Goal: Task Accomplishment & Management: Manage account settings

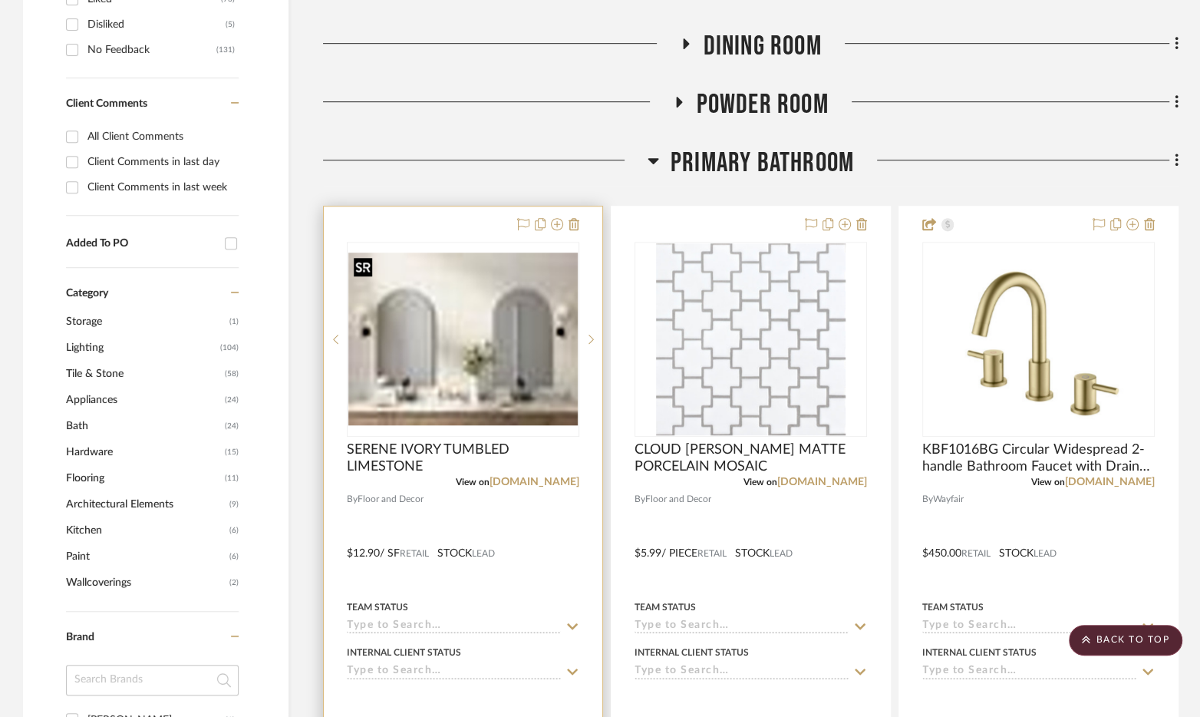
scroll to position [805, 0]
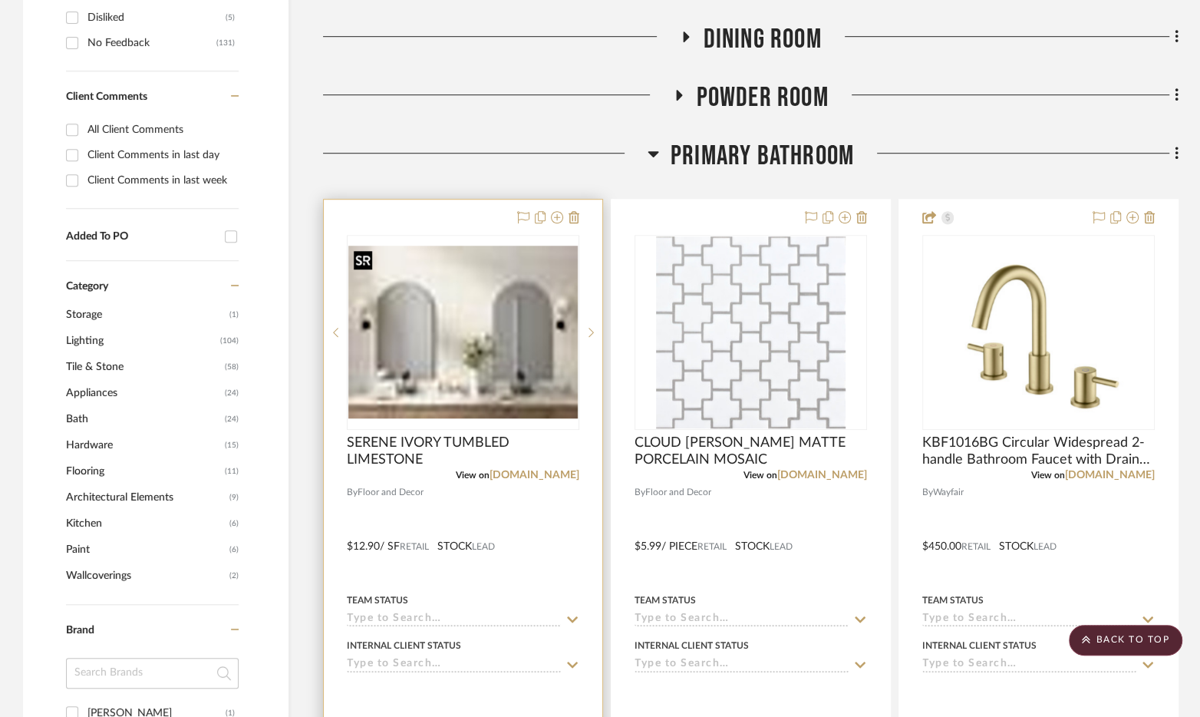
click at [542, 407] on img "2" at bounding box center [462, 332] width 229 height 173
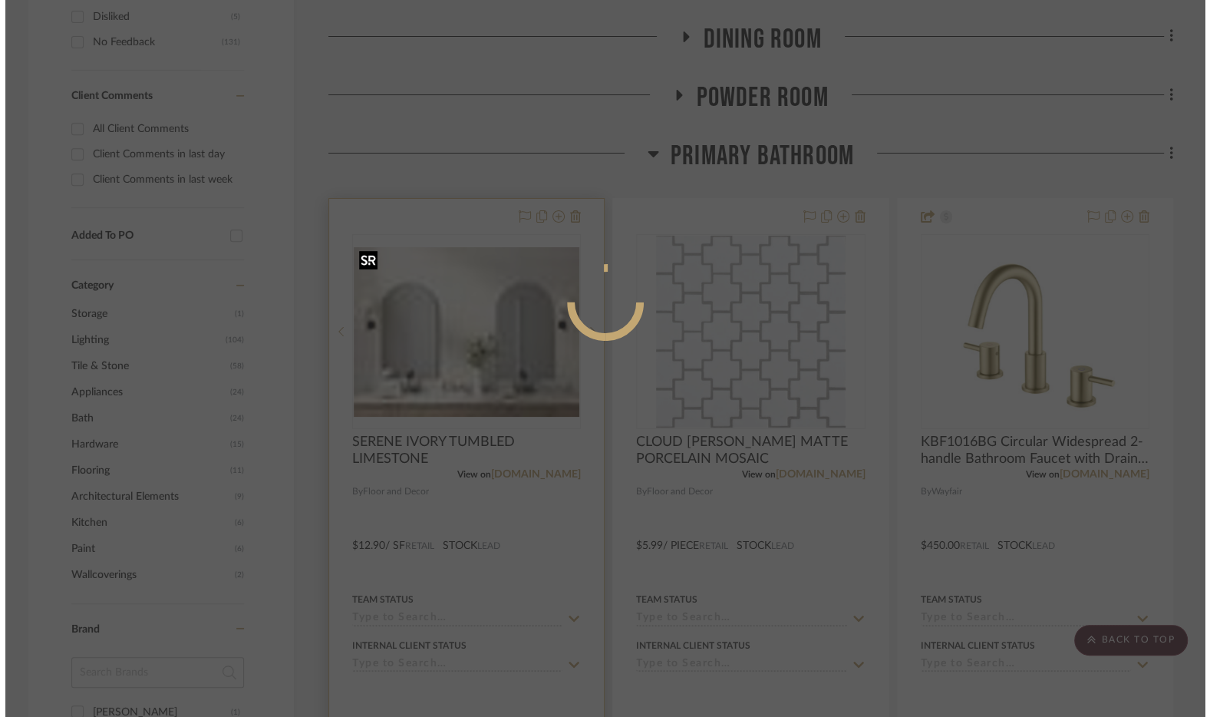
scroll to position [0, 0]
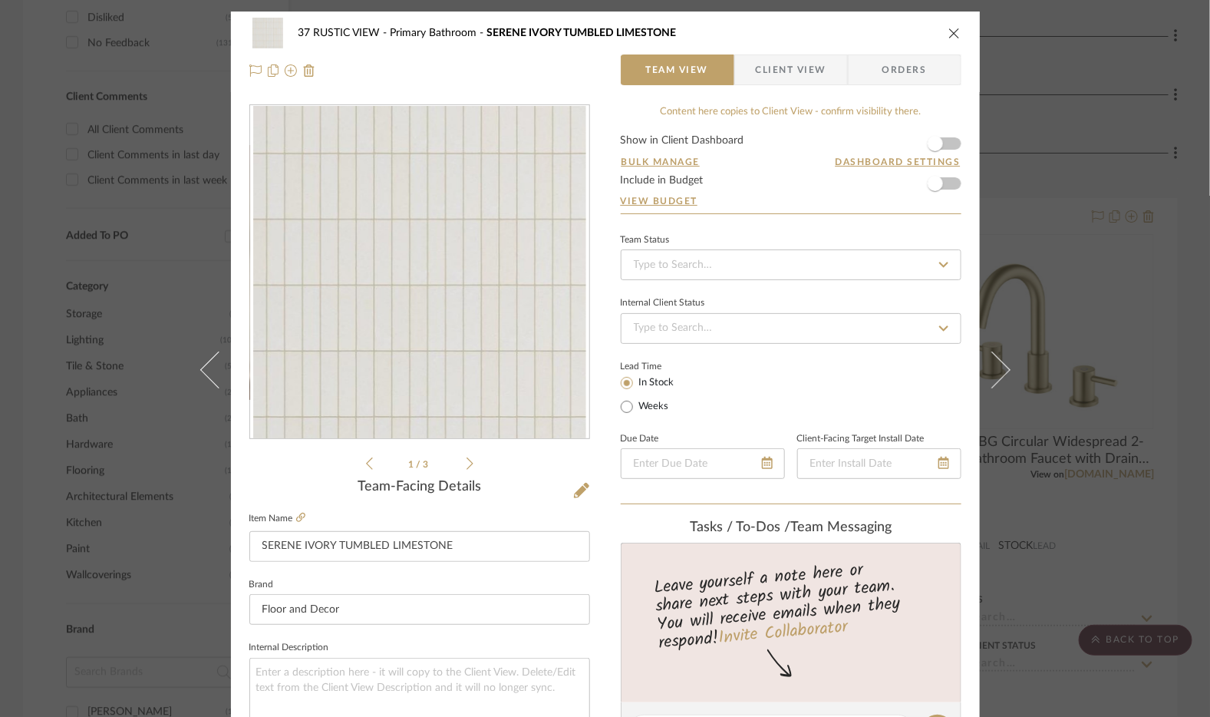
click at [467, 463] on icon at bounding box center [470, 464] width 7 height 14
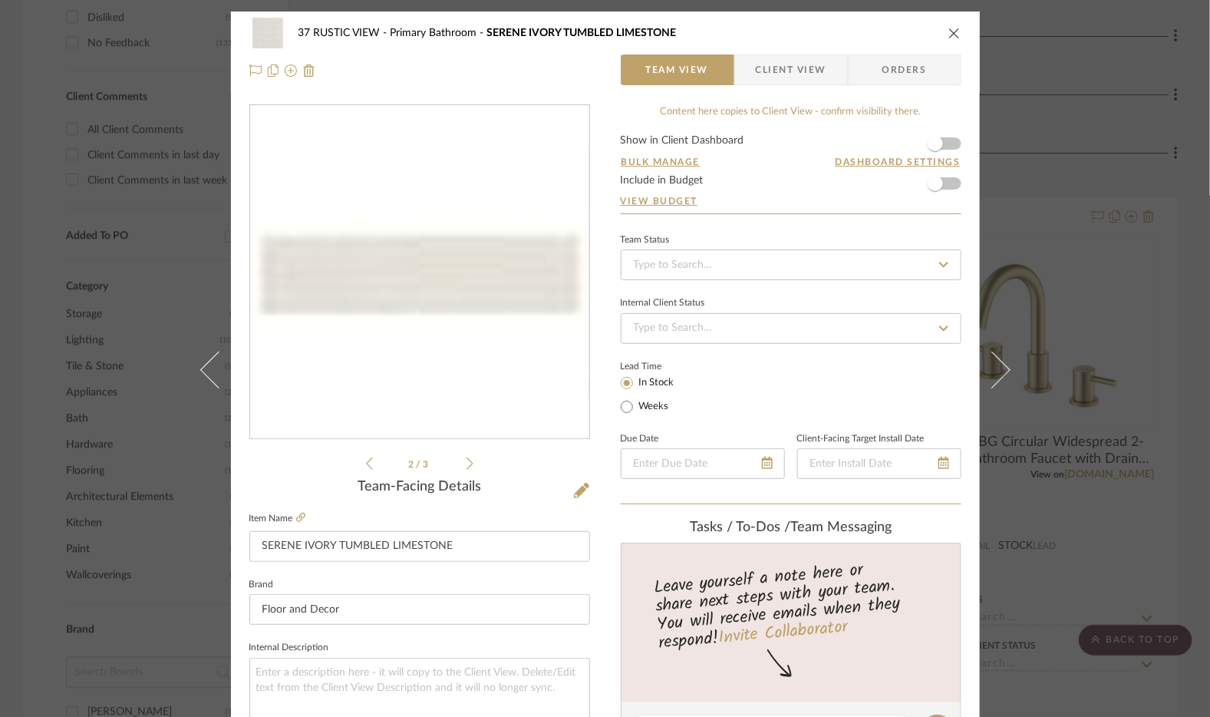
click at [467, 463] on icon at bounding box center [470, 464] width 7 height 14
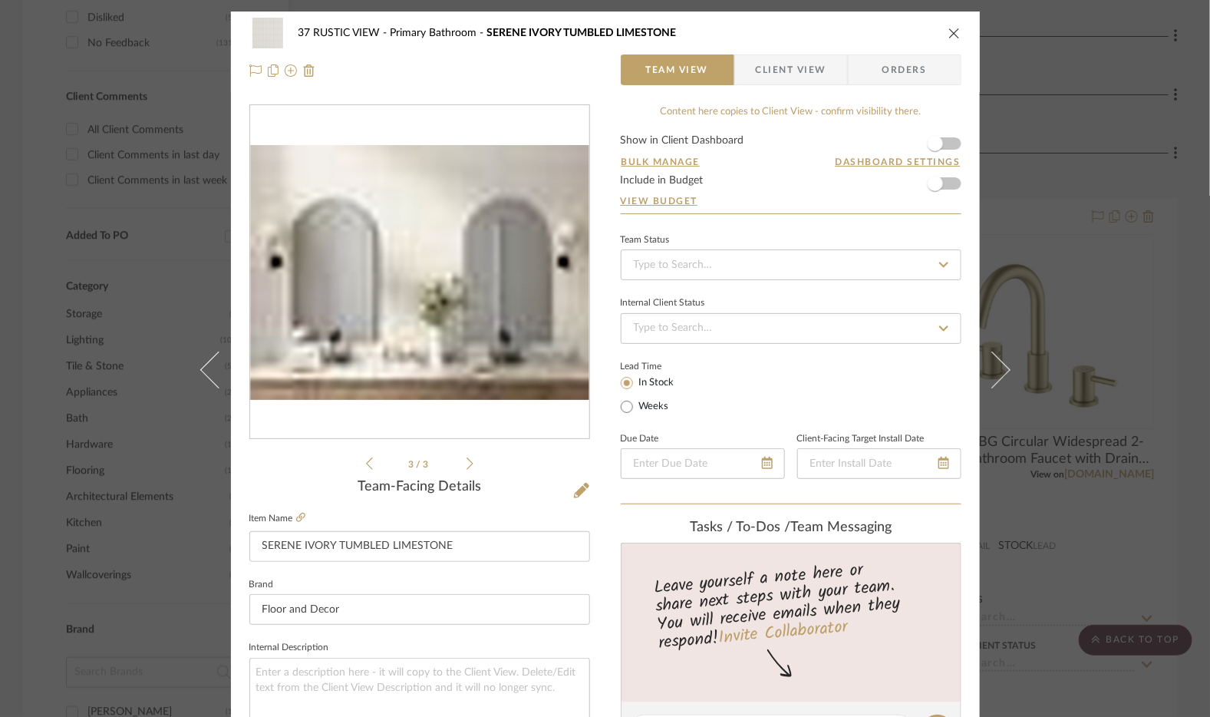
click at [348, 462] on div "3 / 3" at bounding box center [419, 288] width 341 height 368
click at [366, 461] on icon at bounding box center [369, 463] width 7 height 12
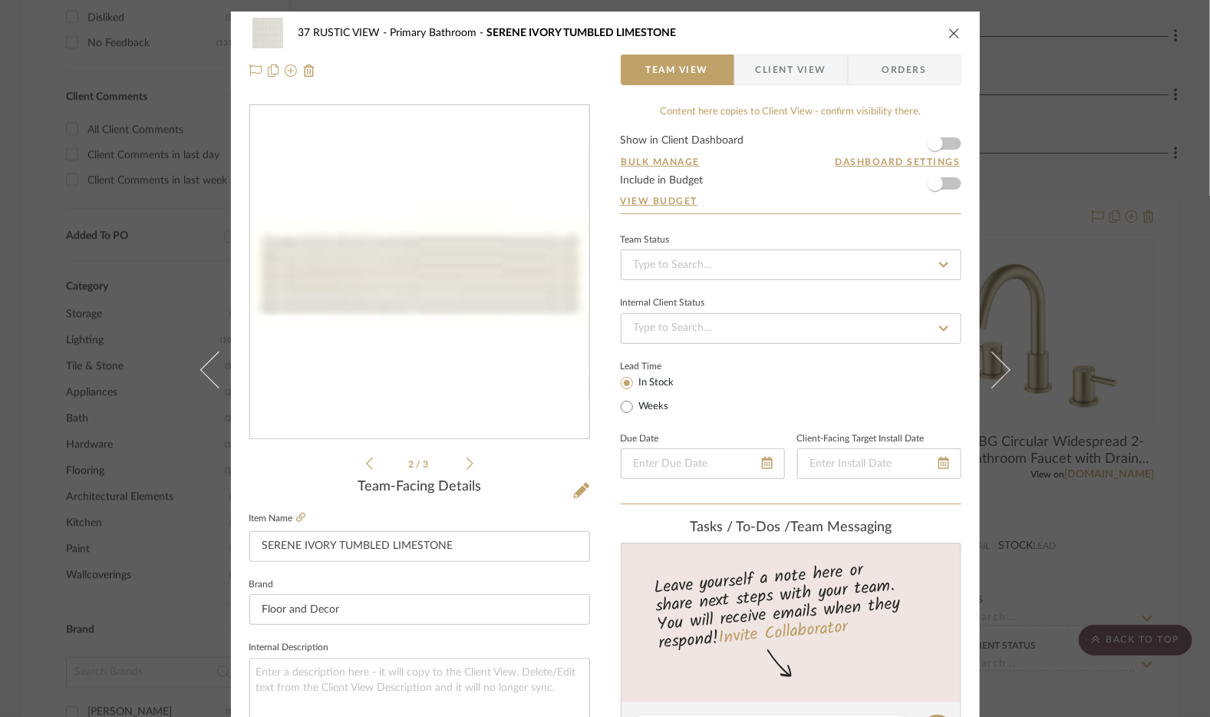
click at [366, 461] on icon at bounding box center [369, 463] width 7 height 12
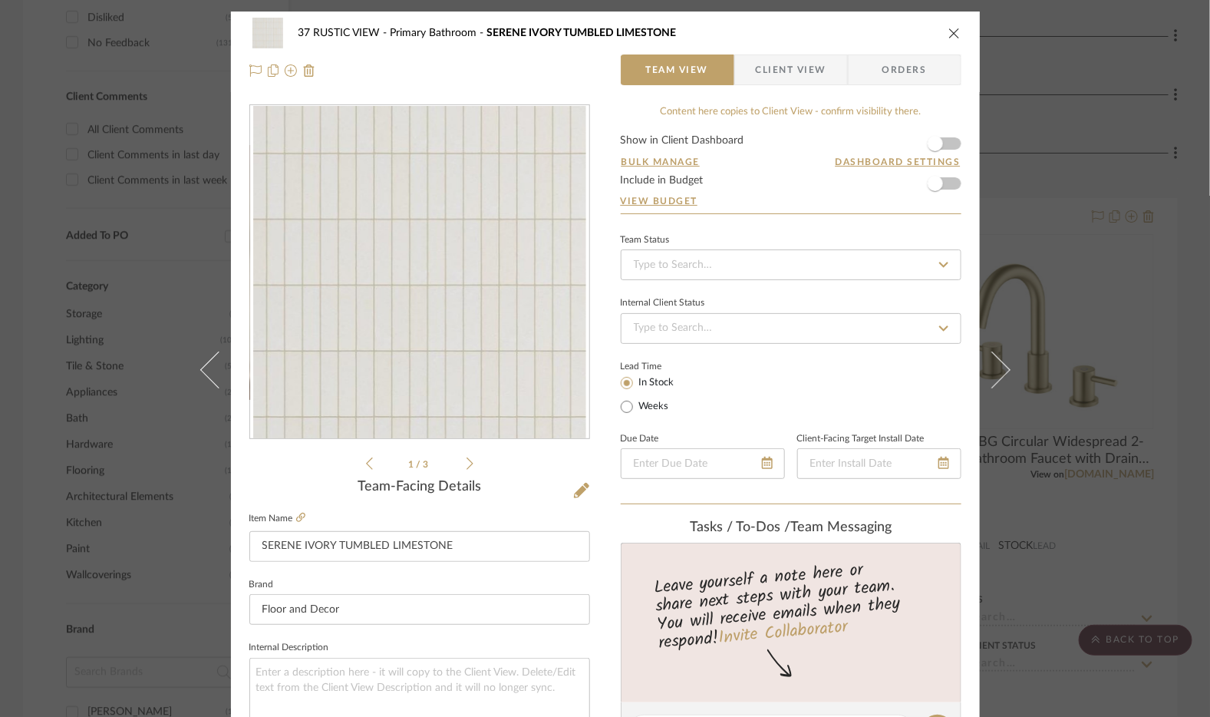
click at [948, 31] on icon "close" at bounding box center [954, 33] width 12 height 12
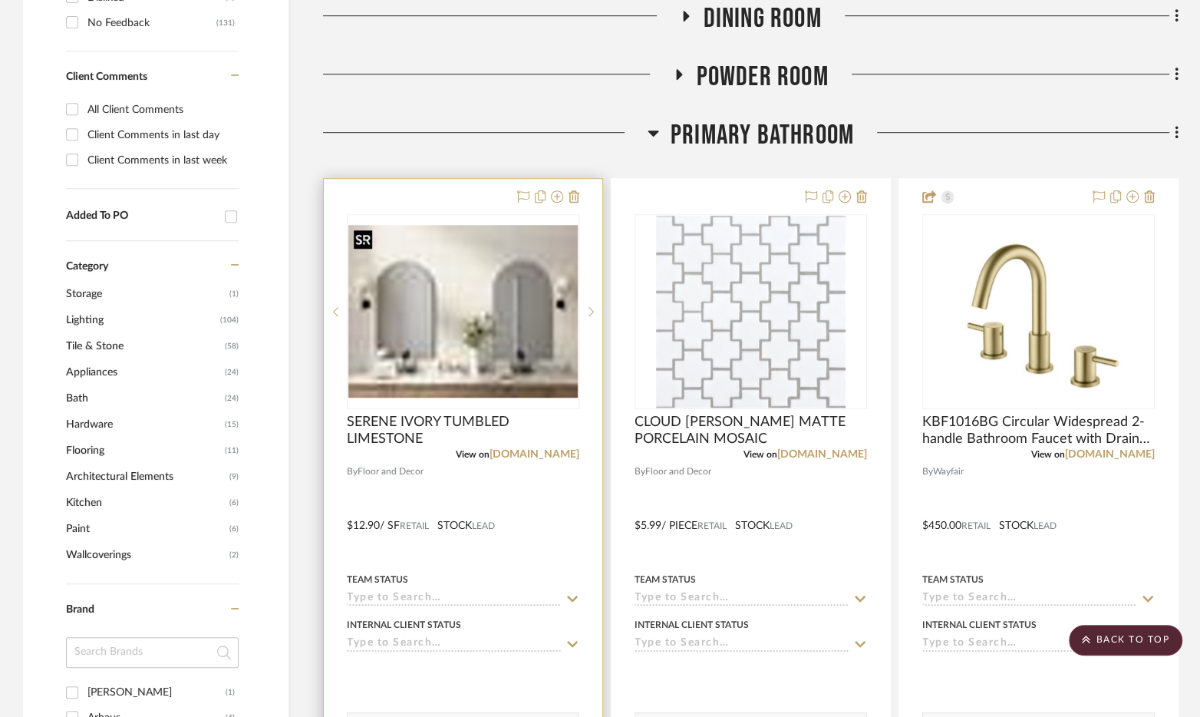
scroll to position [827, 0]
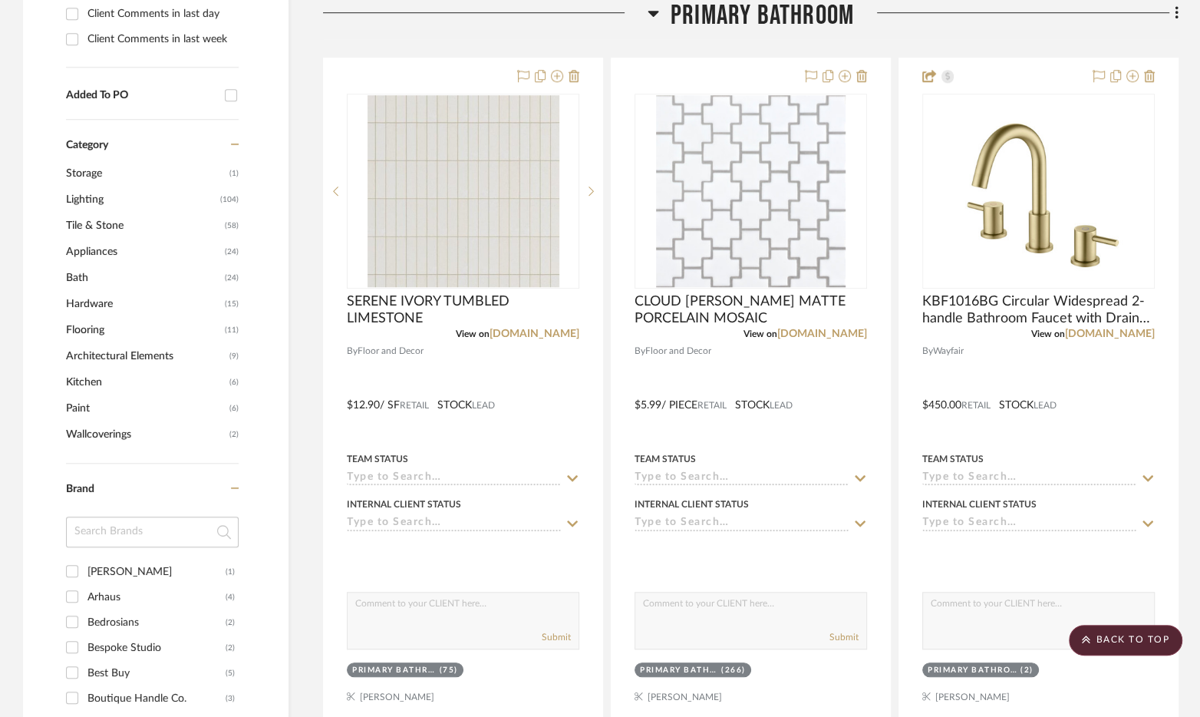
scroll to position [1014, 0]
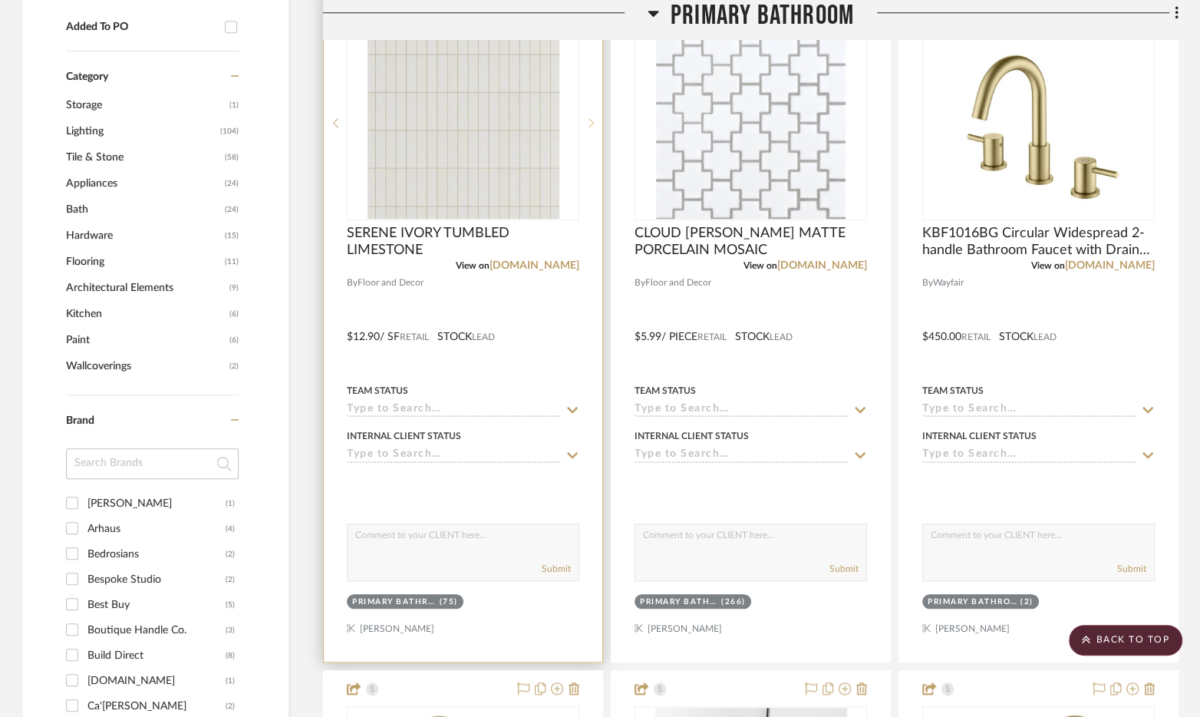
click at [595, 125] on sr-next-btn at bounding box center [590, 122] width 23 height 11
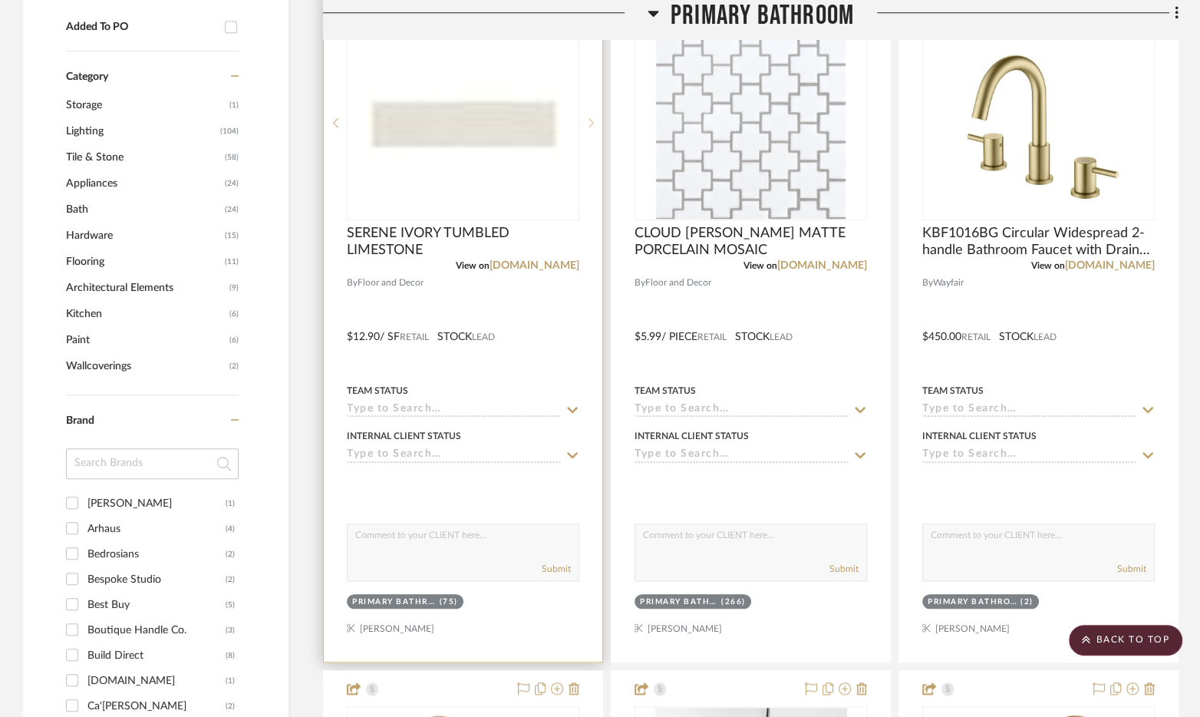
click at [595, 125] on sr-next-btn at bounding box center [590, 122] width 23 height 11
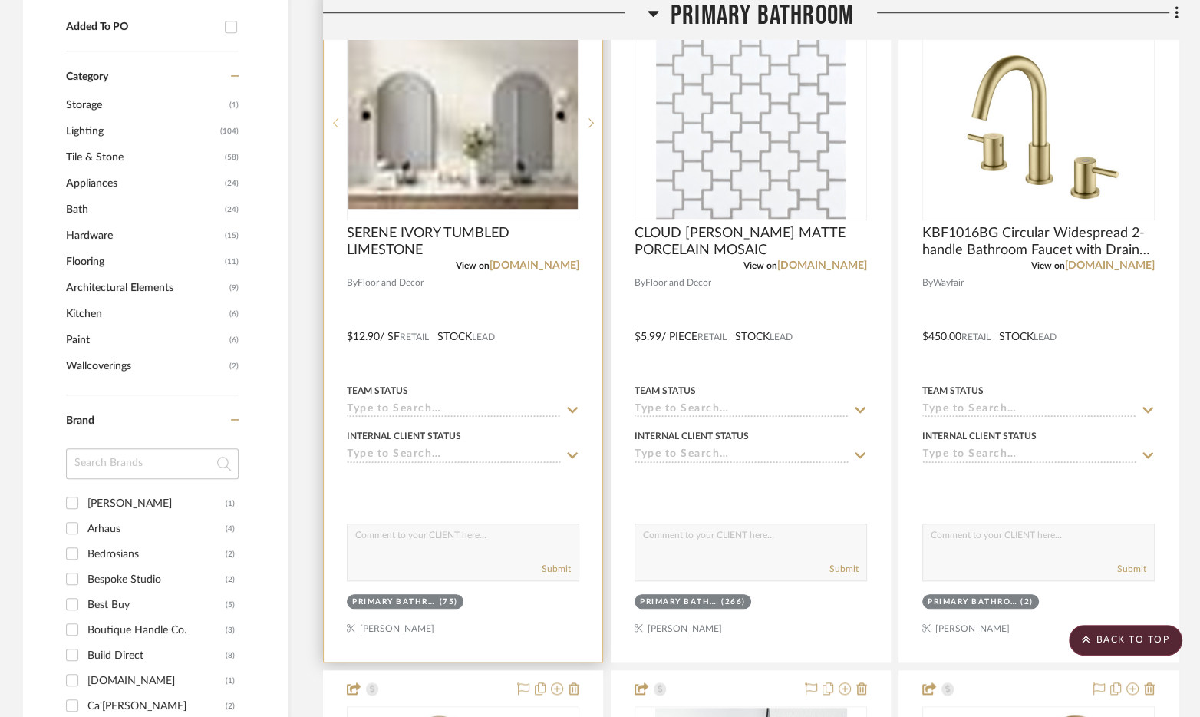
click at [333, 117] on icon at bounding box center [335, 122] width 5 height 11
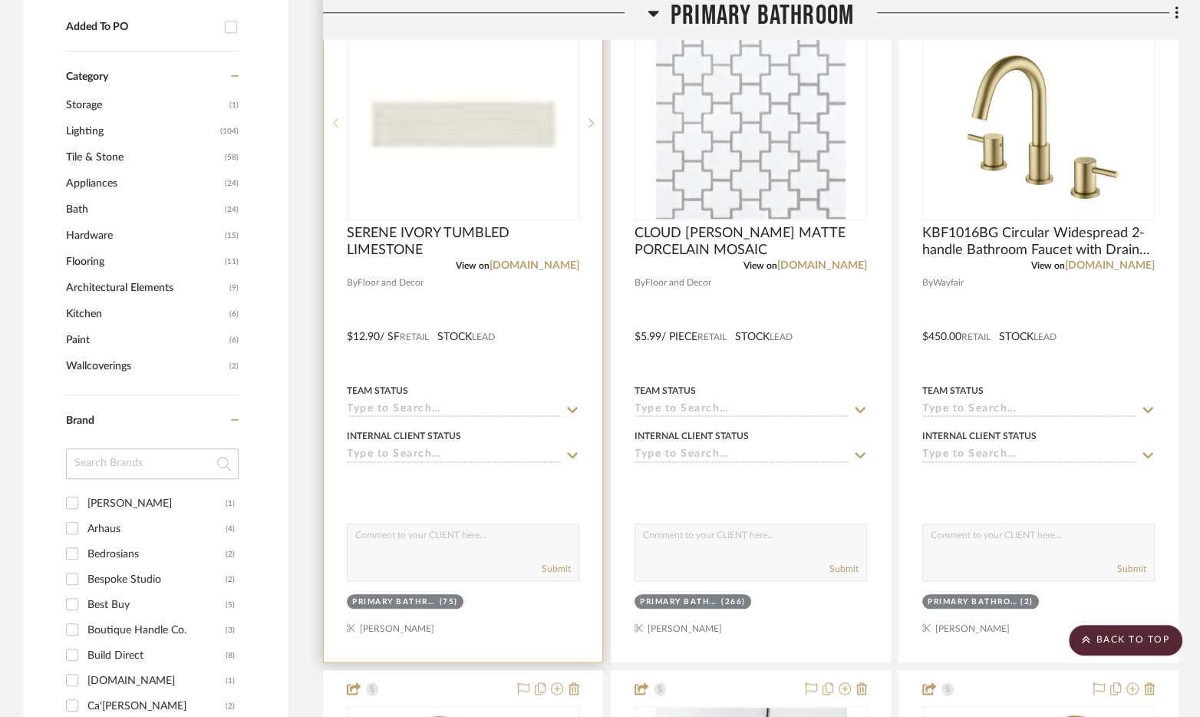
click at [333, 117] on icon at bounding box center [335, 122] width 5 height 11
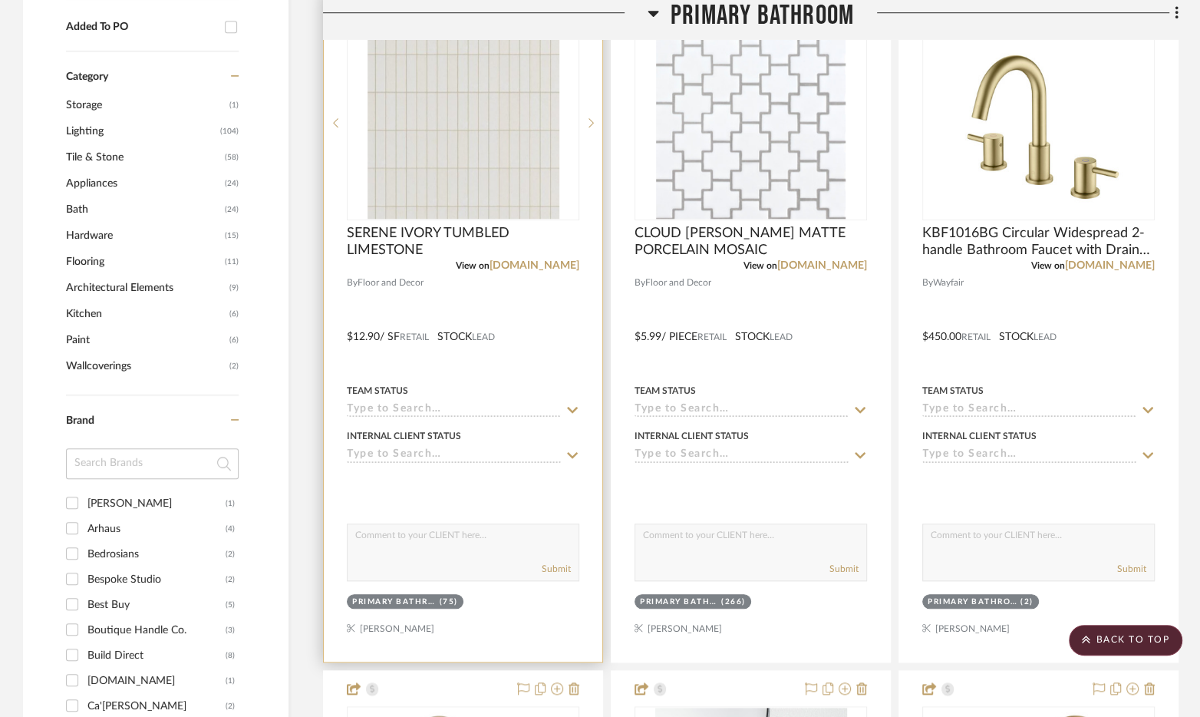
click at [541, 312] on div at bounding box center [463, 325] width 279 height 671
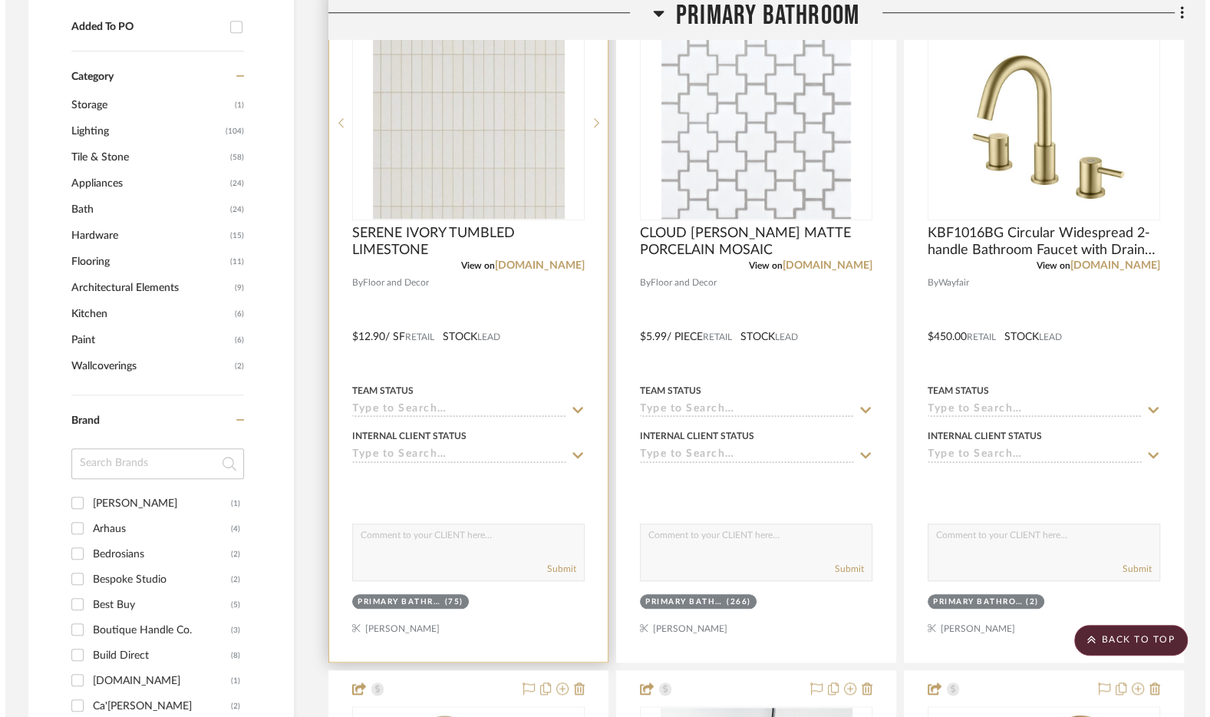
scroll to position [0, 0]
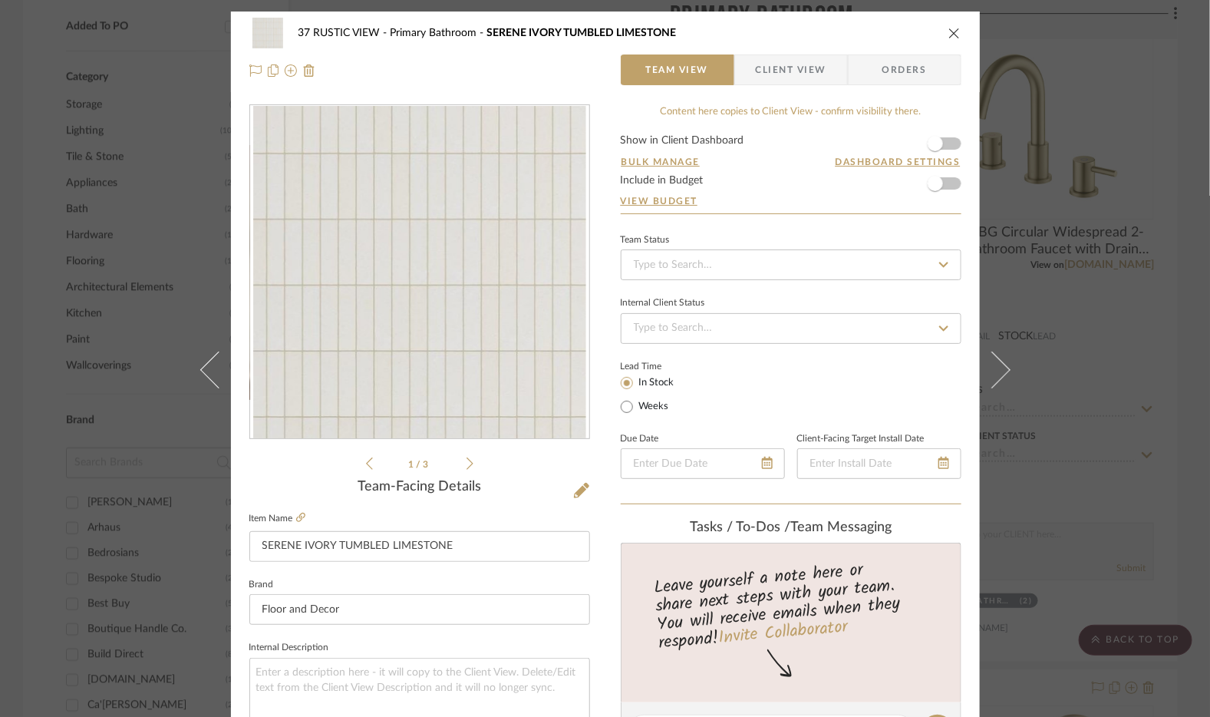
click at [467, 462] on icon at bounding box center [470, 464] width 7 height 14
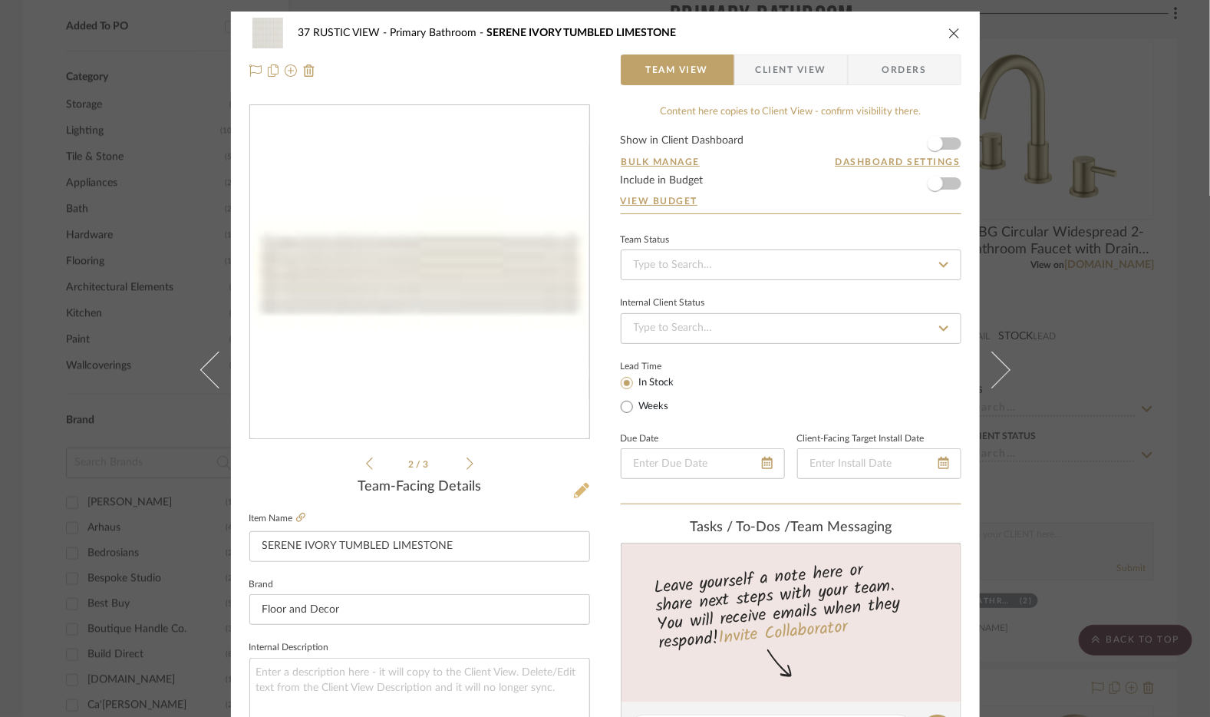
click at [574, 490] on icon at bounding box center [581, 490] width 15 height 15
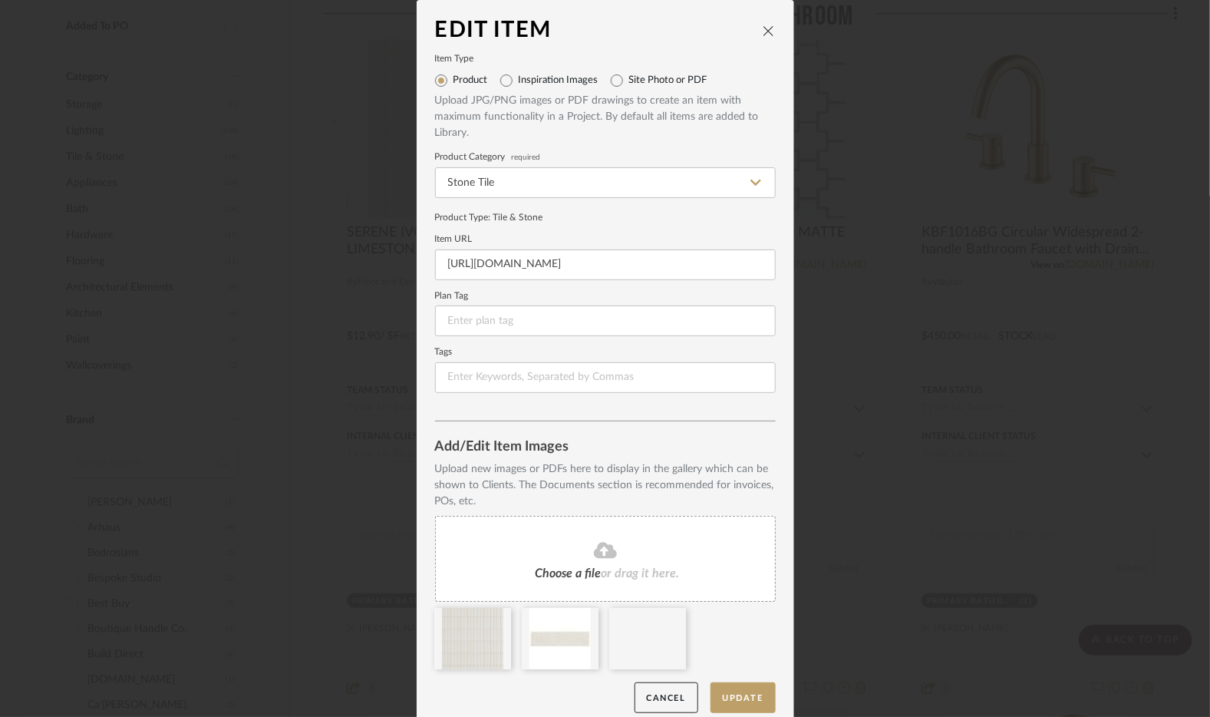
scroll to position [14, 0]
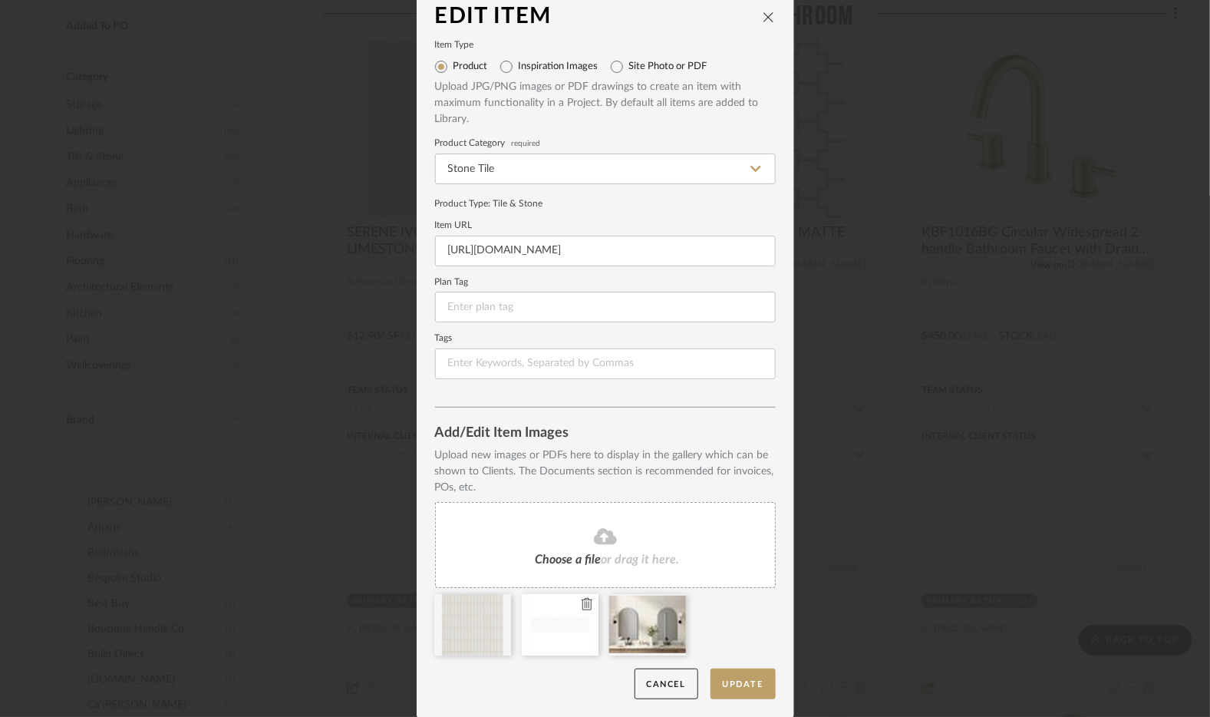
click at [582, 599] on icon at bounding box center [587, 604] width 11 height 12
click at [0, 0] on icon at bounding box center [0, 0] width 0 height 0
click at [727, 681] on button "Update" at bounding box center [743, 683] width 65 height 31
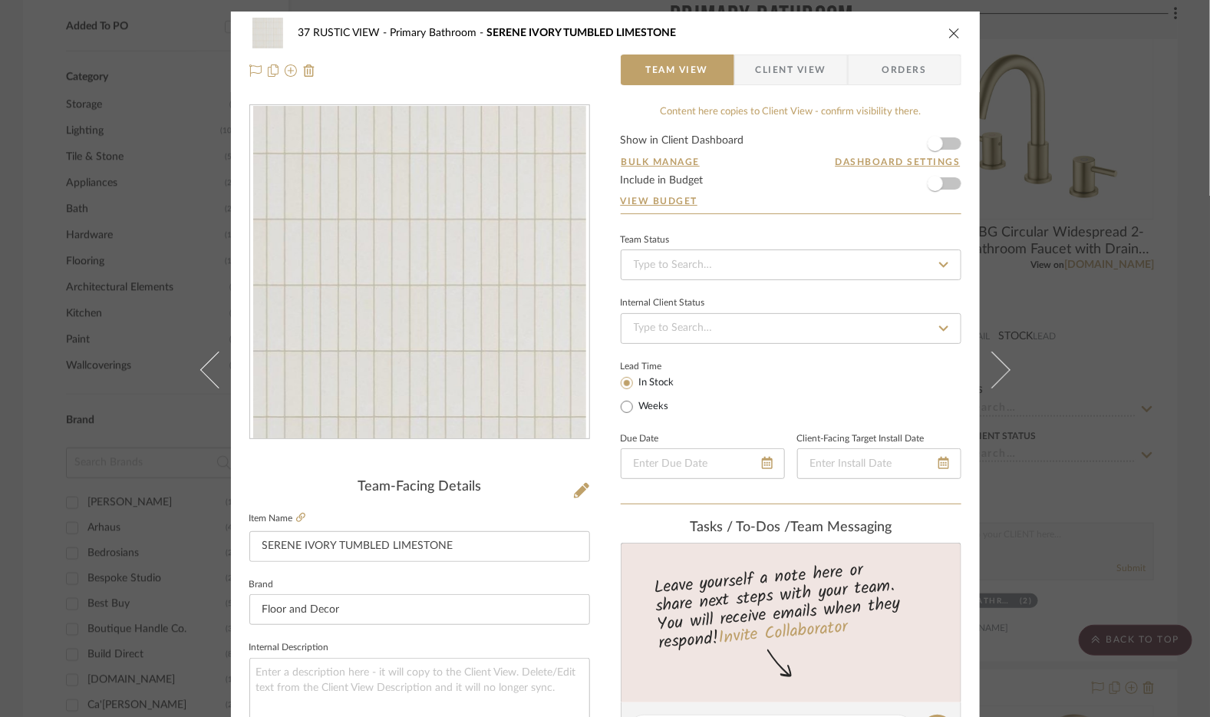
click at [948, 36] on icon "close" at bounding box center [954, 33] width 12 height 12
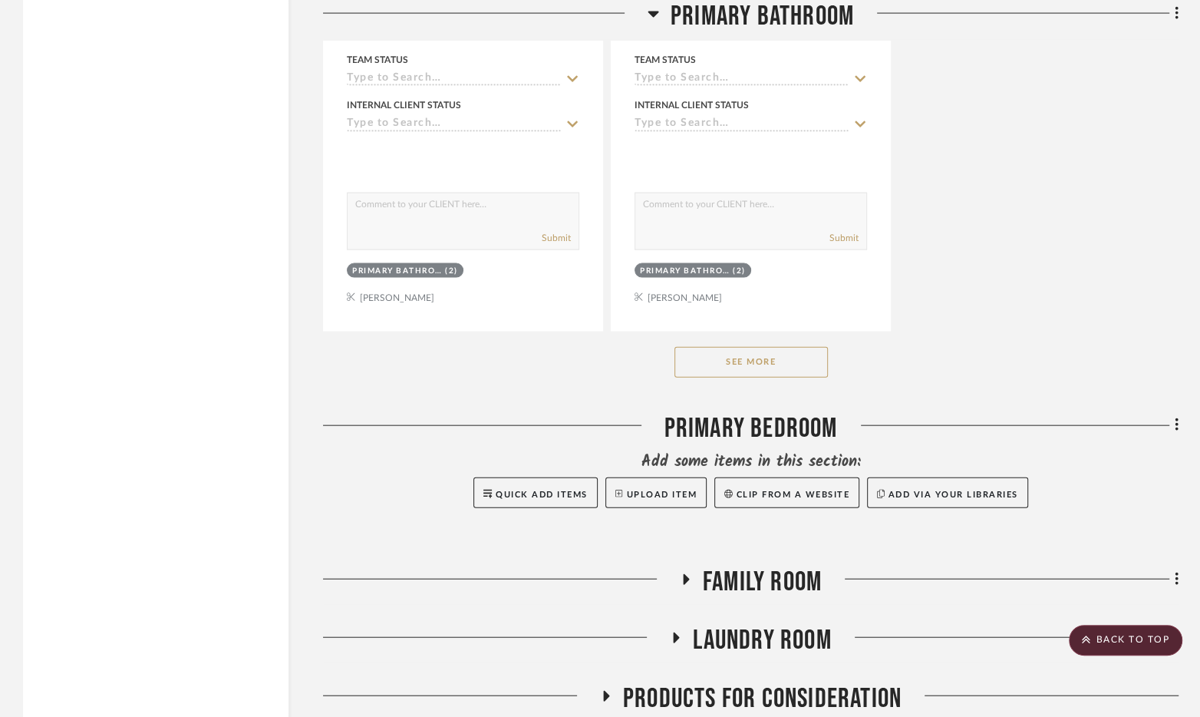
scroll to position [2707, 0]
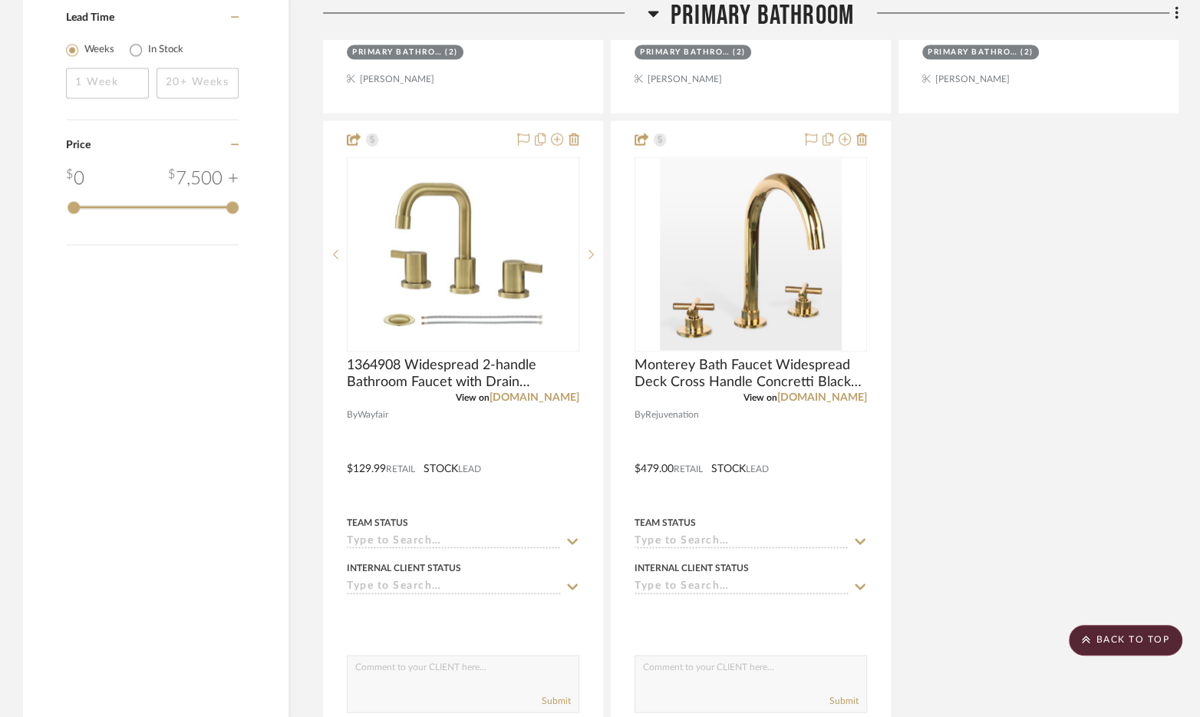
click at [724, 26] on span "Primary Bathroom" at bounding box center [762, 16] width 183 height 33
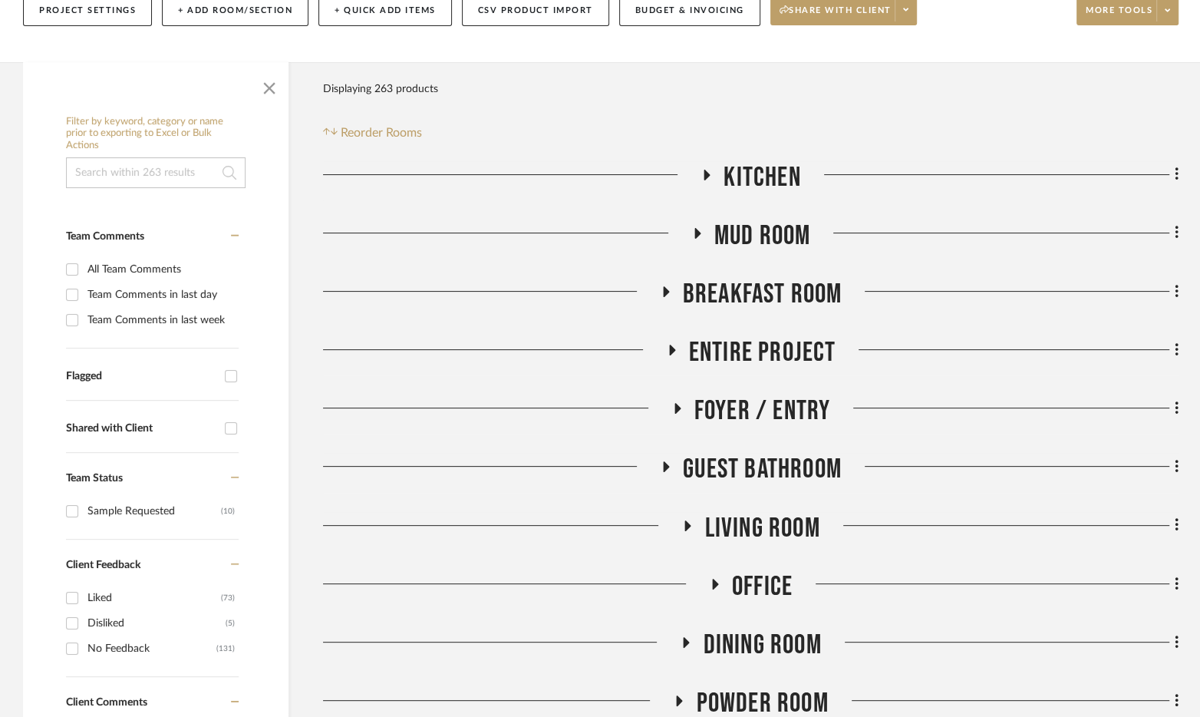
scroll to position [229, 0]
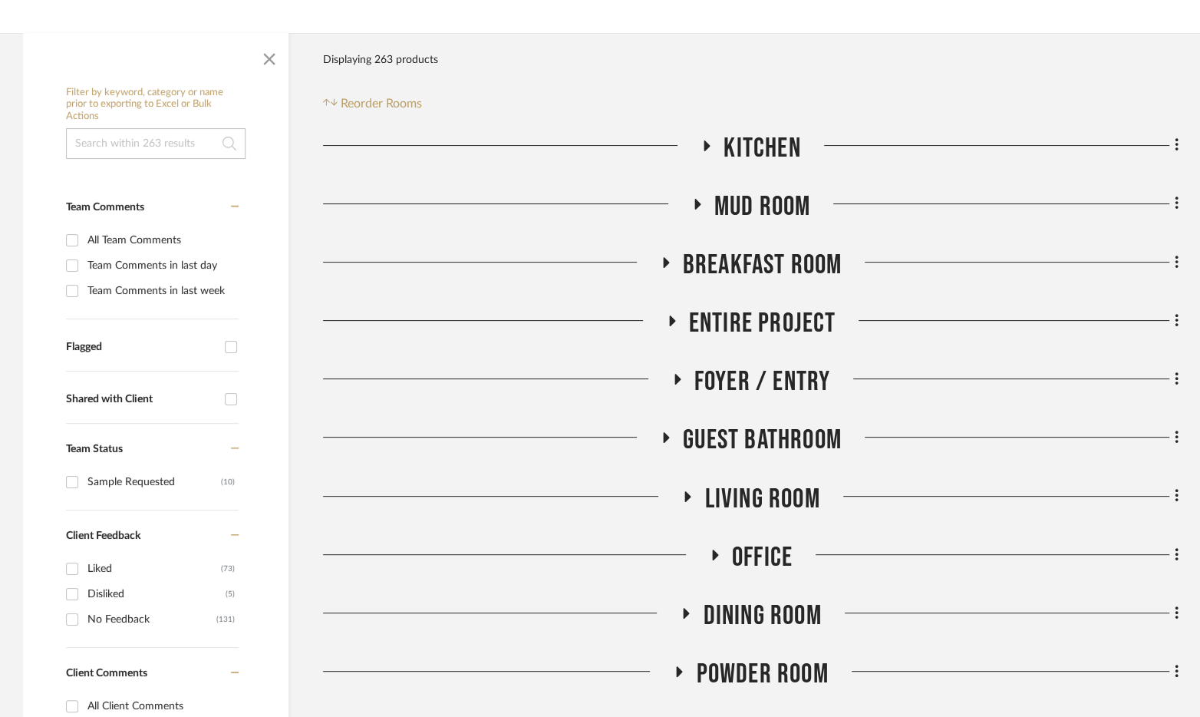
click at [724, 203] on span "Mud Room" at bounding box center [762, 206] width 97 height 33
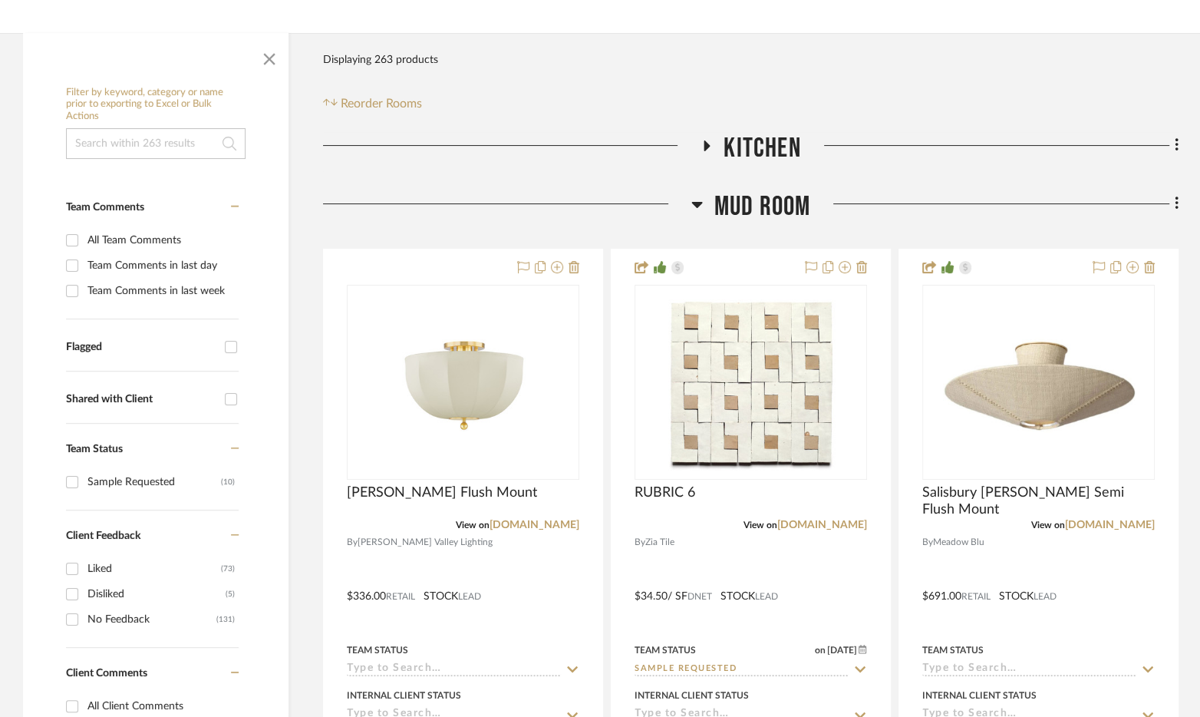
click at [724, 203] on span "Mud Room" at bounding box center [762, 206] width 97 height 33
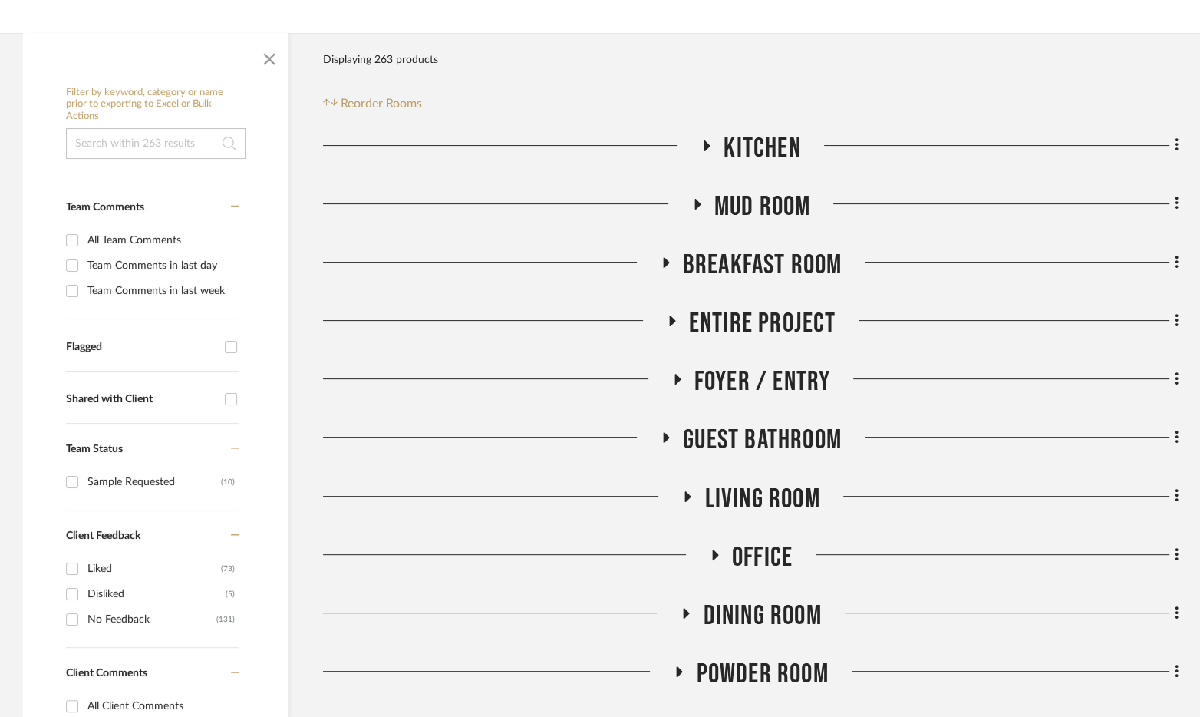
click at [729, 260] on span "Breakfast Room" at bounding box center [763, 265] width 160 height 33
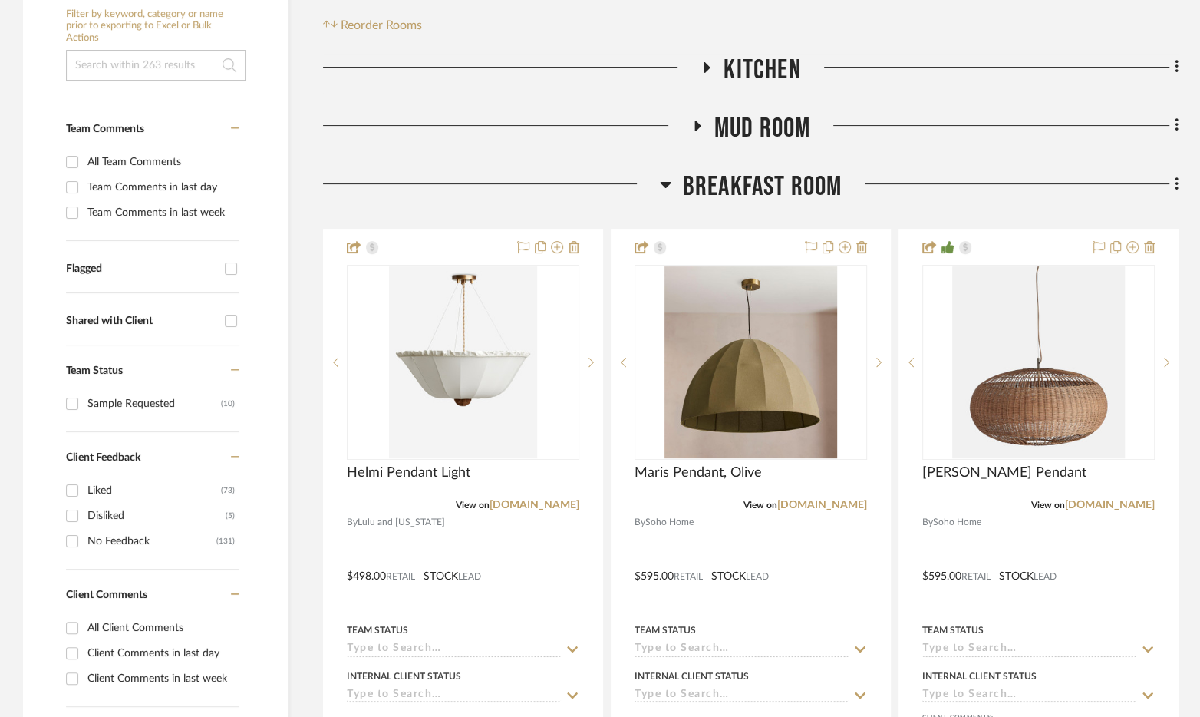
scroll to position [308, 0]
click at [724, 184] on span "Breakfast Room" at bounding box center [763, 186] width 160 height 33
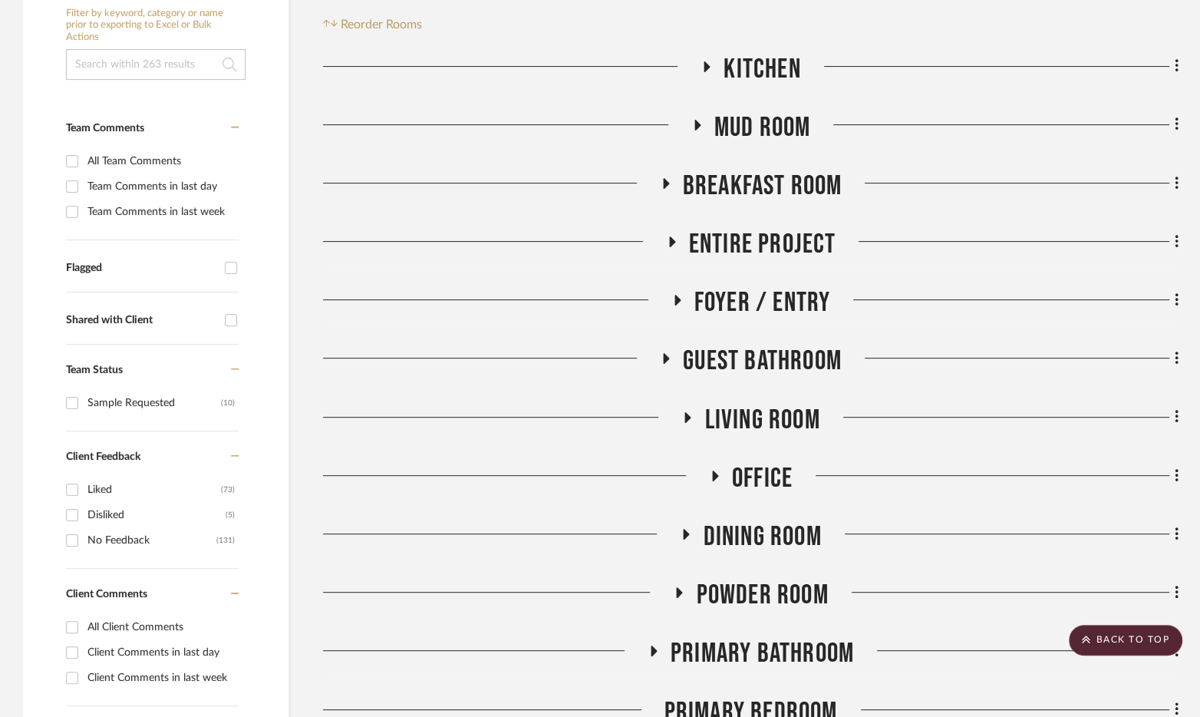
click at [735, 236] on span "Entire Project" at bounding box center [762, 244] width 147 height 33
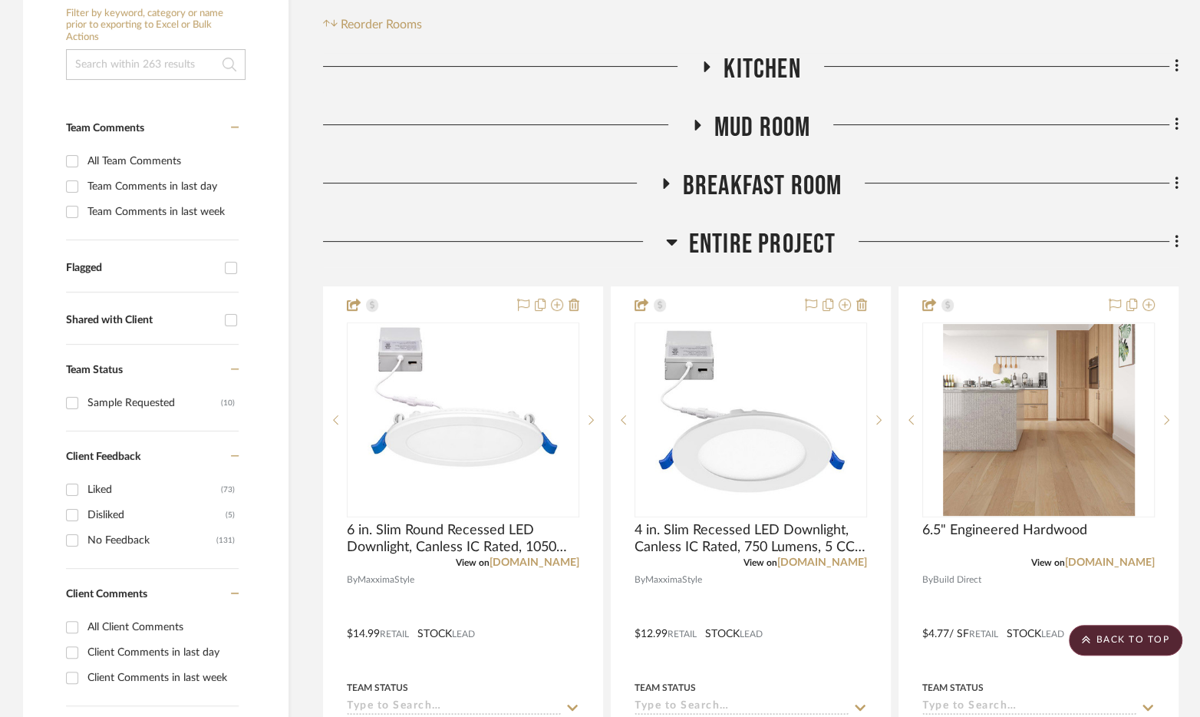
click at [735, 237] on span "Entire Project" at bounding box center [762, 244] width 147 height 33
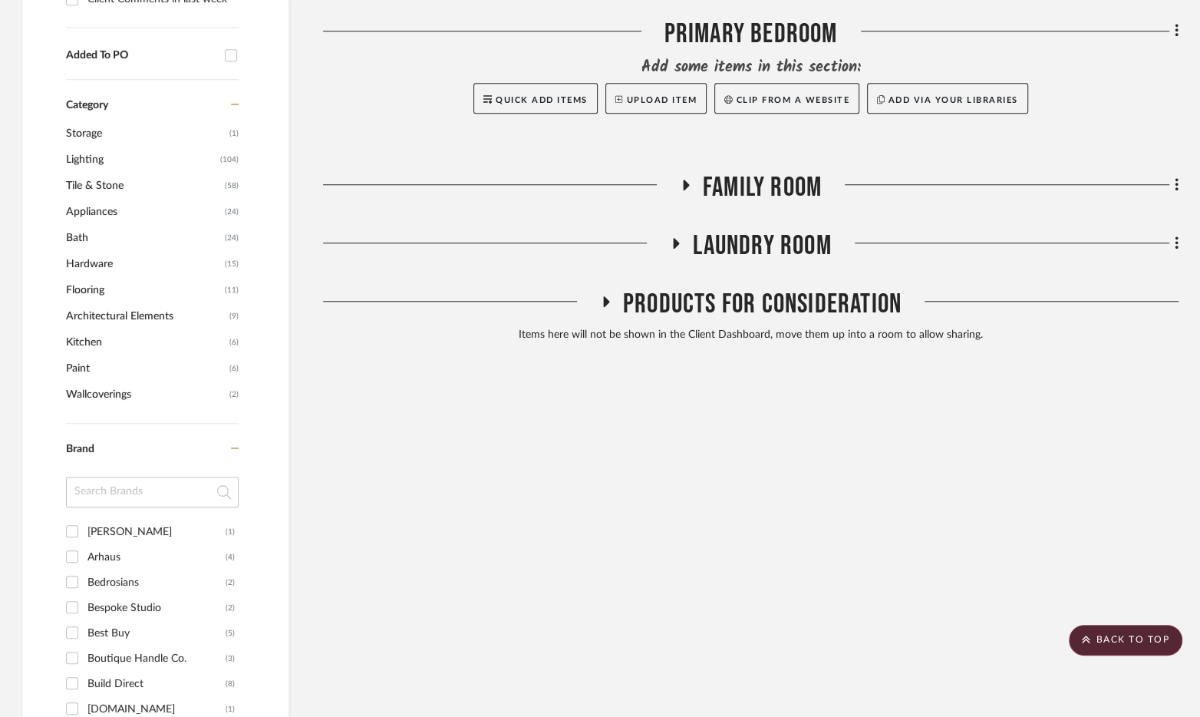
scroll to position [987, 0]
click at [717, 312] on span "Products For Consideration" at bounding box center [762, 303] width 279 height 33
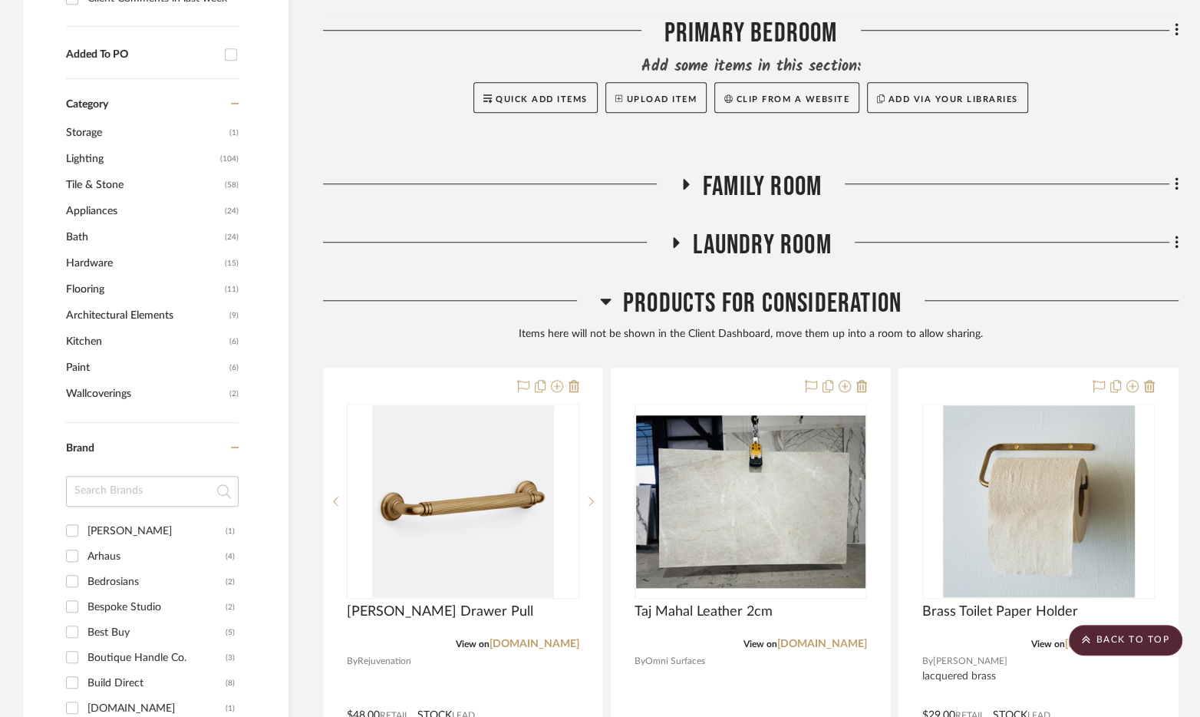
click at [717, 312] on span "Products For Consideration" at bounding box center [762, 303] width 279 height 33
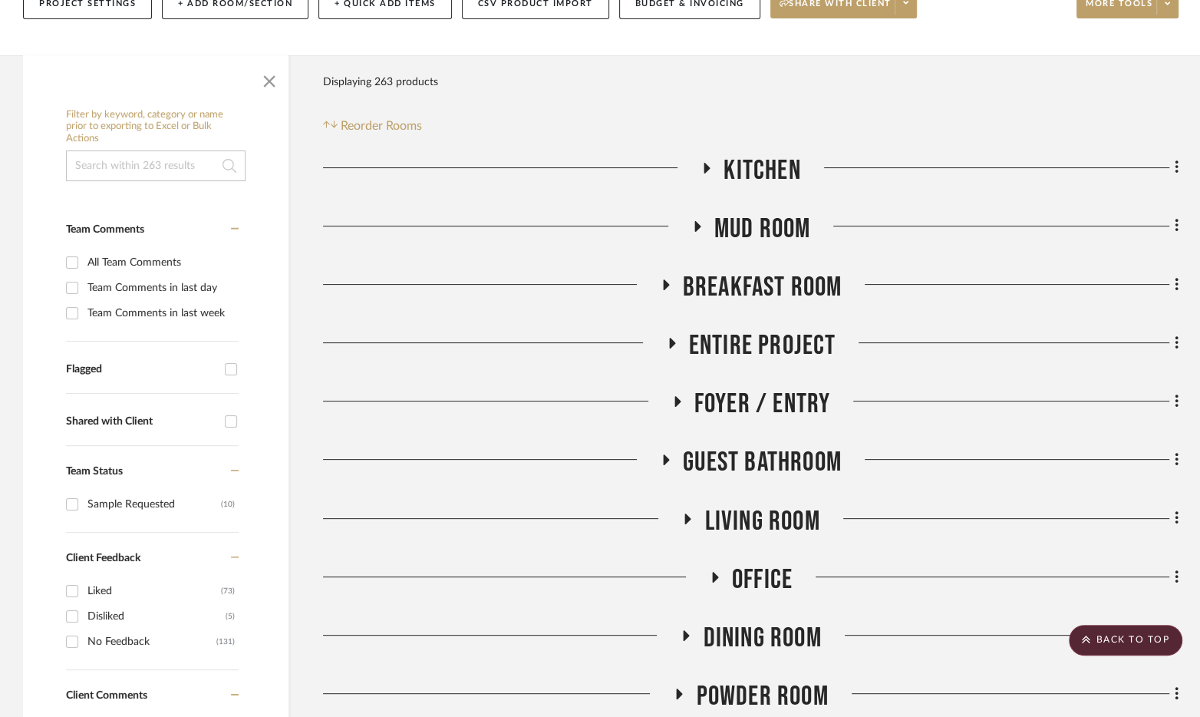
scroll to position [0, 0]
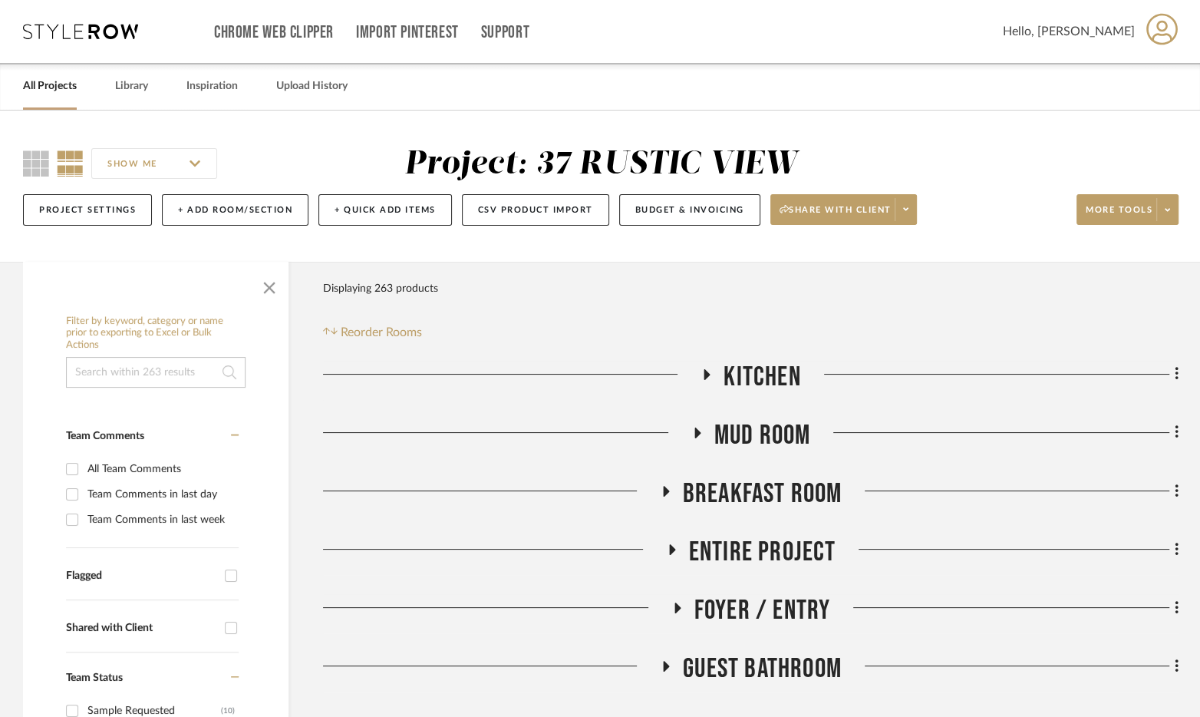
click at [128, 371] on input at bounding box center [156, 372] width 180 height 31
click at [134, 90] on link "Library" at bounding box center [131, 86] width 33 height 21
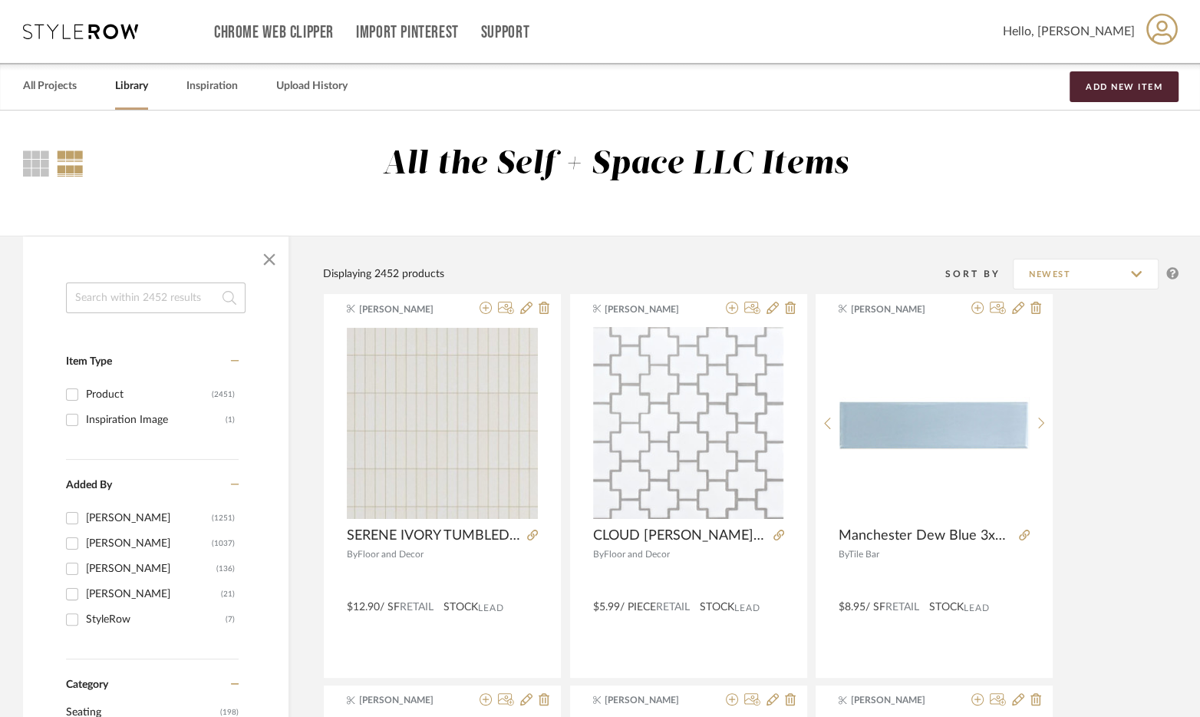
click at [114, 301] on input at bounding box center [156, 297] width 180 height 31
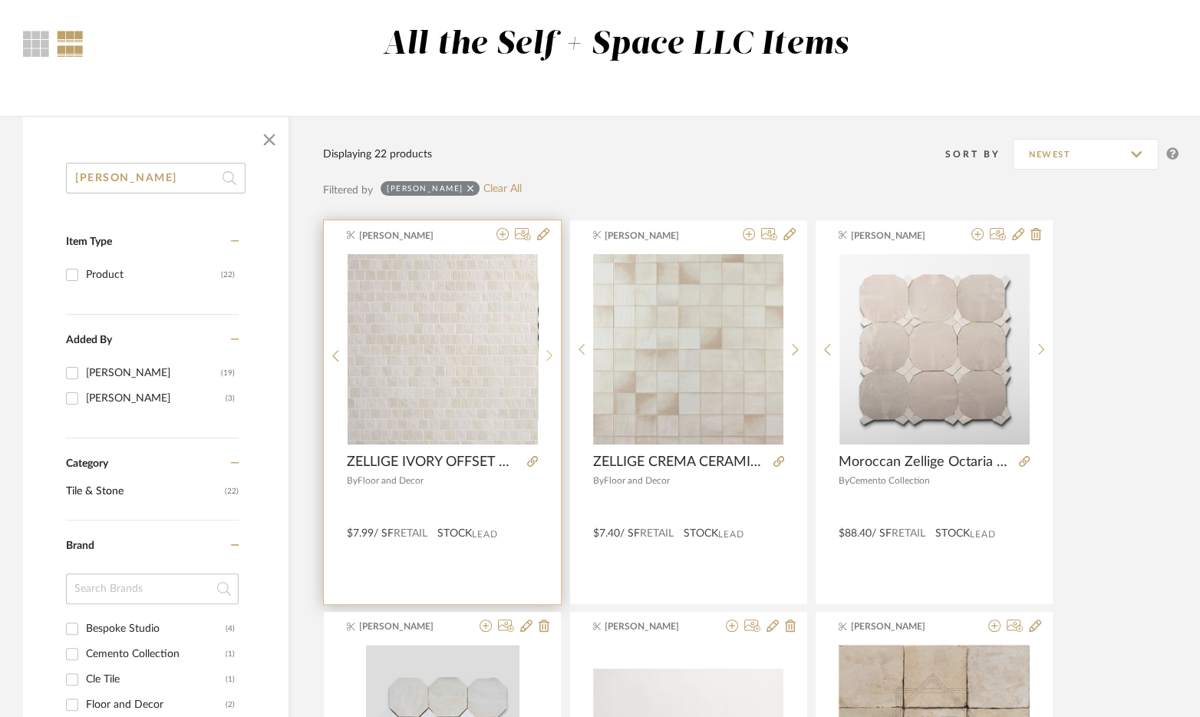
scroll to position [124, 0]
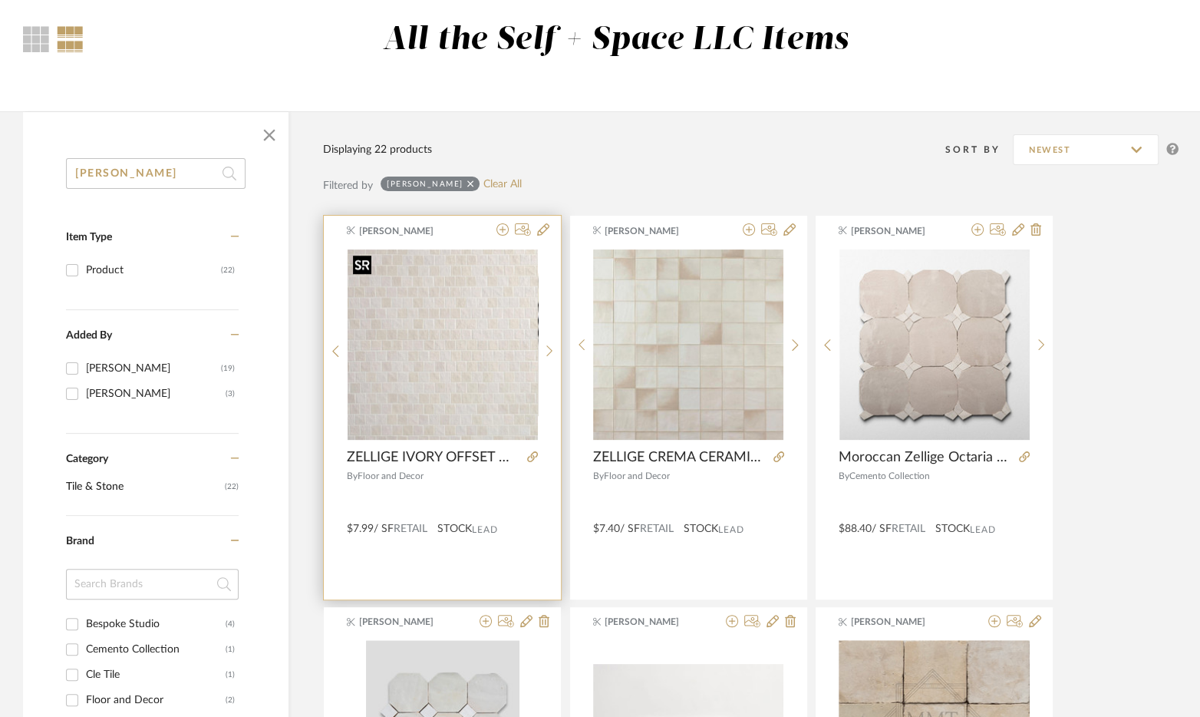
type input "zell"
click at [444, 395] on img "0" at bounding box center [443, 344] width 190 height 190
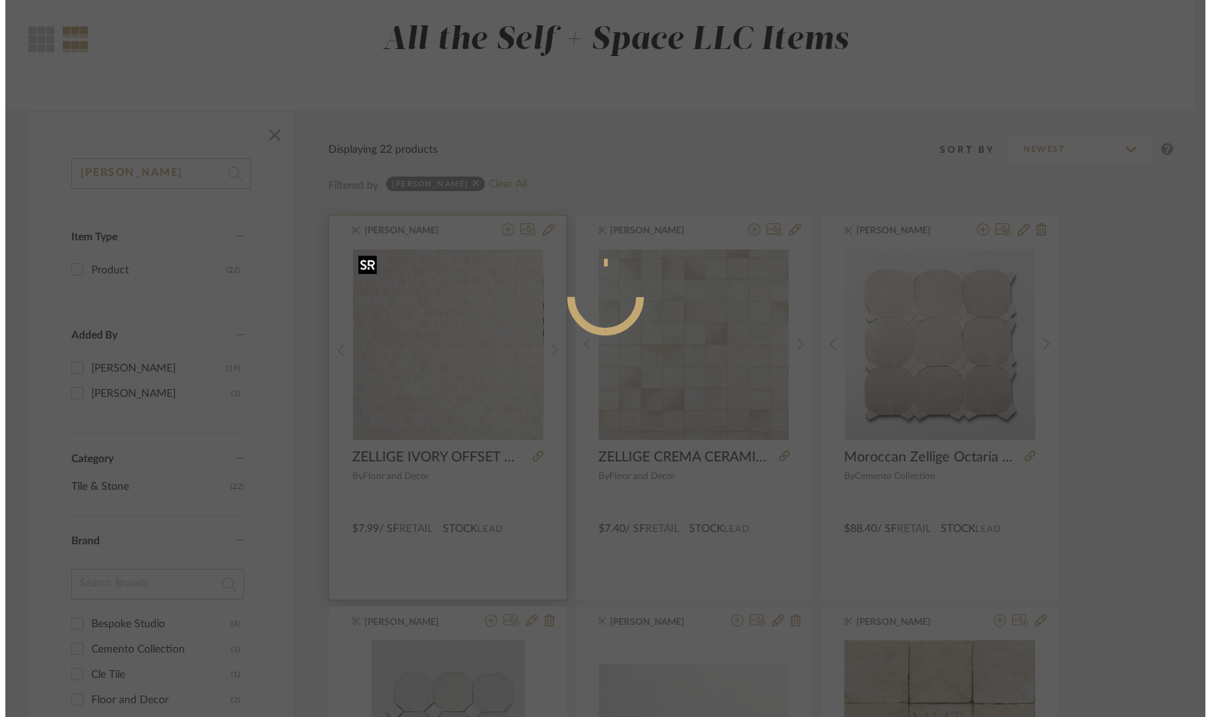
scroll to position [0, 0]
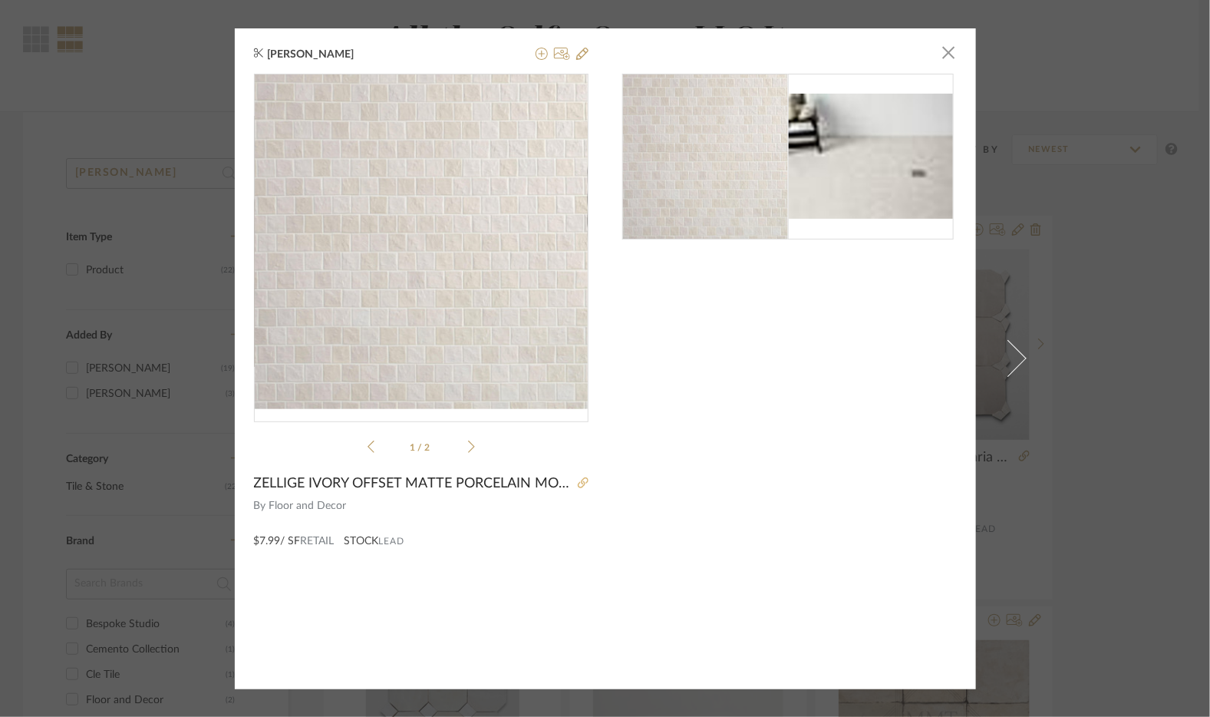
click at [578, 485] on icon at bounding box center [583, 482] width 11 height 11
click at [940, 59] on span "button" at bounding box center [949, 53] width 31 height 31
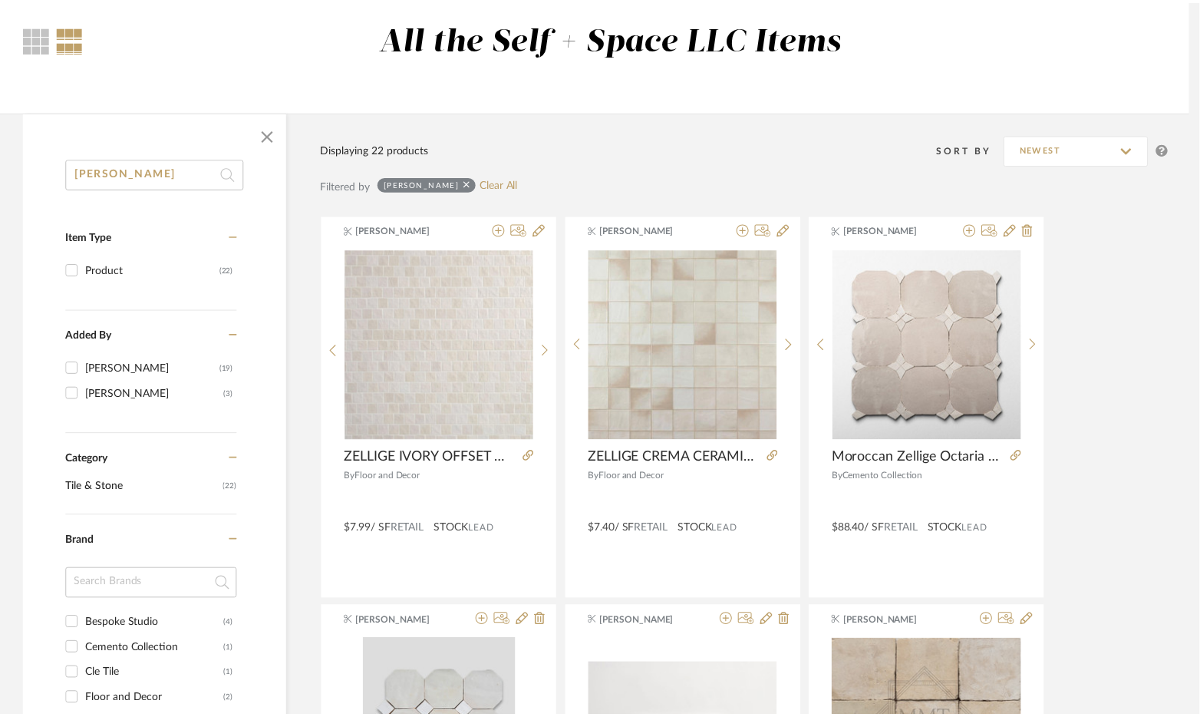
scroll to position [124, 0]
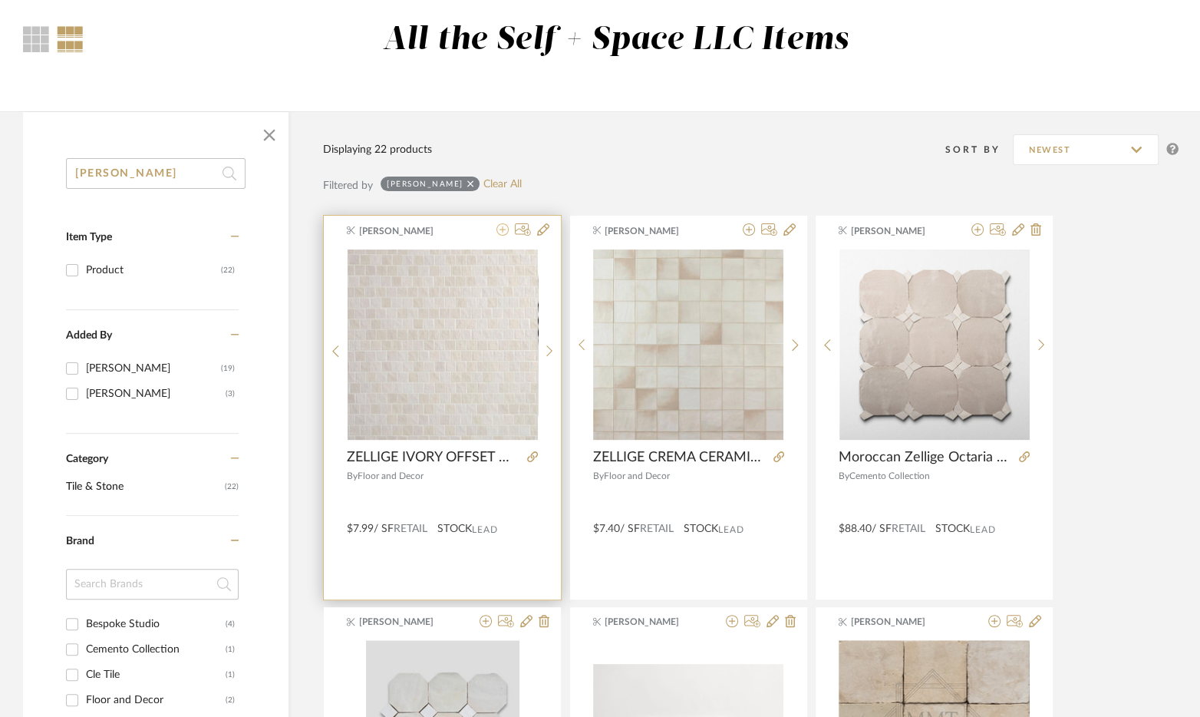
click at [500, 235] on icon at bounding box center [502, 229] width 12 height 12
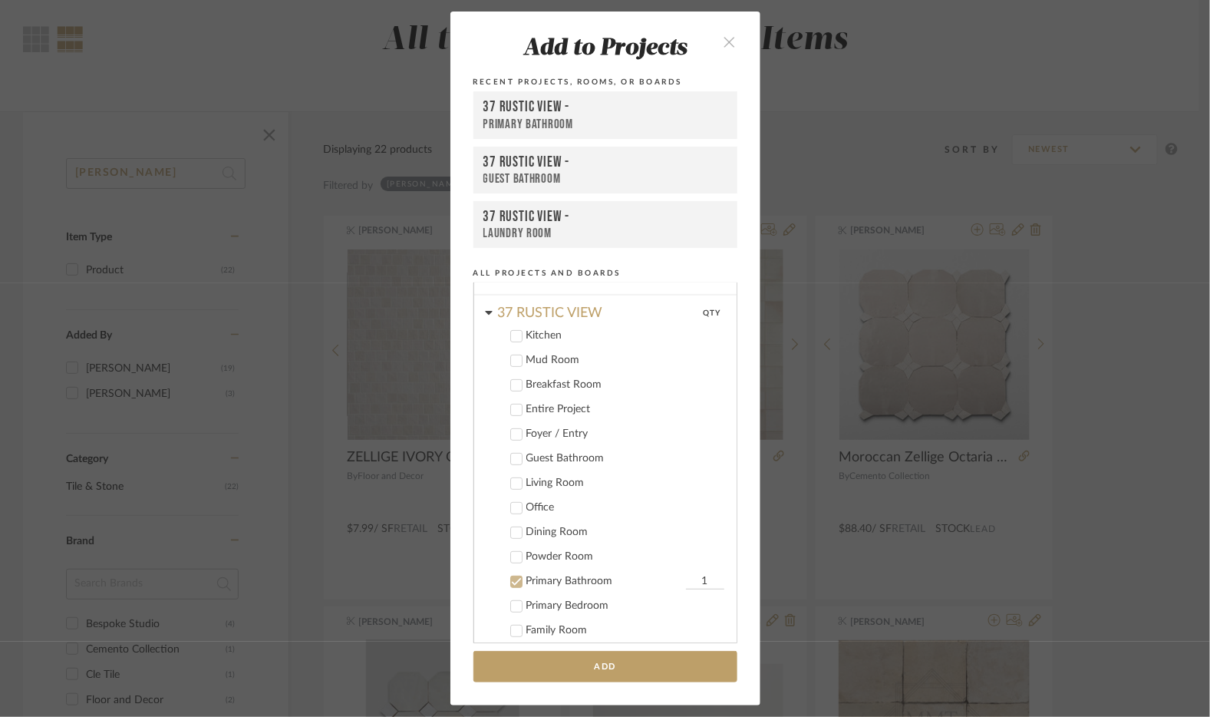
scroll to position [223, 0]
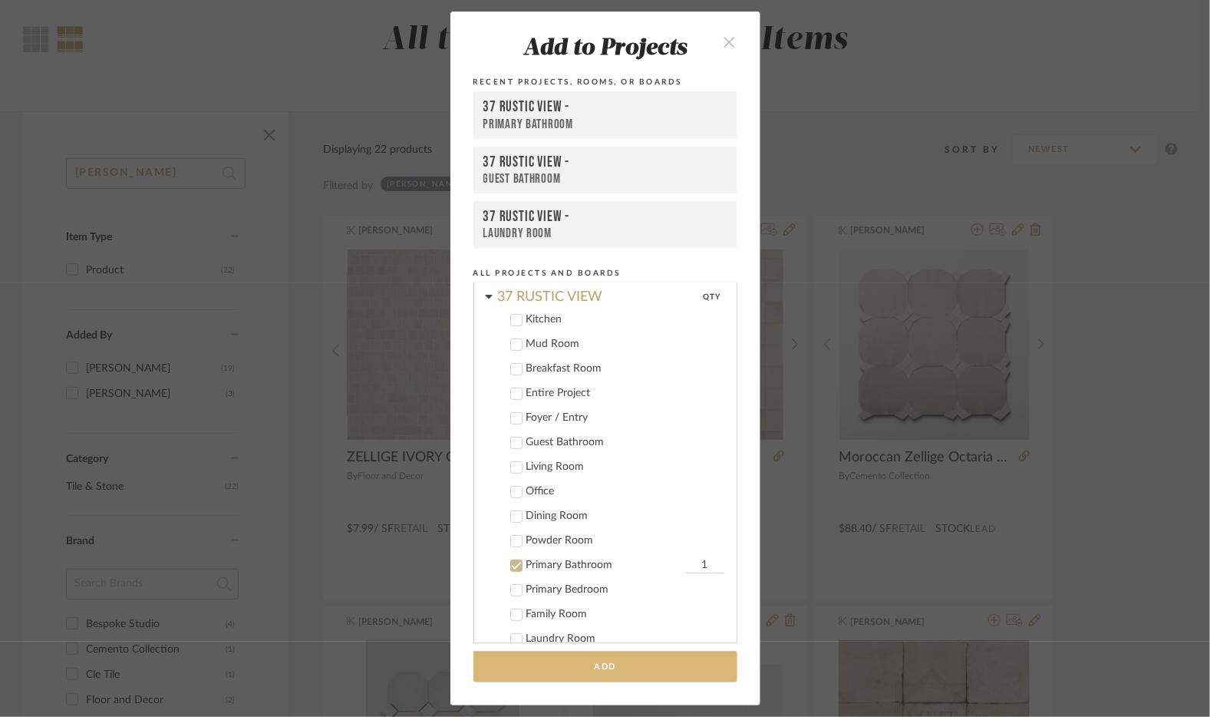
click at [582, 671] on button "Add" at bounding box center [605, 666] width 264 height 31
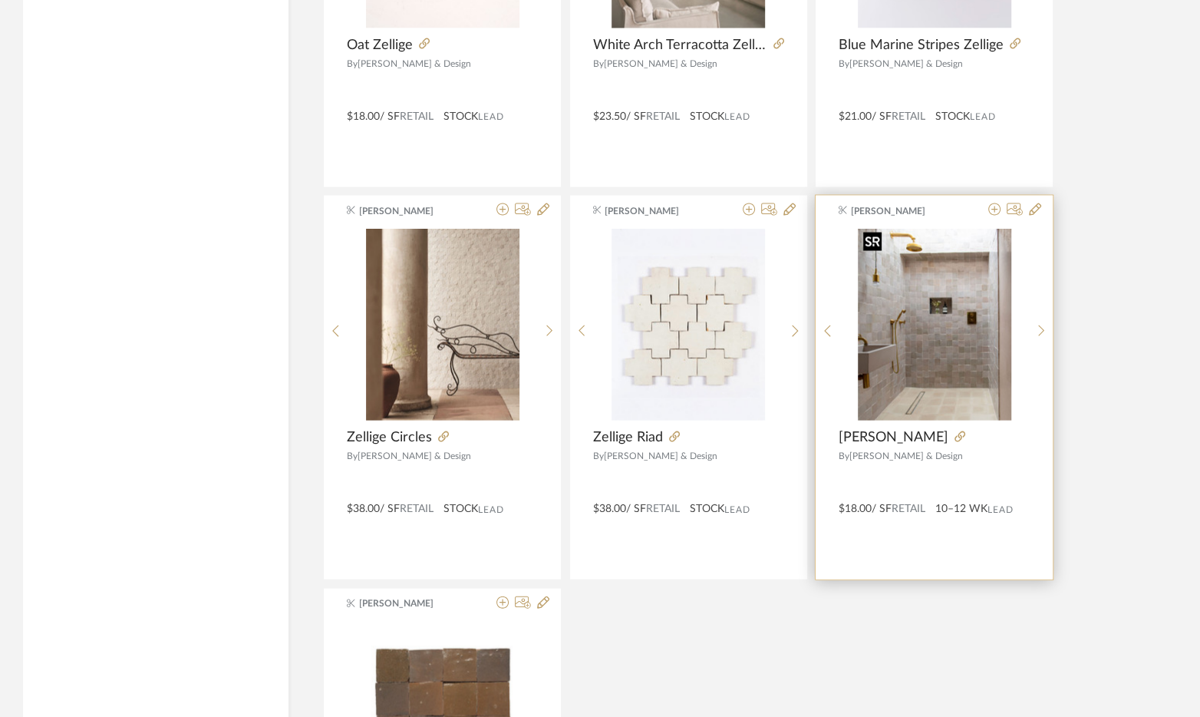
scroll to position [2499, 0]
click at [913, 388] on img "0" at bounding box center [934, 323] width 153 height 192
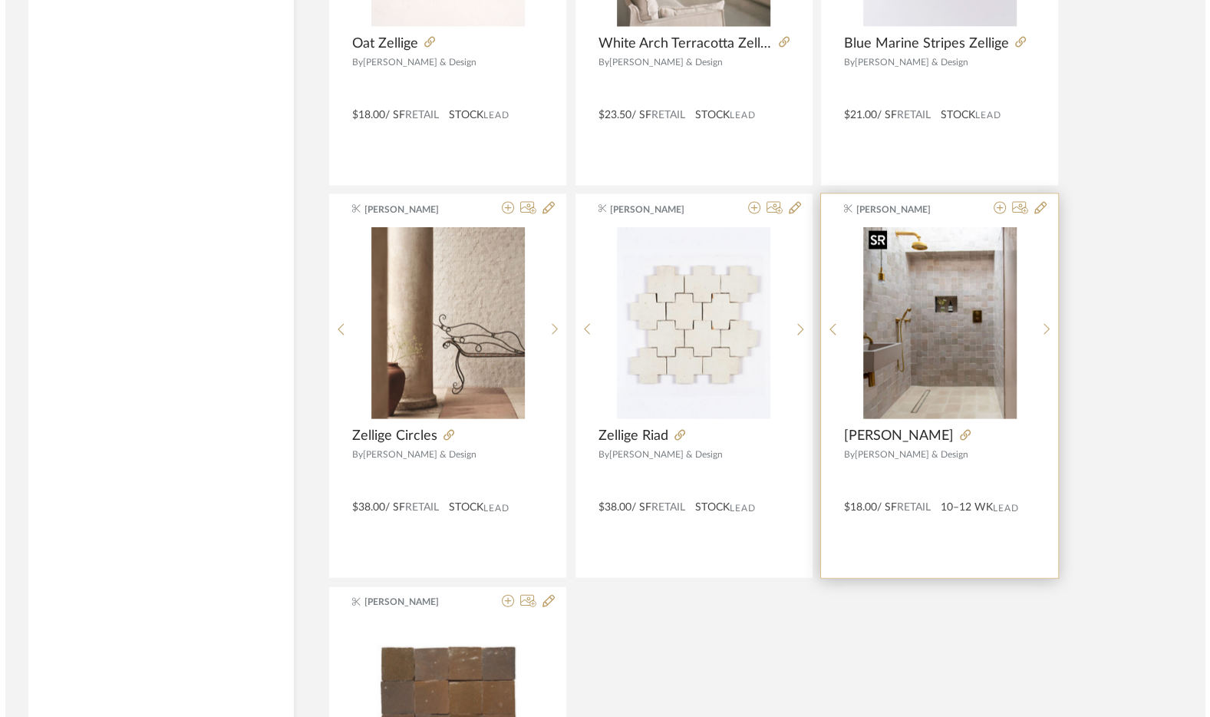
scroll to position [0, 0]
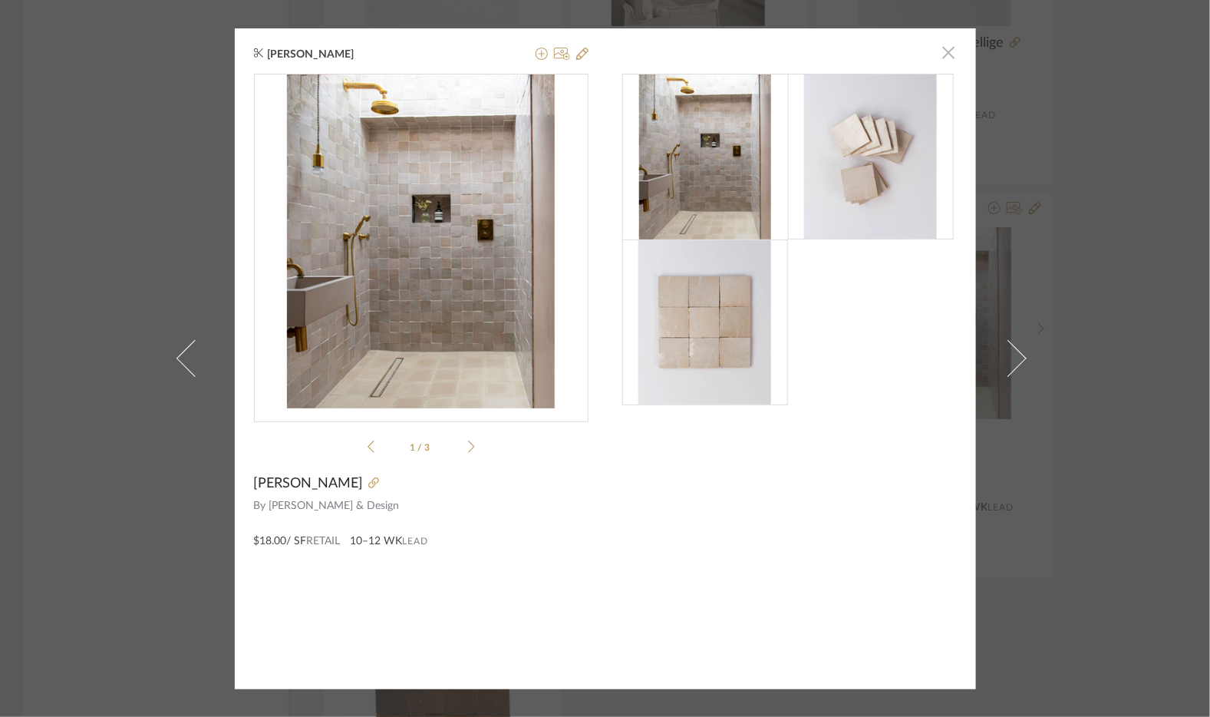
click at [941, 40] on span "button" at bounding box center [949, 53] width 31 height 31
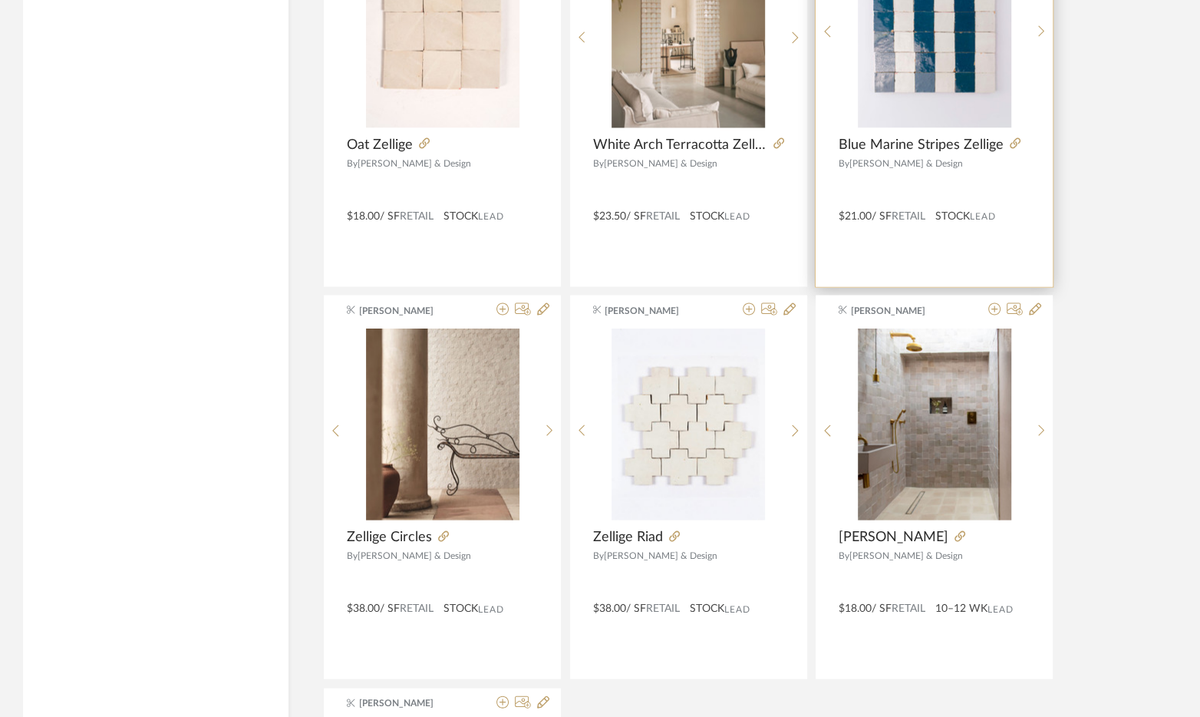
scroll to position [2491, 0]
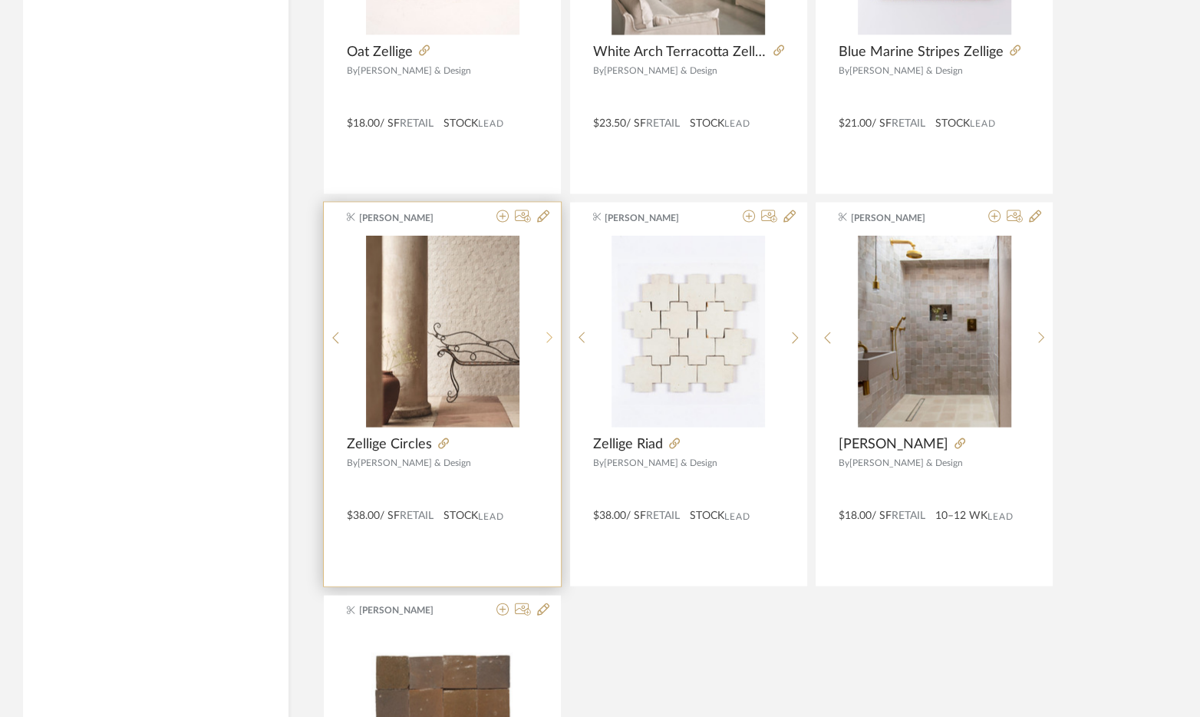
click at [544, 340] on sr-next-btn at bounding box center [550, 337] width 24 height 13
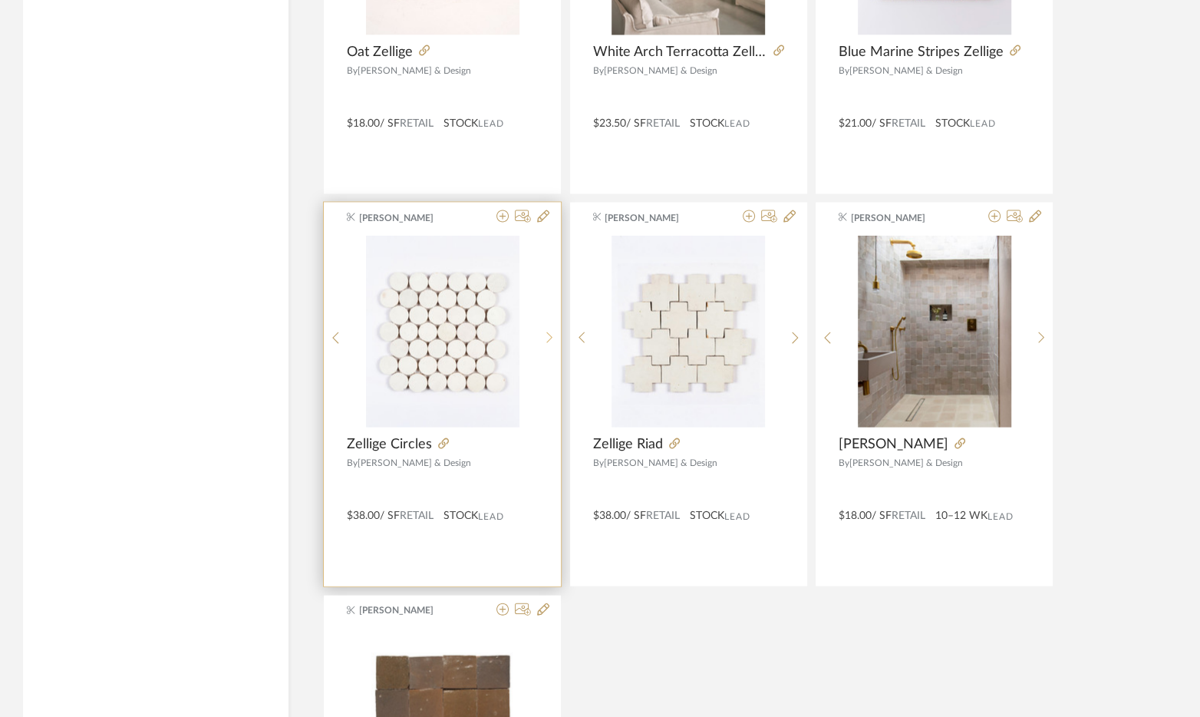
click at [544, 339] on sr-next-btn at bounding box center [550, 337] width 24 height 13
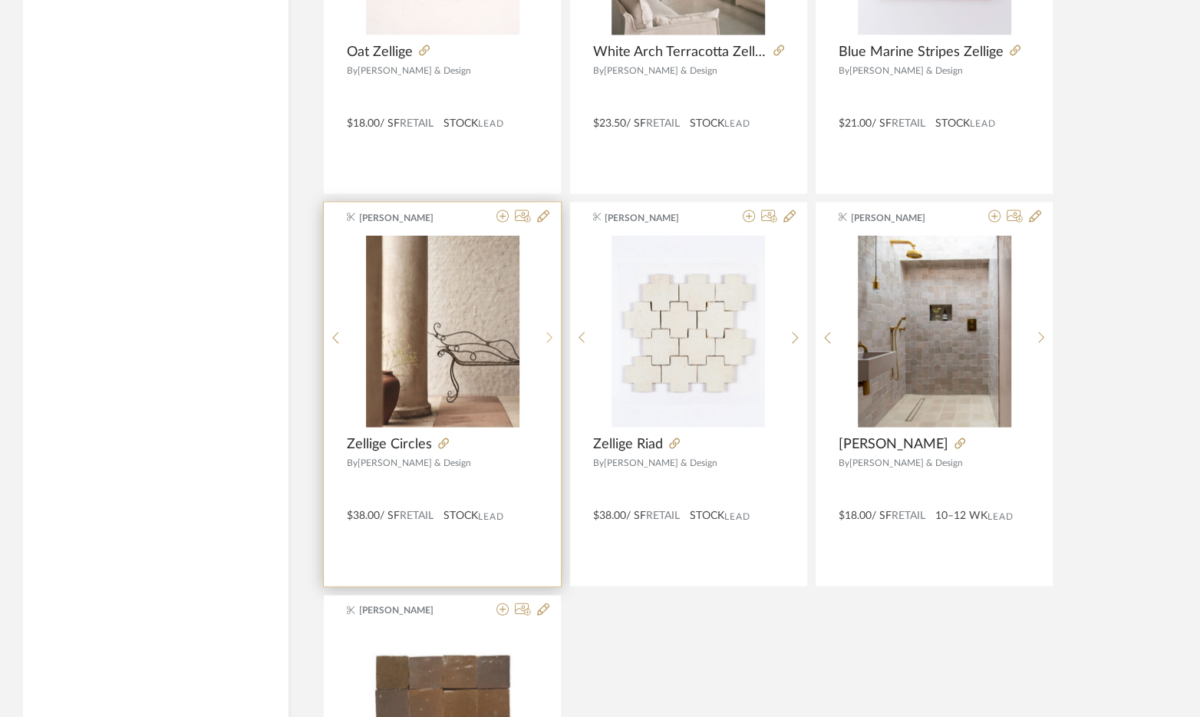
click at [544, 339] on sr-next-btn at bounding box center [550, 337] width 24 height 13
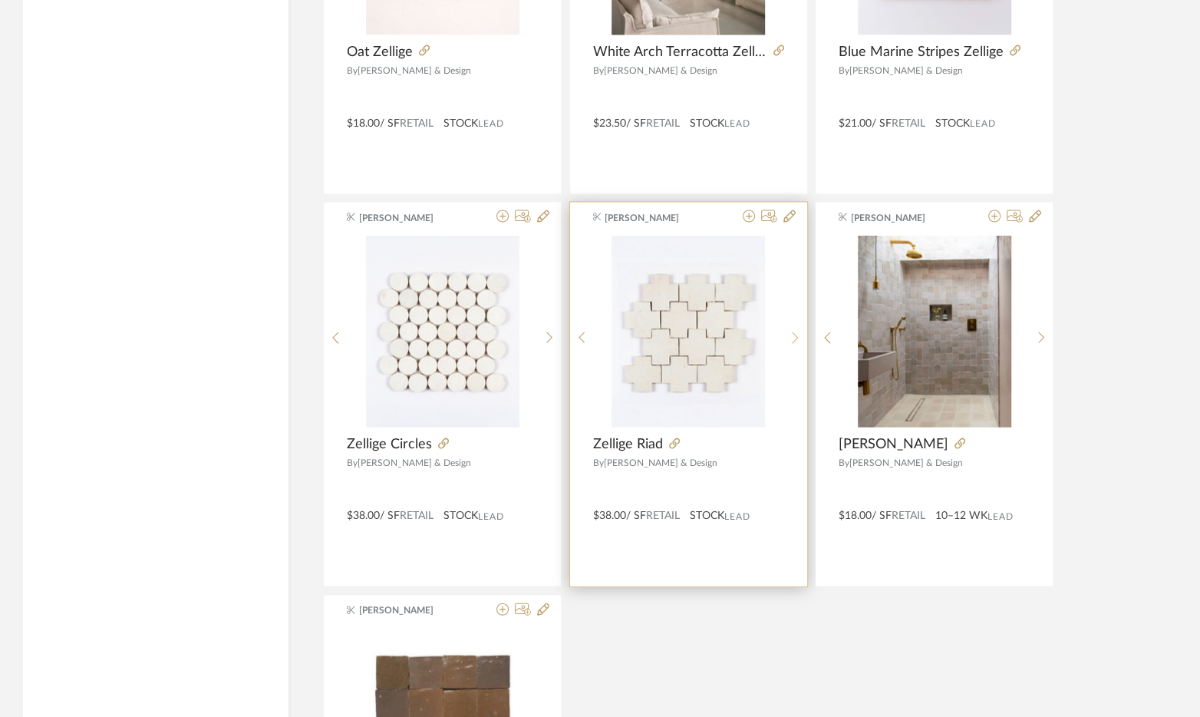
click at [789, 333] on sr-next-btn at bounding box center [795, 337] width 24 height 13
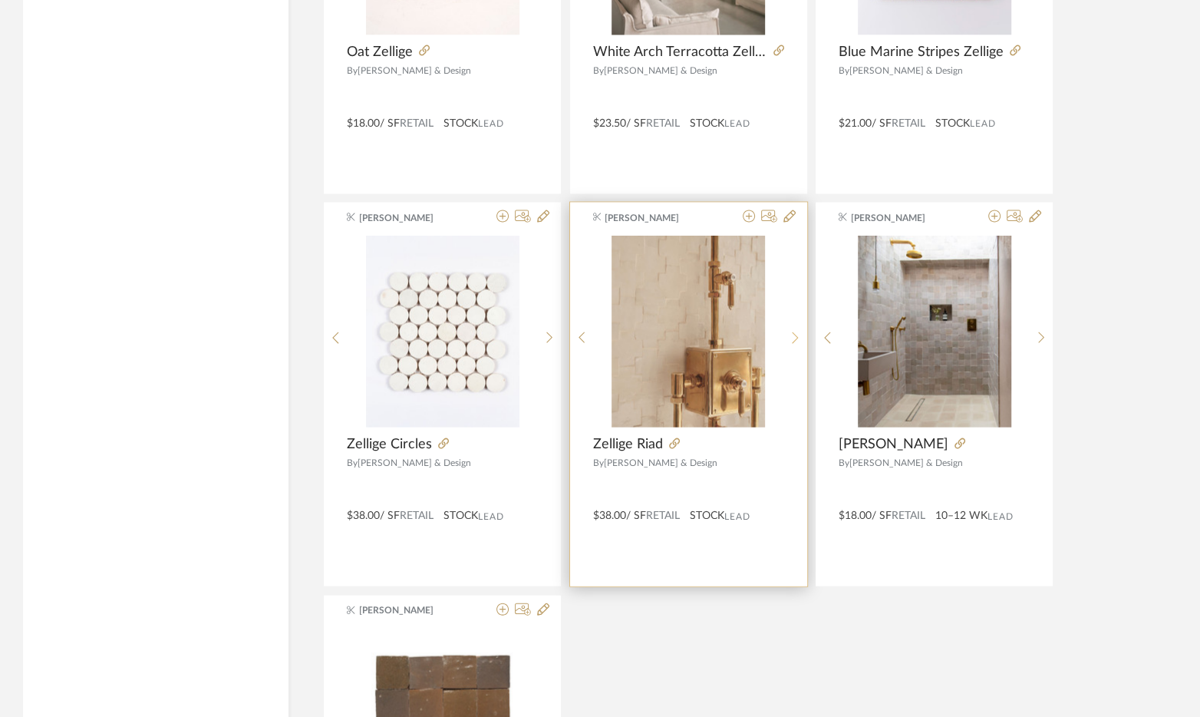
click at [789, 333] on sr-next-btn at bounding box center [795, 337] width 24 height 13
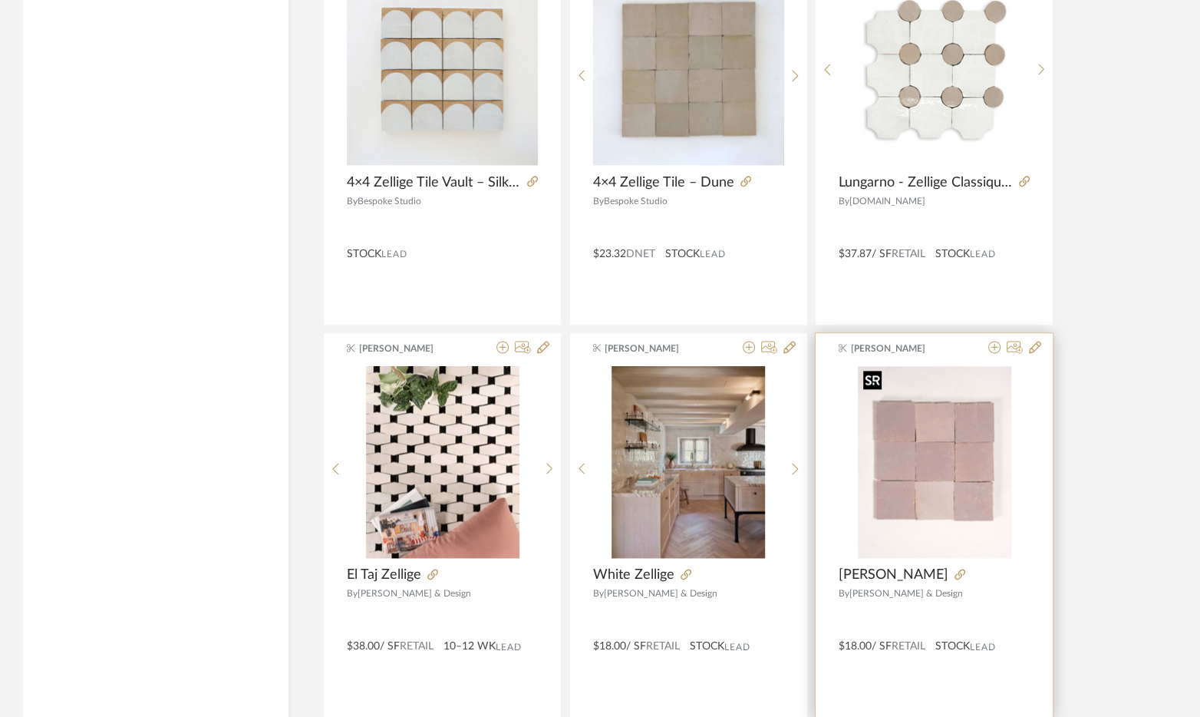
scroll to position [1573, 0]
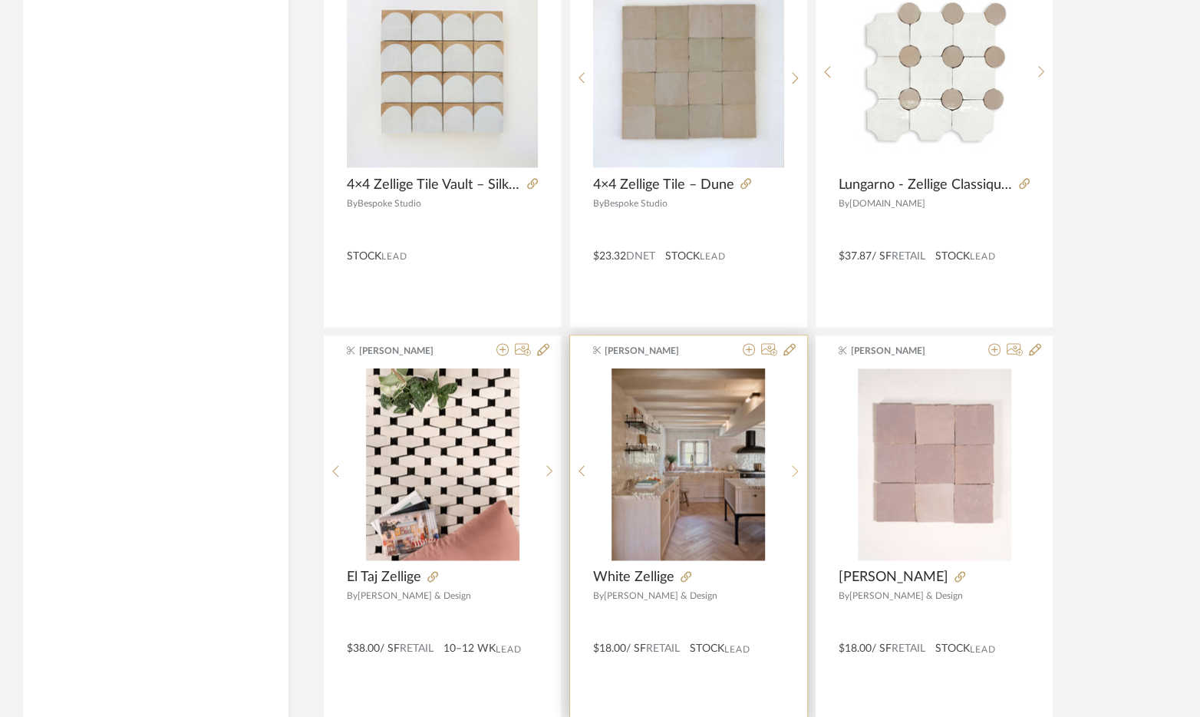
click at [789, 480] on div at bounding box center [795, 470] width 24 height 204
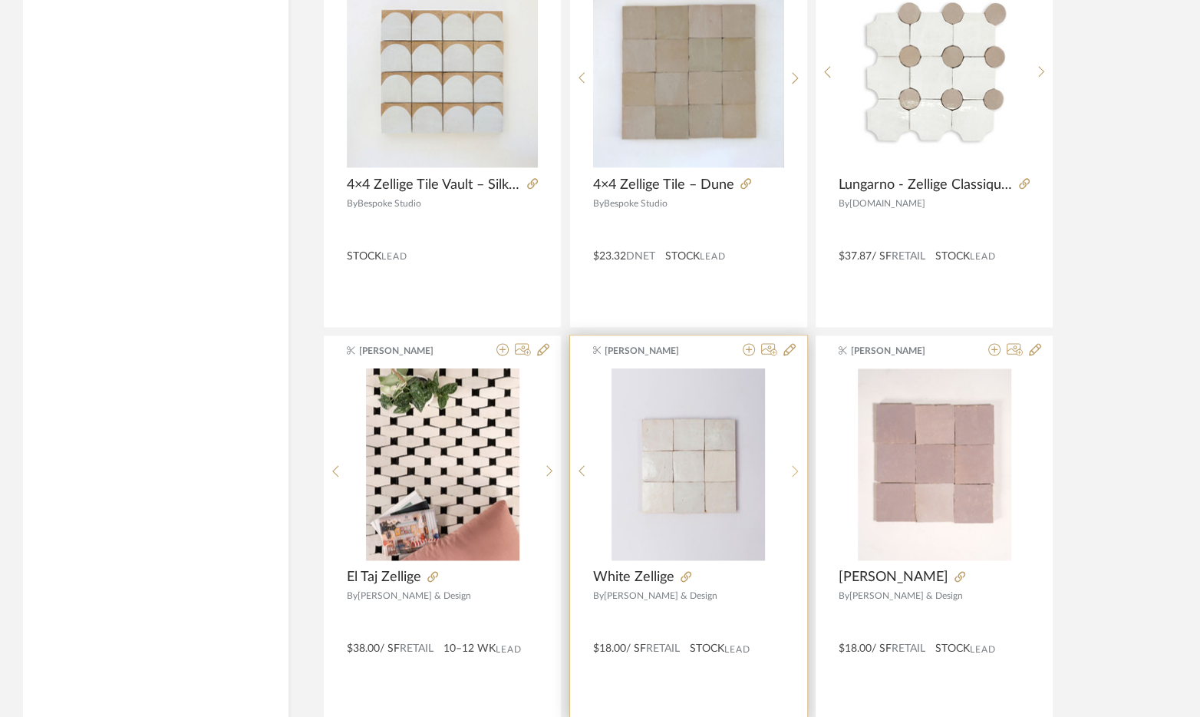
click at [789, 480] on div at bounding box center [795, 470] width 24 height 204
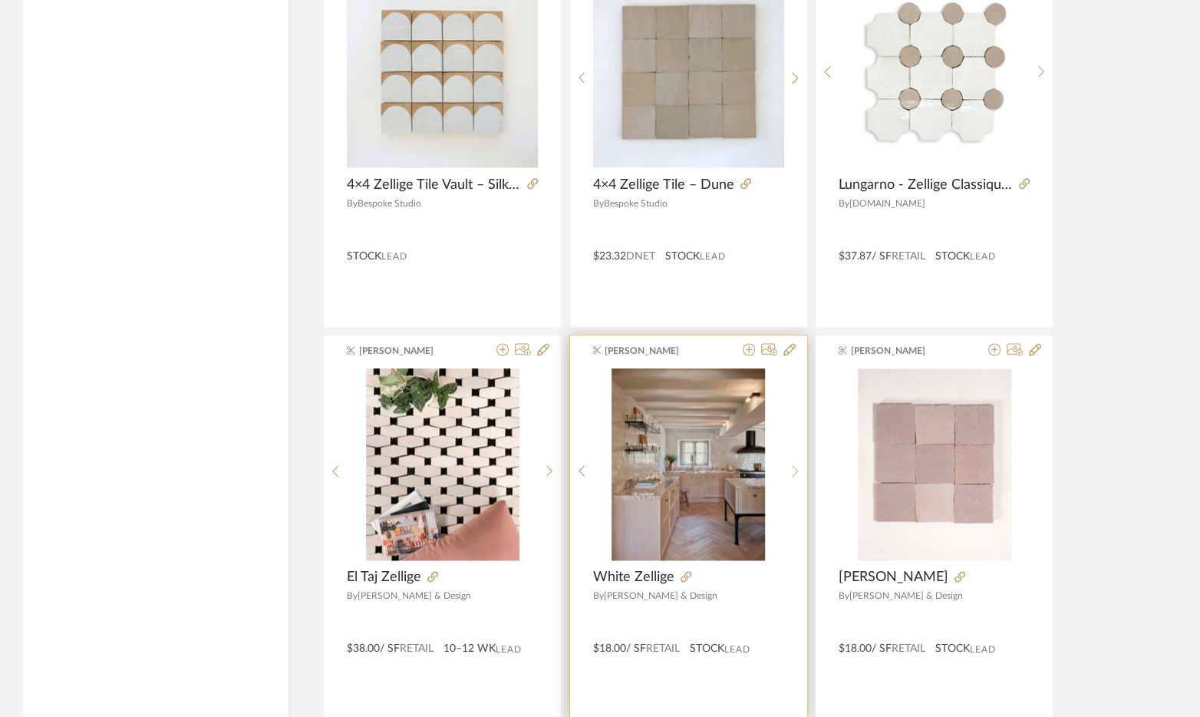
click at [789, 480] on div at bounding box center [795, 470] width 24 height 204
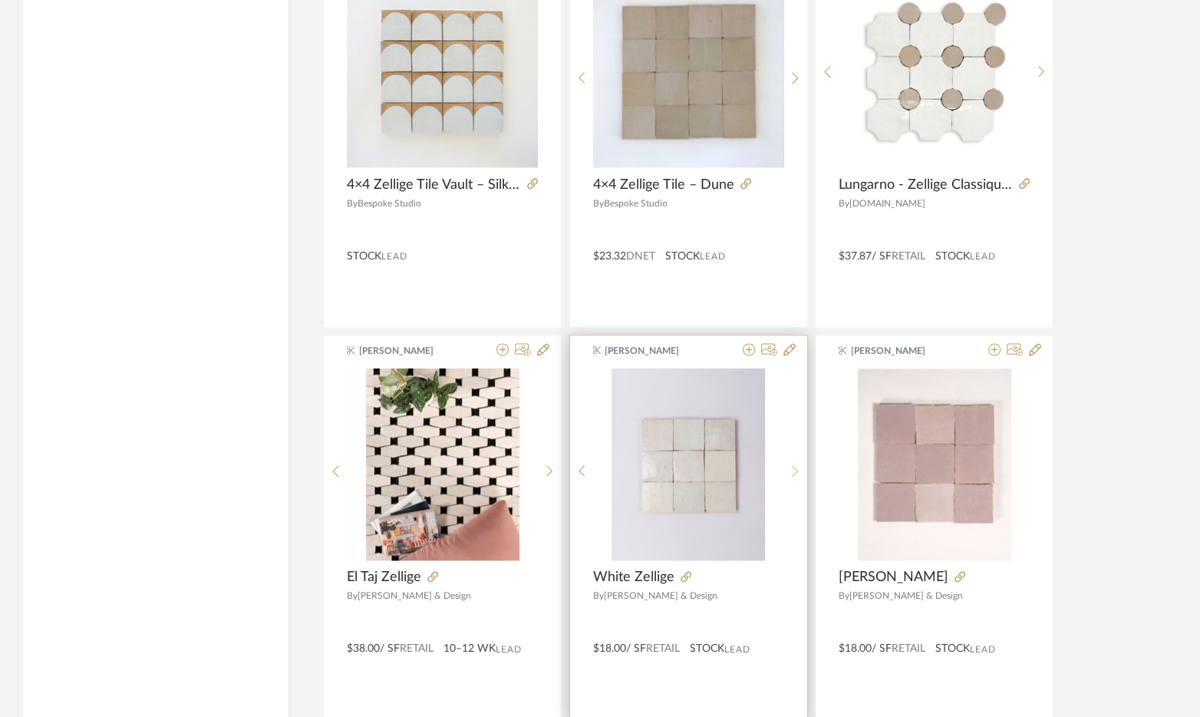
click at [789, 480] on div at bounding box center [795, 470] width 24 height 204
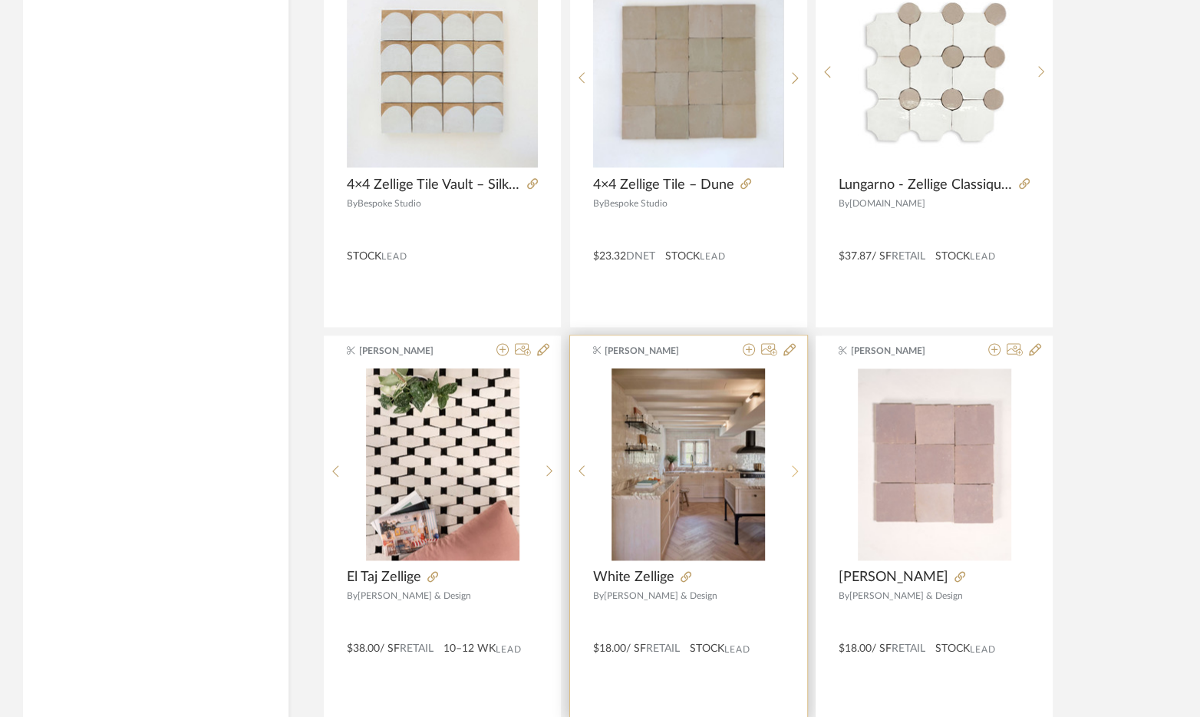
click at [789, 480] on div at bounding box center [795, 470] width 24 height 204
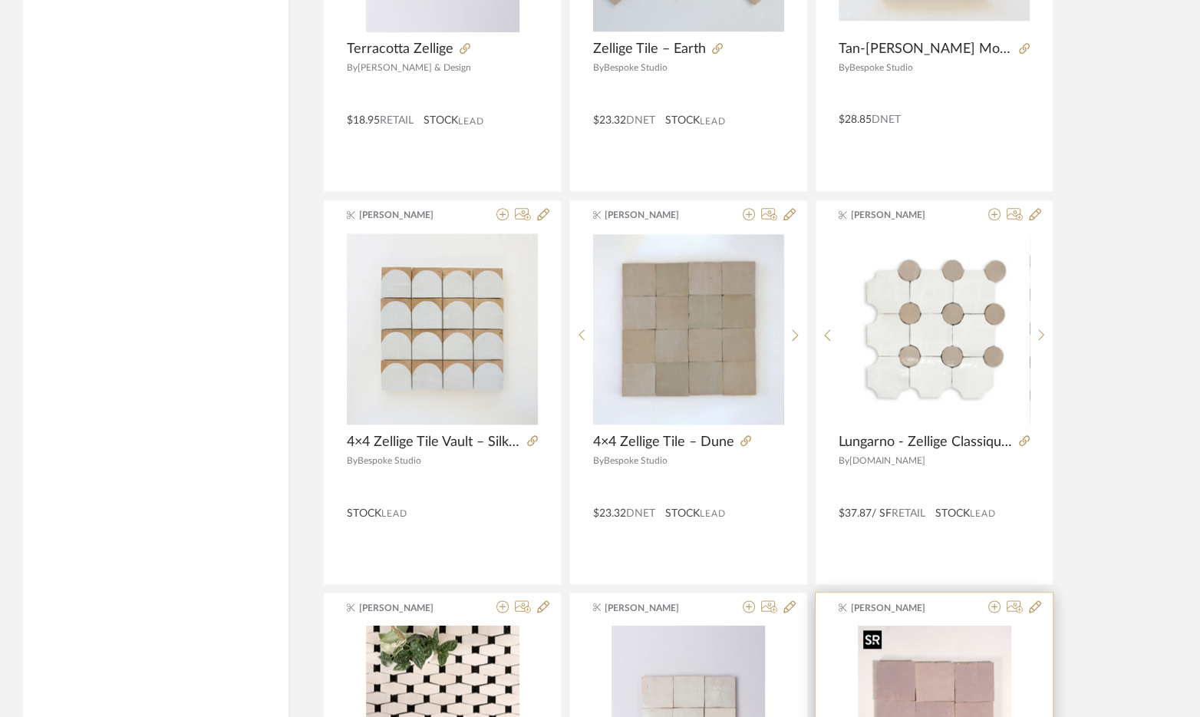
scroll to position [1314, 0]
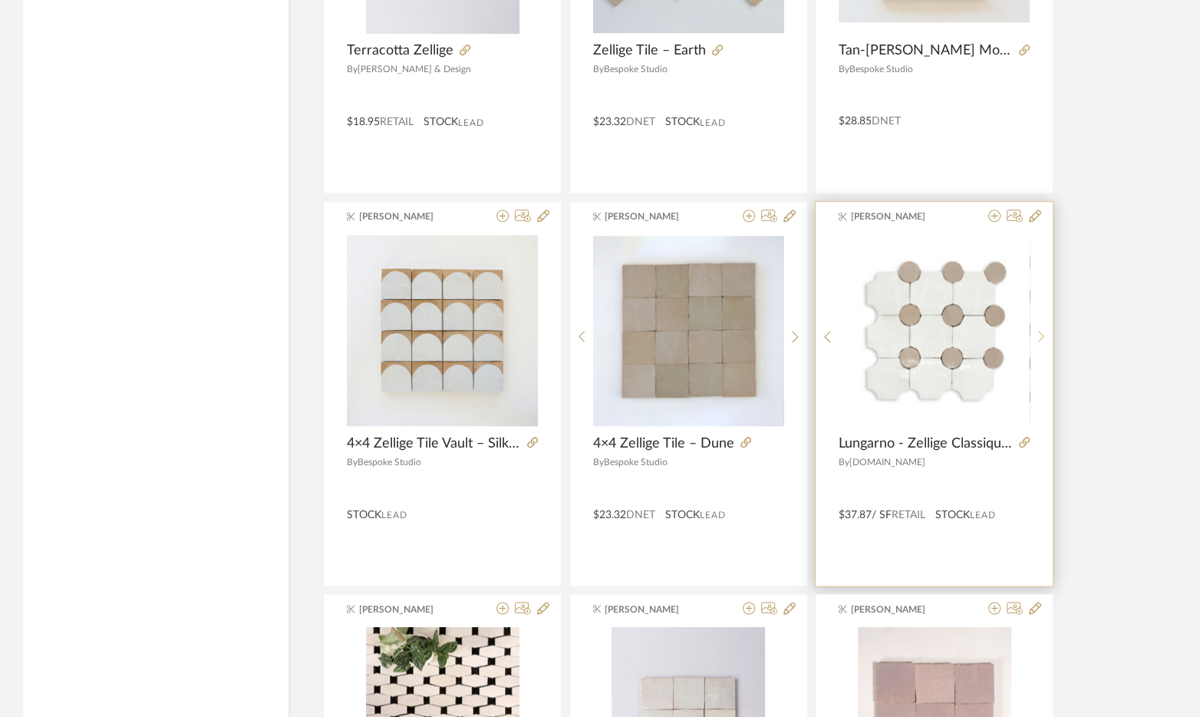
click at [1040, 338] on icon at bounding box center [1041, 337] width 6 height 12
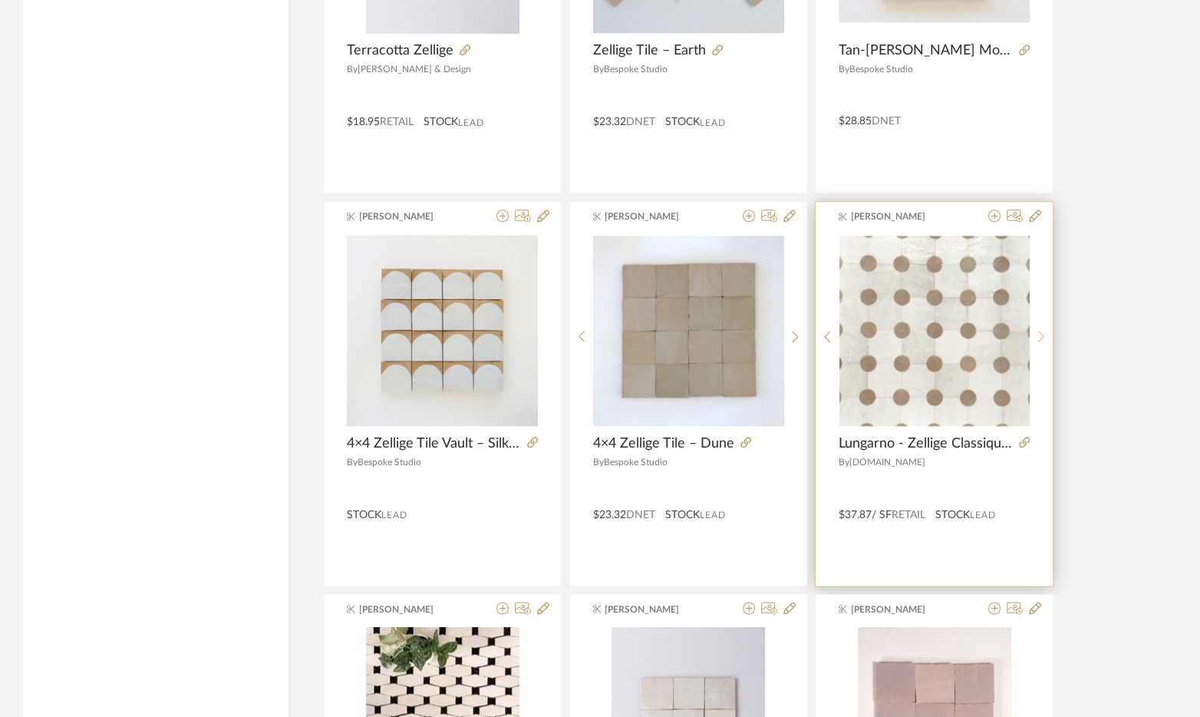
click at [1040, 338] on icon at bounding box center [1041, 337] width 6 height 12
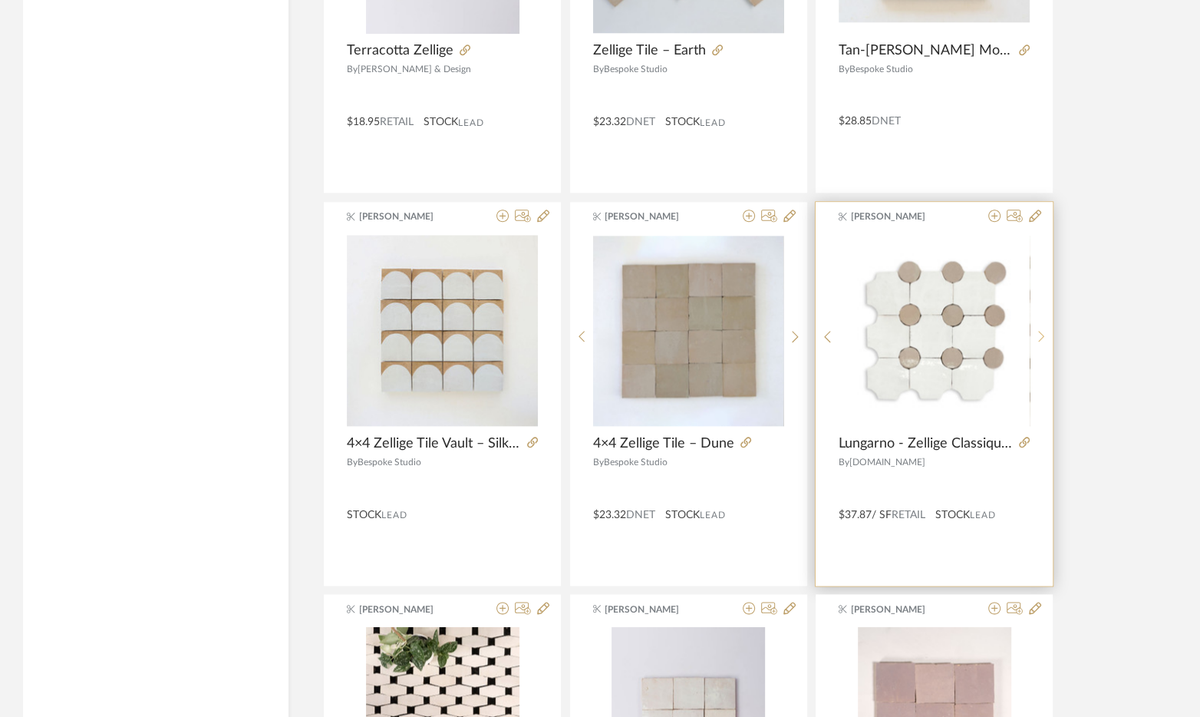
click at [1040, 338] on icon at bounding box center [1041, 337] width 6 height 12
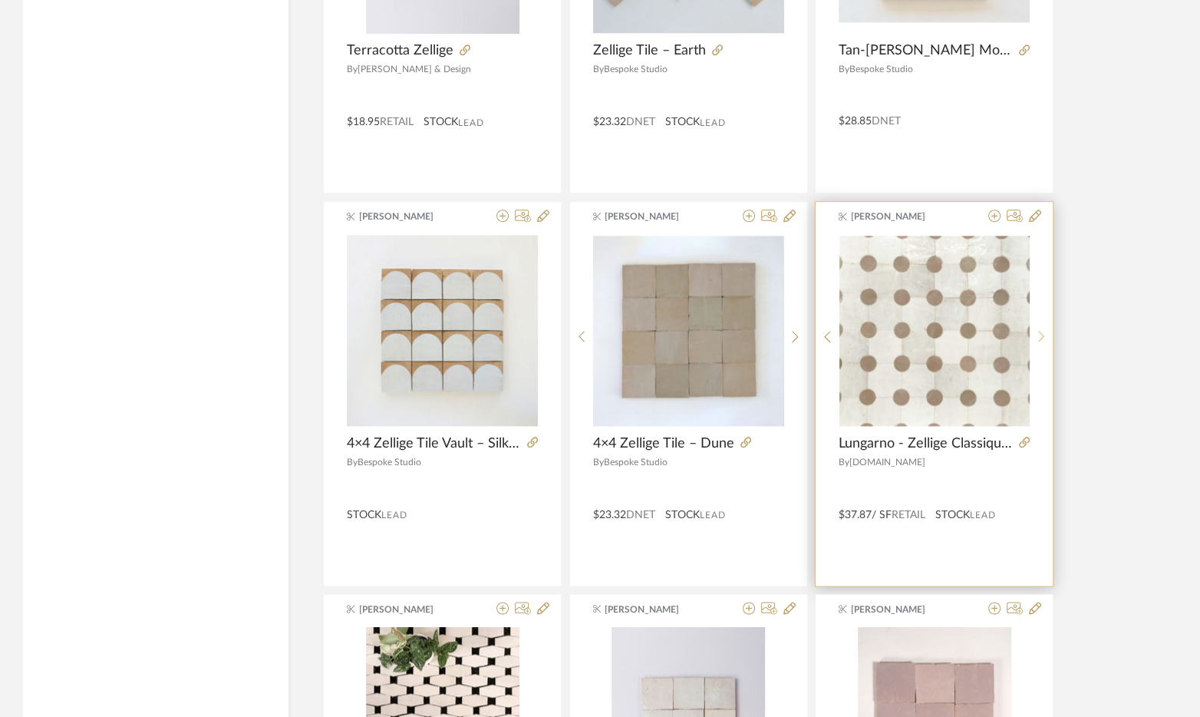
click at [1040, 338] on icon at bounding box center [1041, 336] width 7 height 13
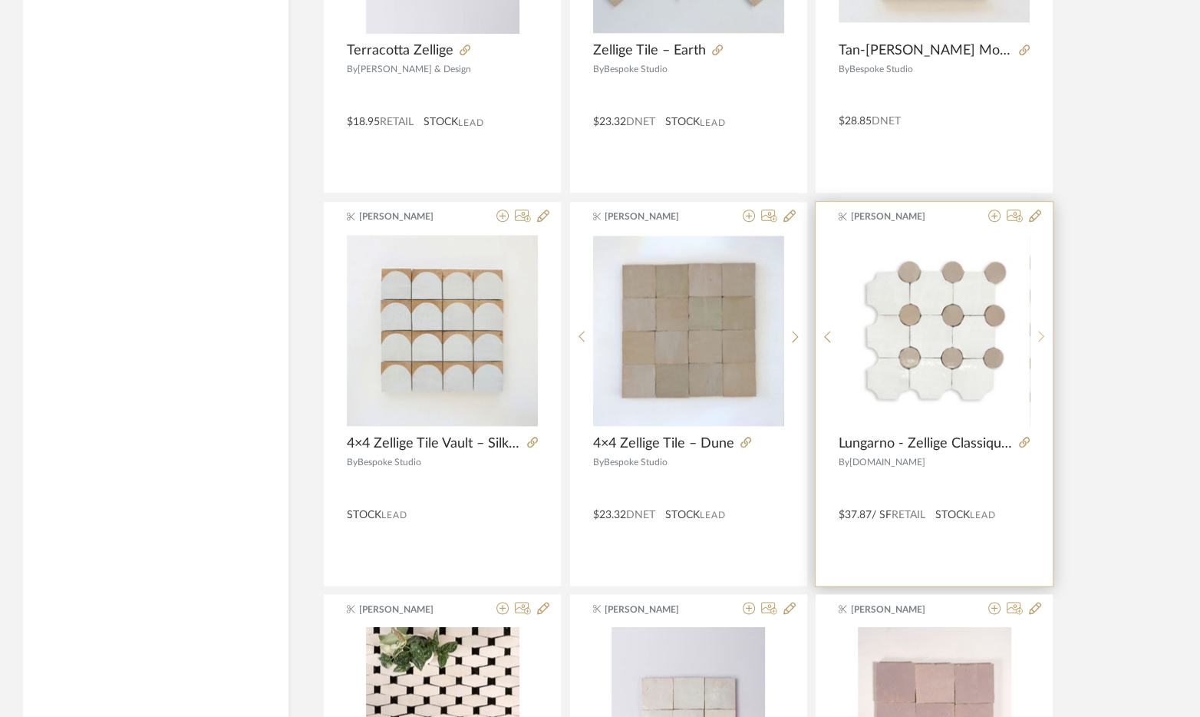
click at [1040, 337] on icon at bounding box center [1041, 337] width 6 height 12
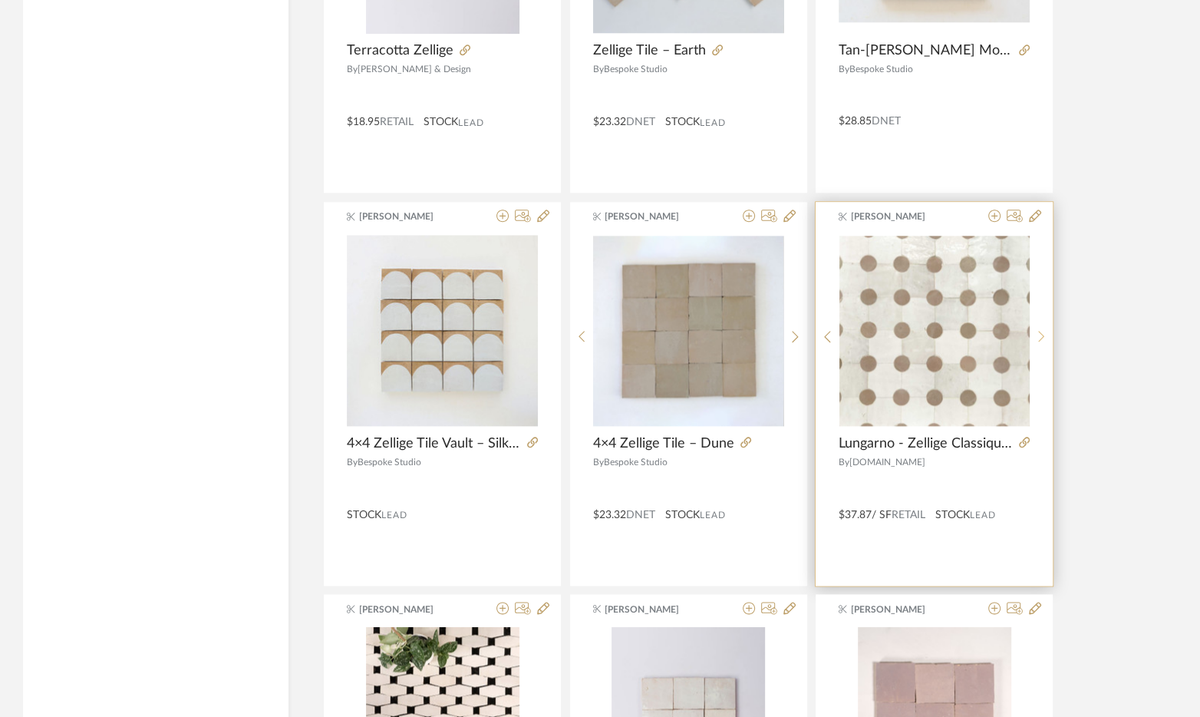
click at [1040, 337] on icon at bounding box center [1041, 337] width 6 height 12
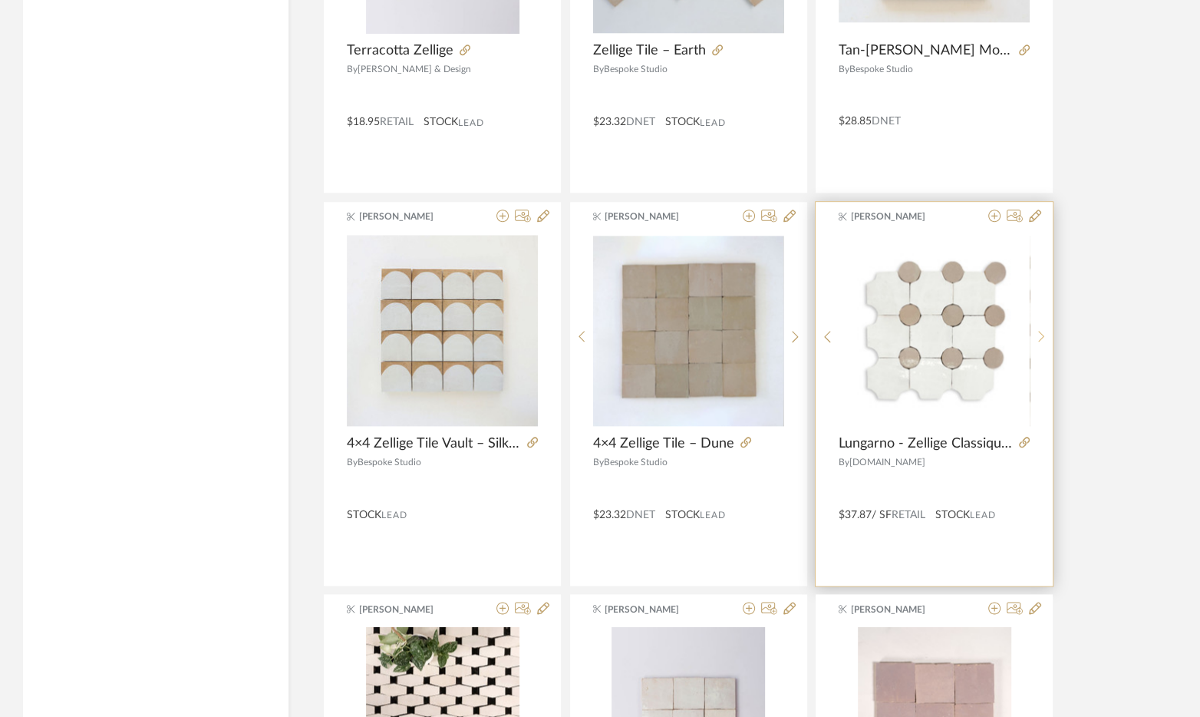
click at [1040, 337] on icon at bounding box center [1041, 337] width 6 height 12
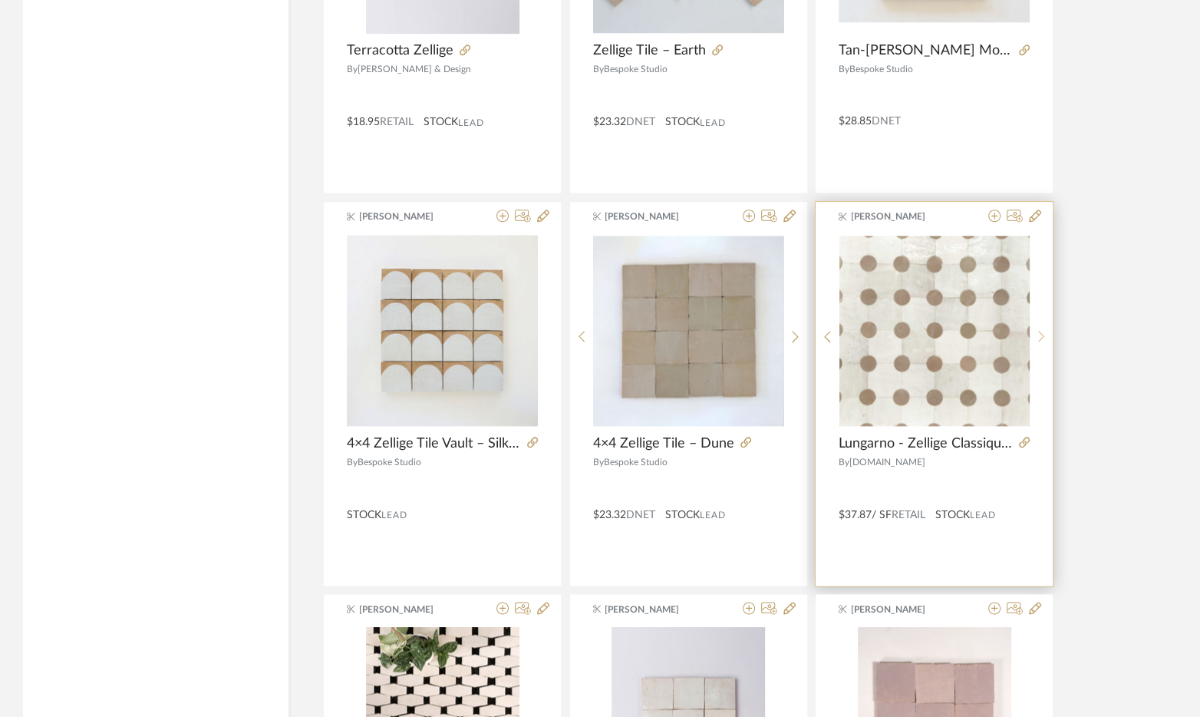
click at [1040, 337] on icon at bounding box center [1041, 337] width 6 height 12
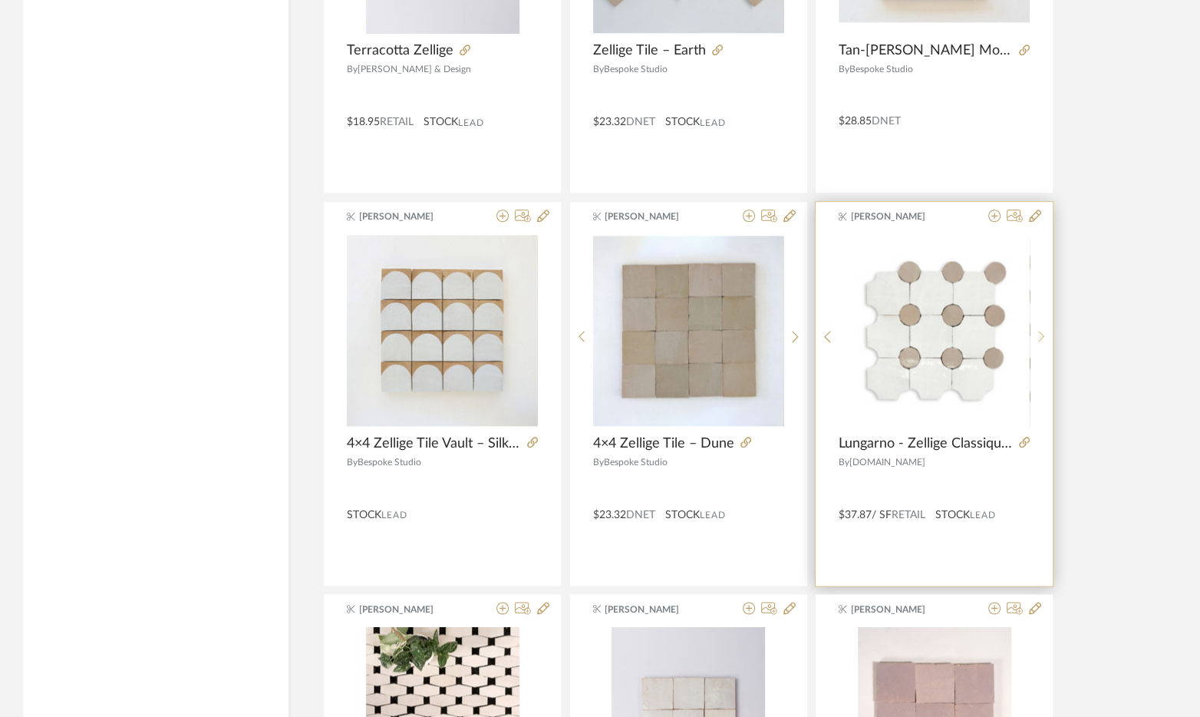
click at [1040, 337] on icon at bounding box center [1041, 337] width 6 height 12
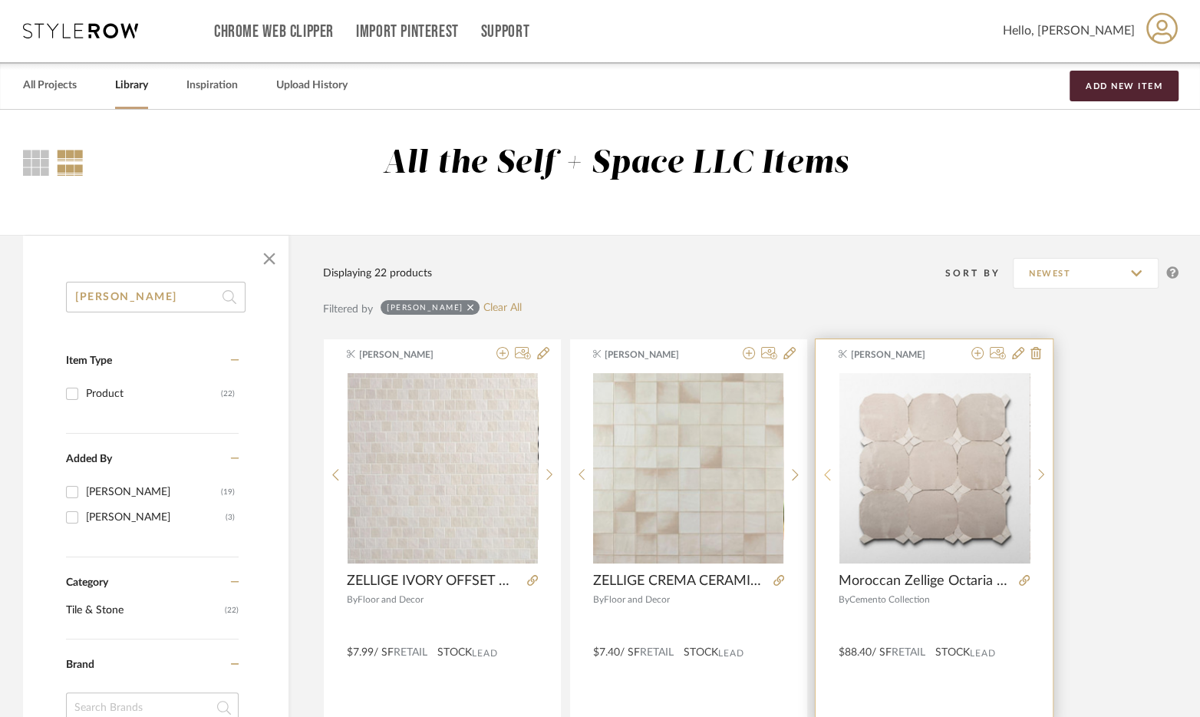
scroll to position [0, 0]
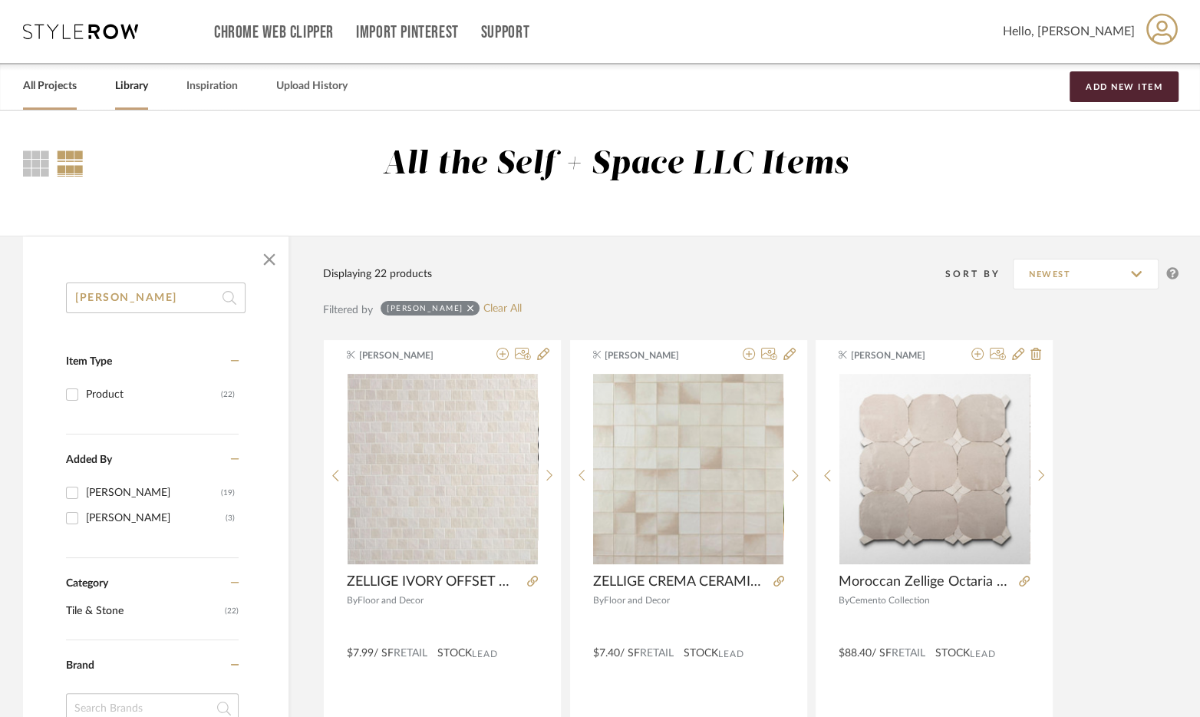
click at [44, 82] on link "All Projects" at bounding box center [50, 86] width 54 height 21
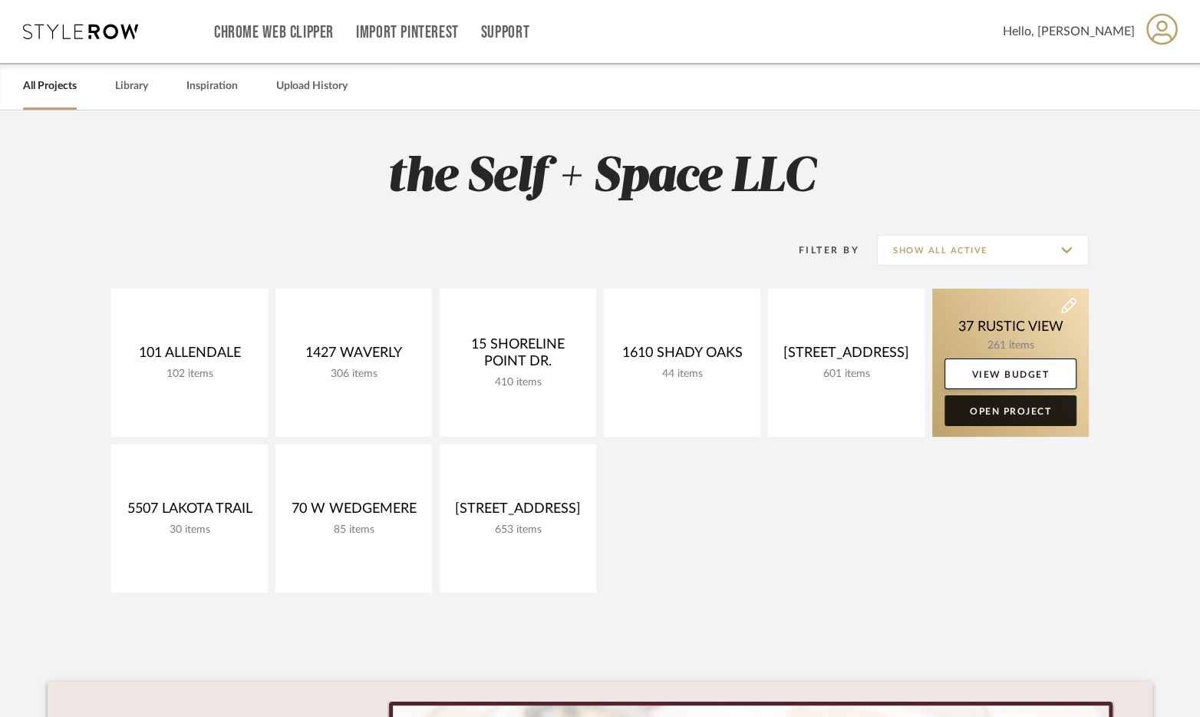
click at [988, 413] on link "Open Project" at bounding box center [1011, 410] width 132 height 31
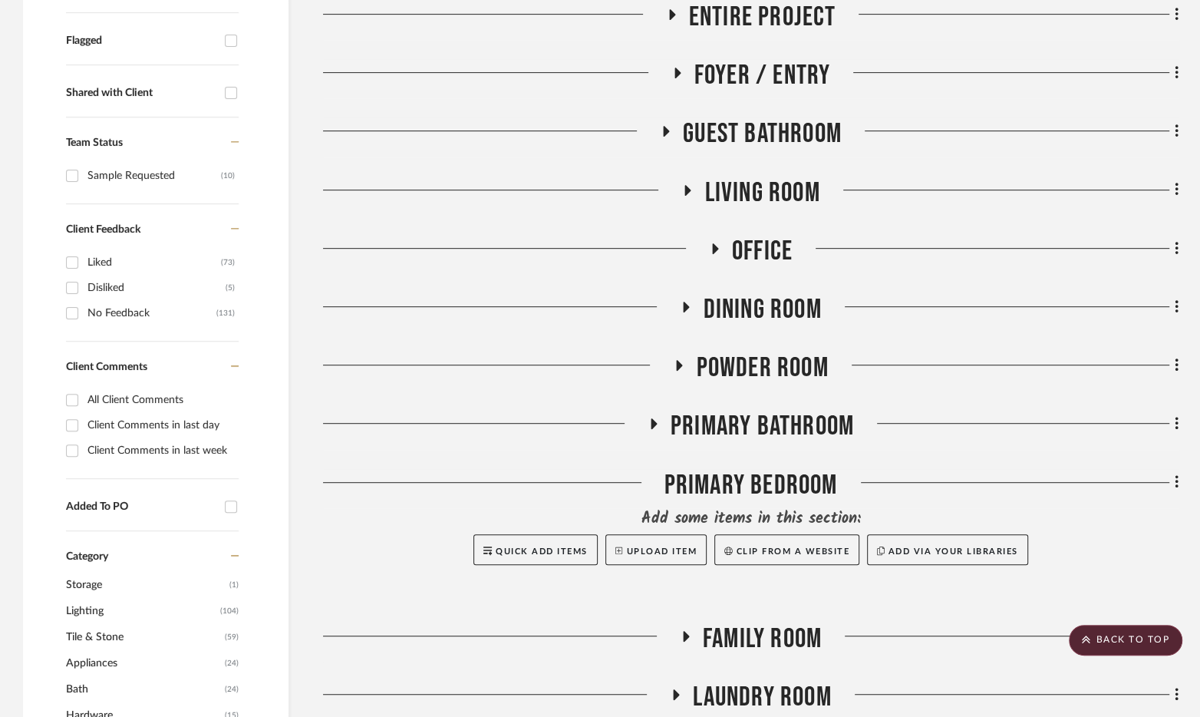
scroll to position [538, 0]
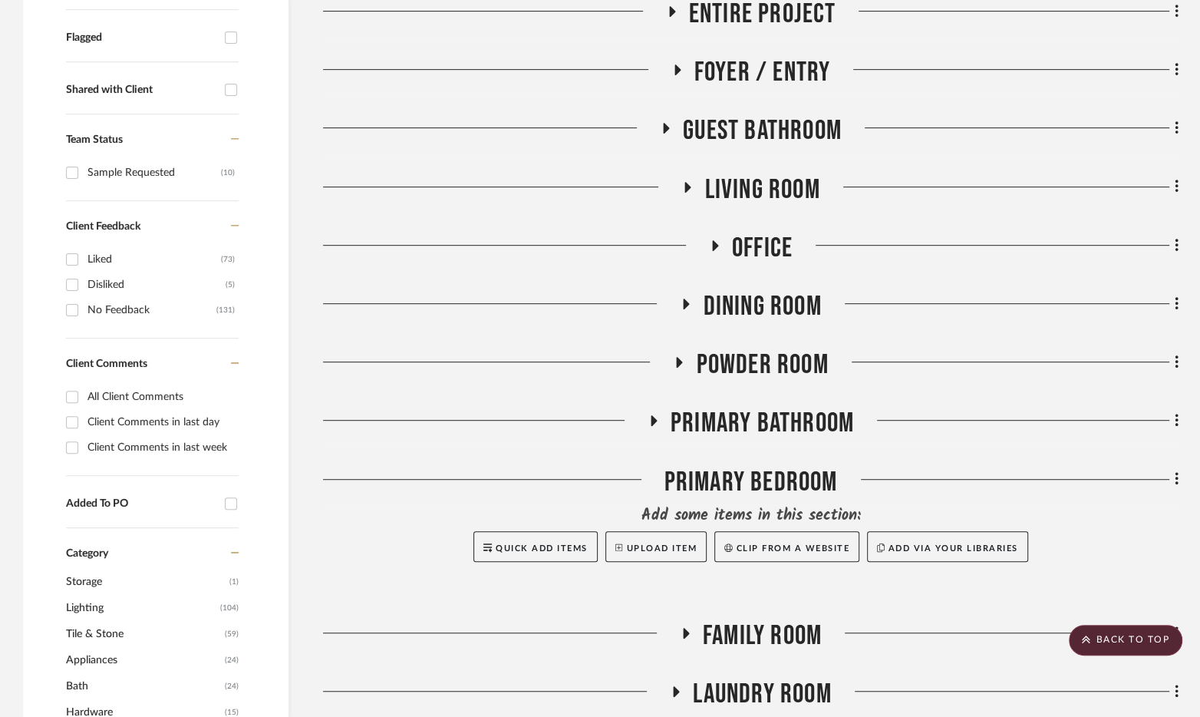
click at [756, 417] on span "Primary Bathroom" at bounding box center [762, 423] width 183 height 33
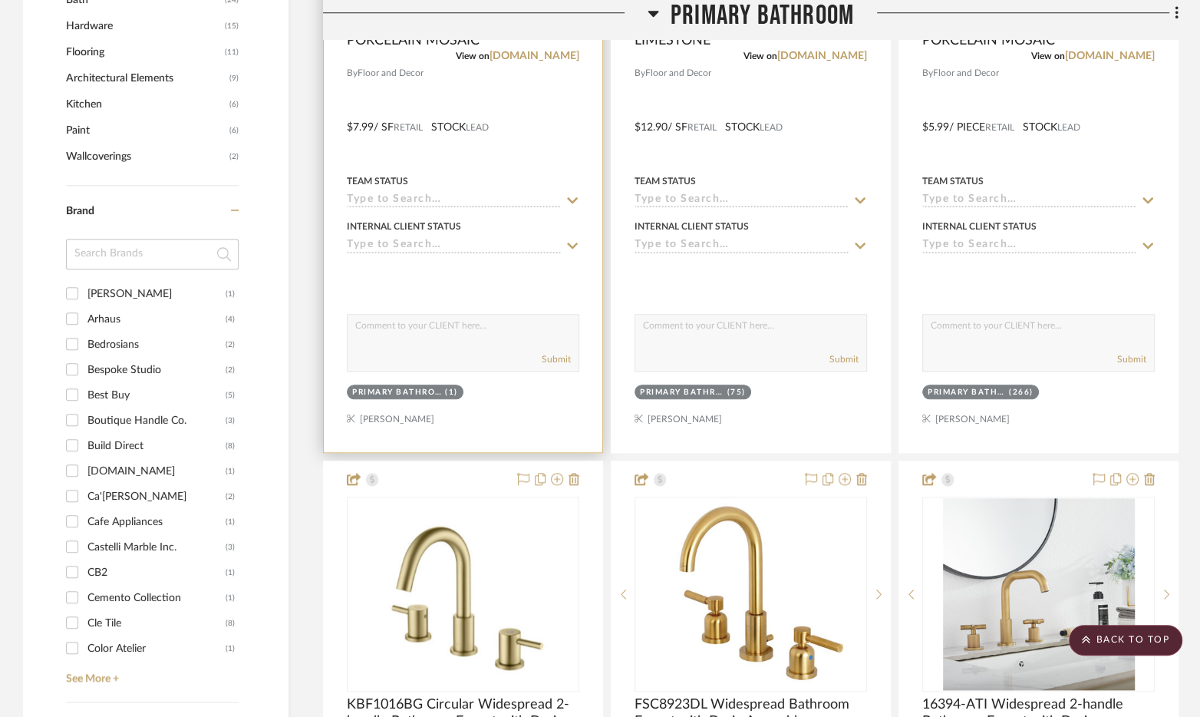
scroll to position [1219, 0]
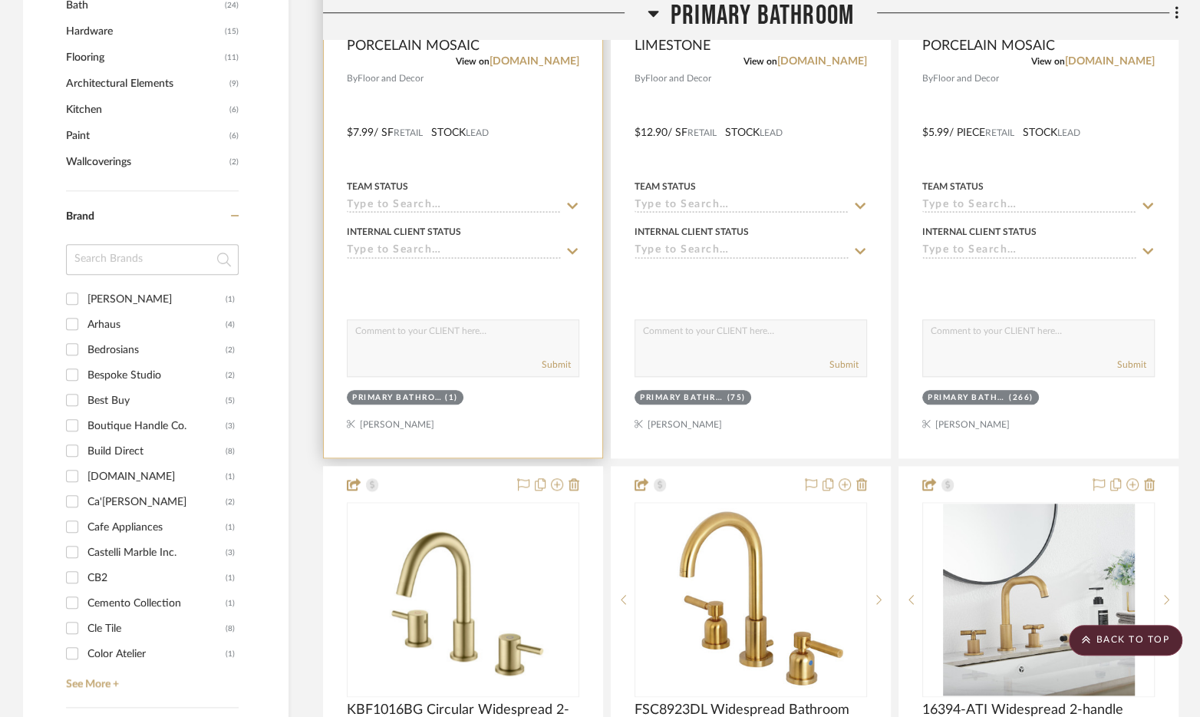
click at [514, 287] on div at bounding box center [463, 281] width 232 height 31
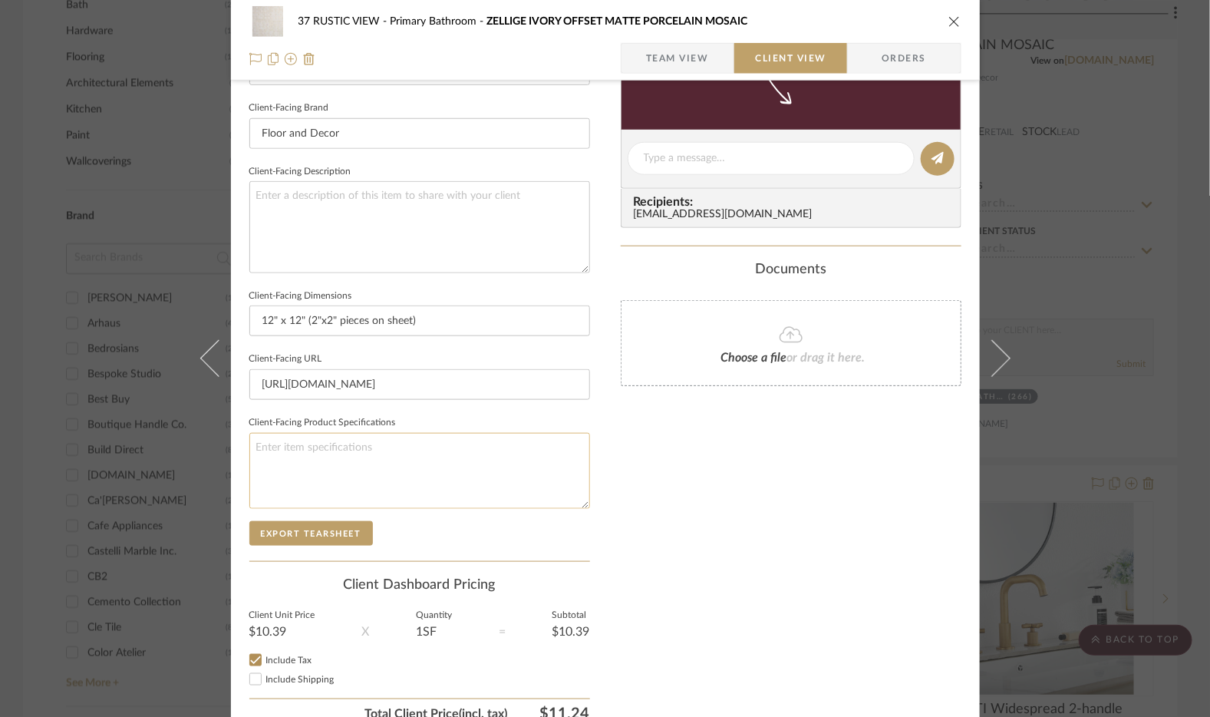
scroll to position [439, 0]
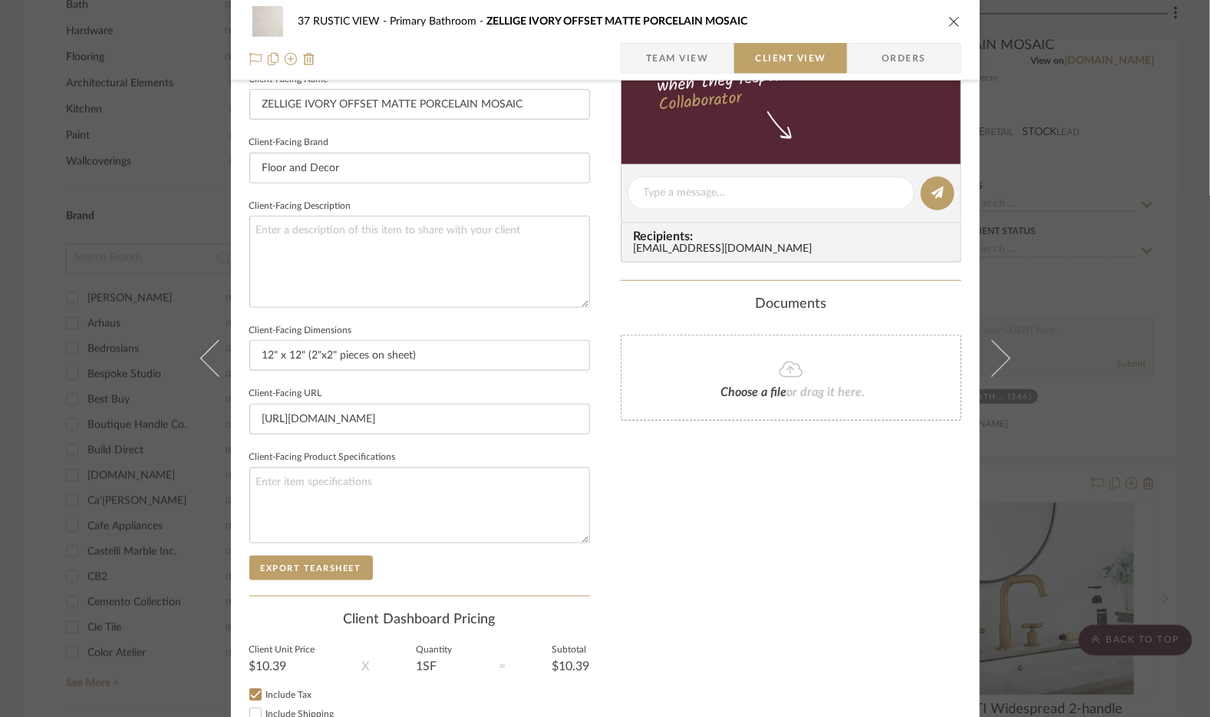
click at [662, 64] on span "Team View" at bounding box center [677, 58] width 63 height 31
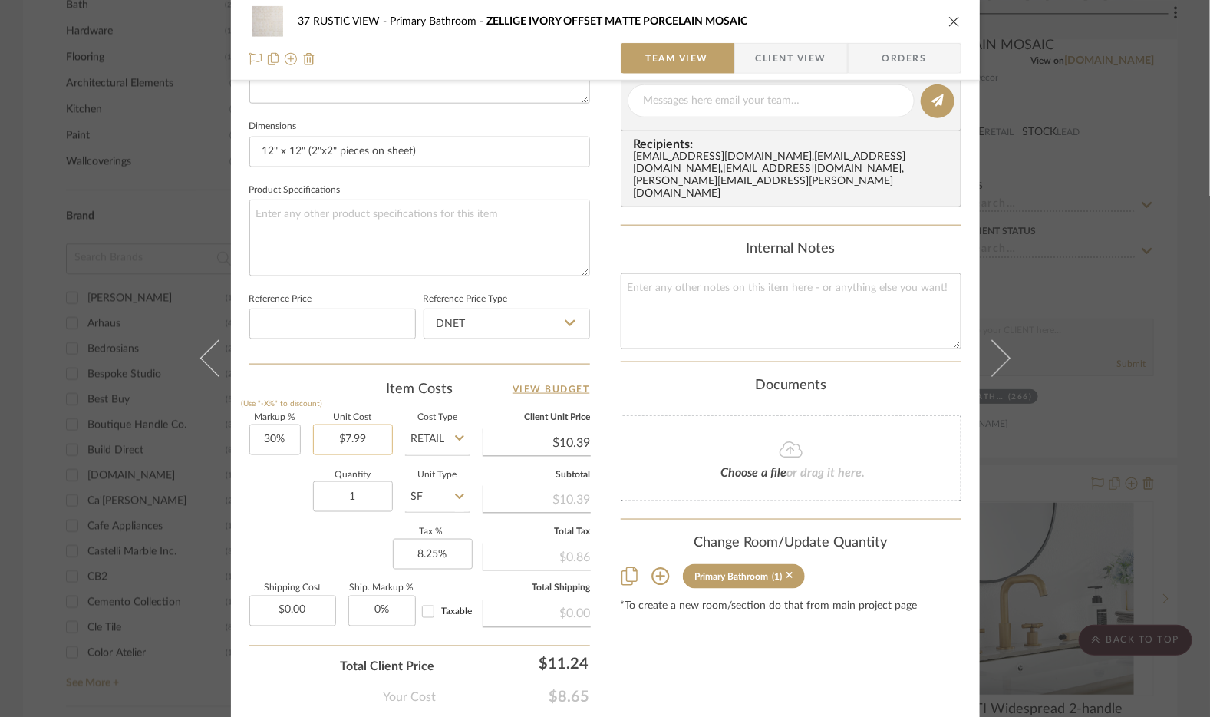
scroll to position [642, 0]
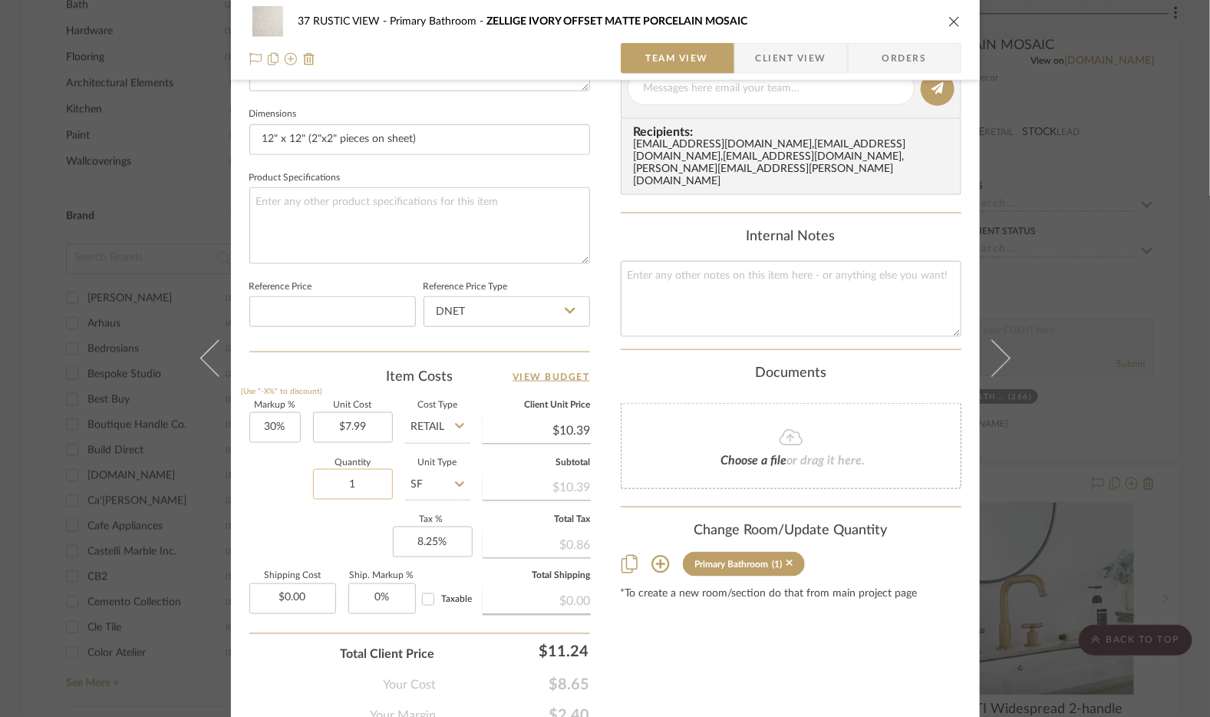
click at [358, 473] on input "1" at bounding box center [353, 484] width 80 height 31
type input "266"
click at [307, 533] on div "Markup % (Use "-X%" to discount) 30% Unit Cost $7.99 Cost Type Retail Client Un…" at bounding box center [419, 513] width 341 height 224
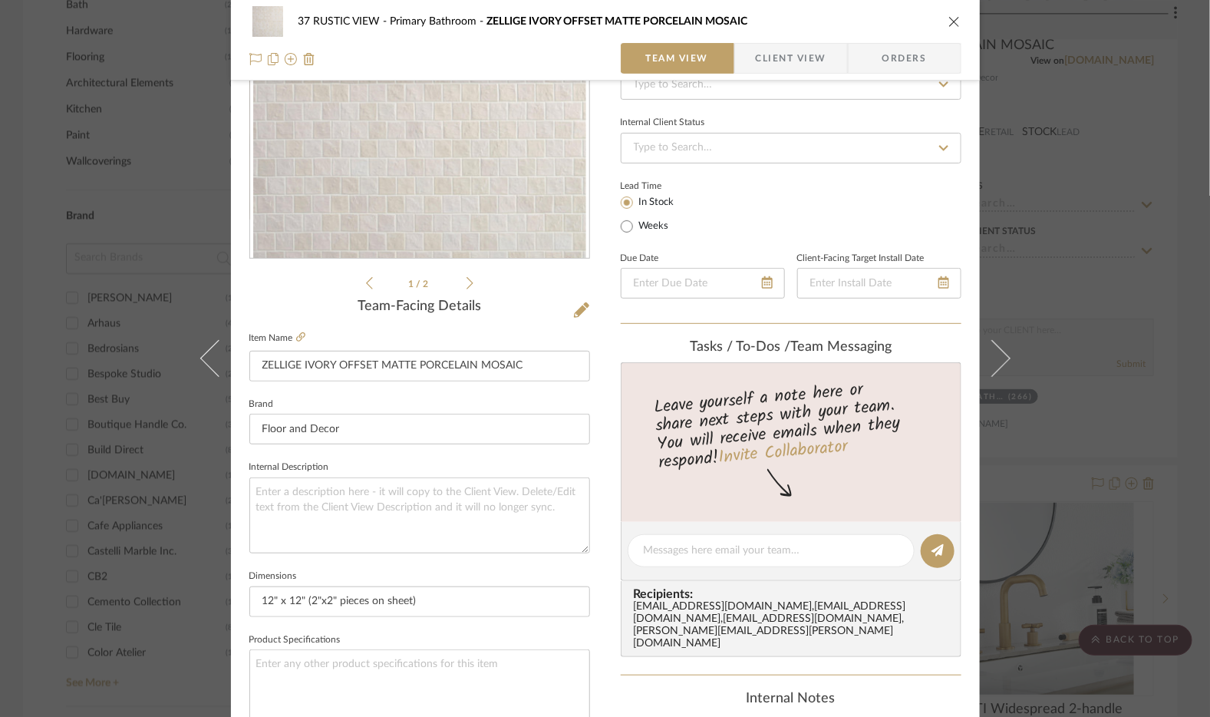
scroll to position [0, 0]
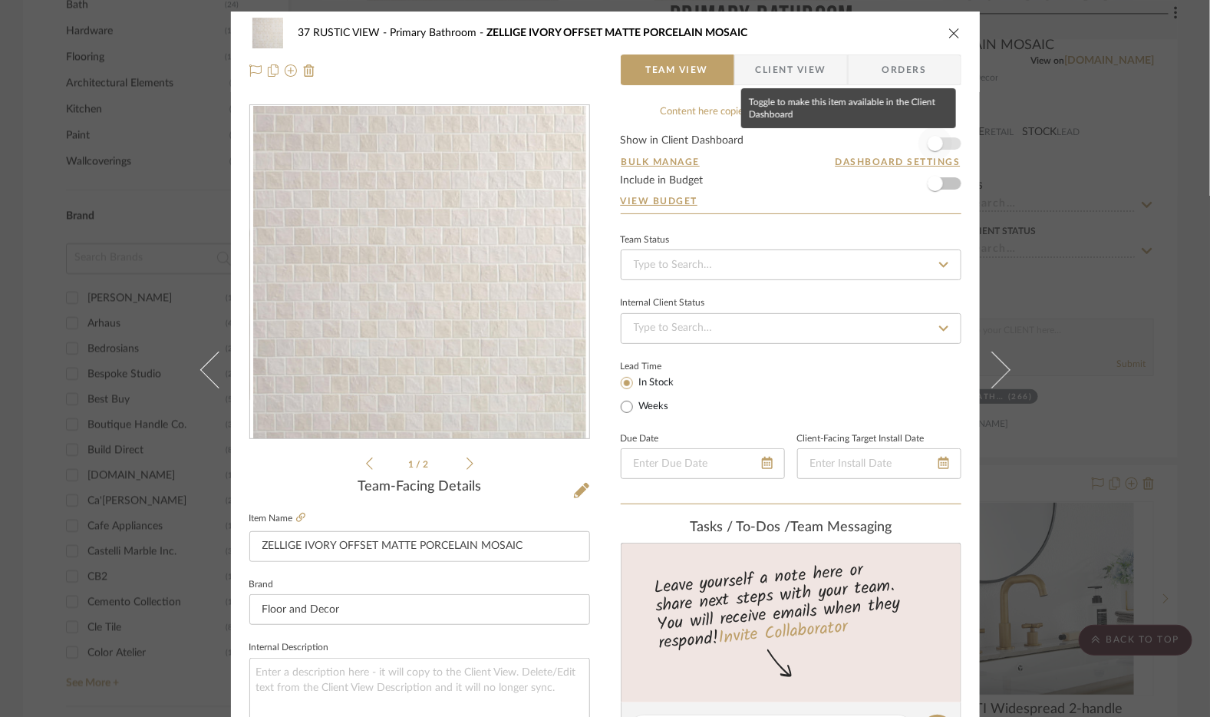
click at [936, 142] on span "button" at bounding box center [935, 143] width 15 height 15
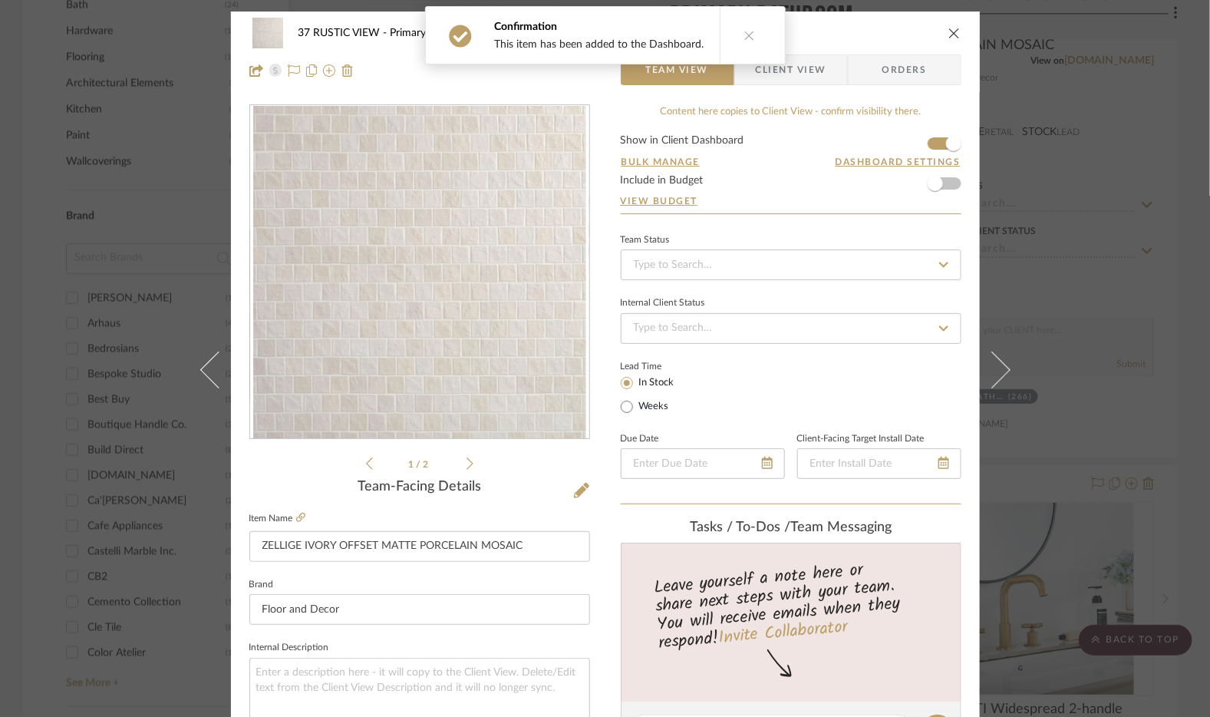
click at [962, 32] on div "37 RUSTIC VIEW Primary Bathroom ZELLIGE IVORY OFFSET MATTE PORCELAIN MOSAIC Tea…" at bounding box center [605, 52] width 749 height 81
click at [954, 32] on icon "close" at bounding box center [954, 33] width 12 height 12
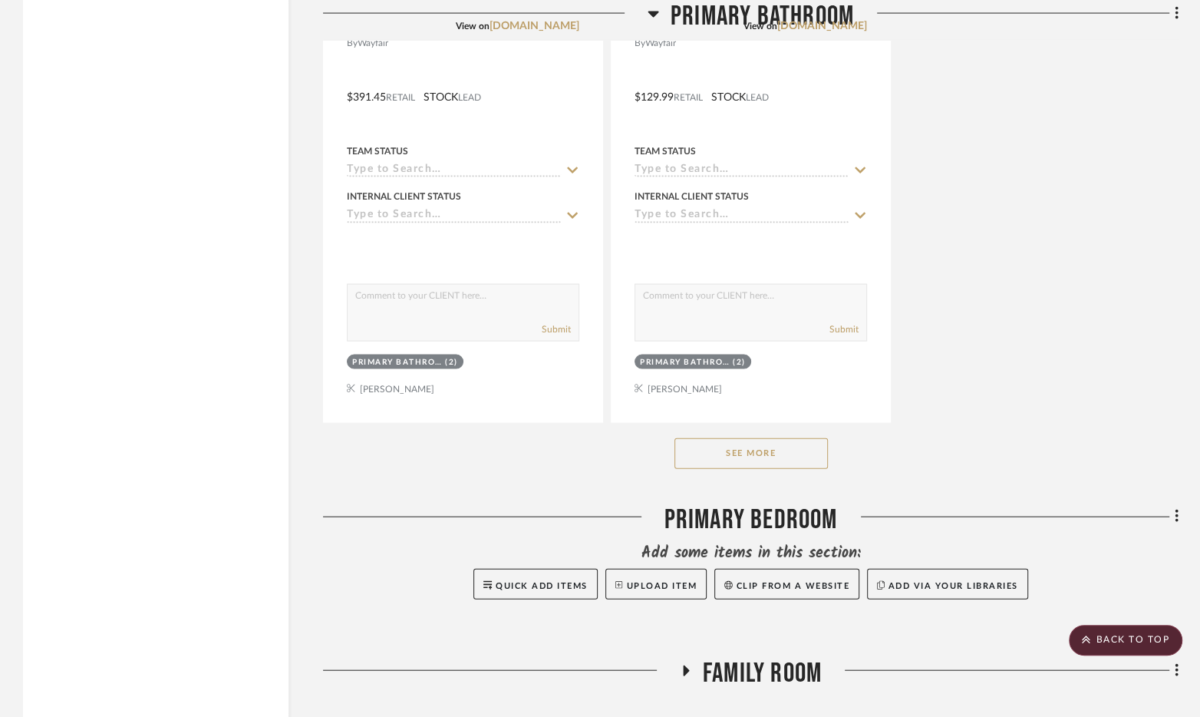
scroll to position [2625, 0]
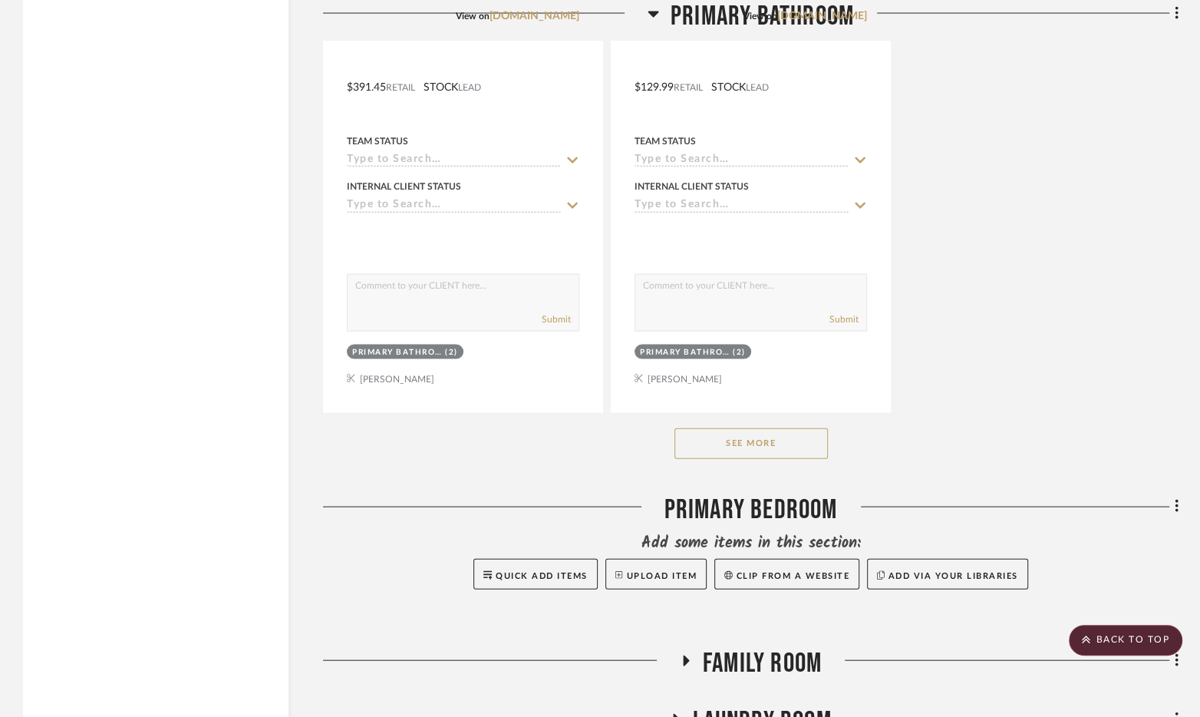
click at [770, 440] on button "See More" at bounding box center [750, 443] width 153 height 31
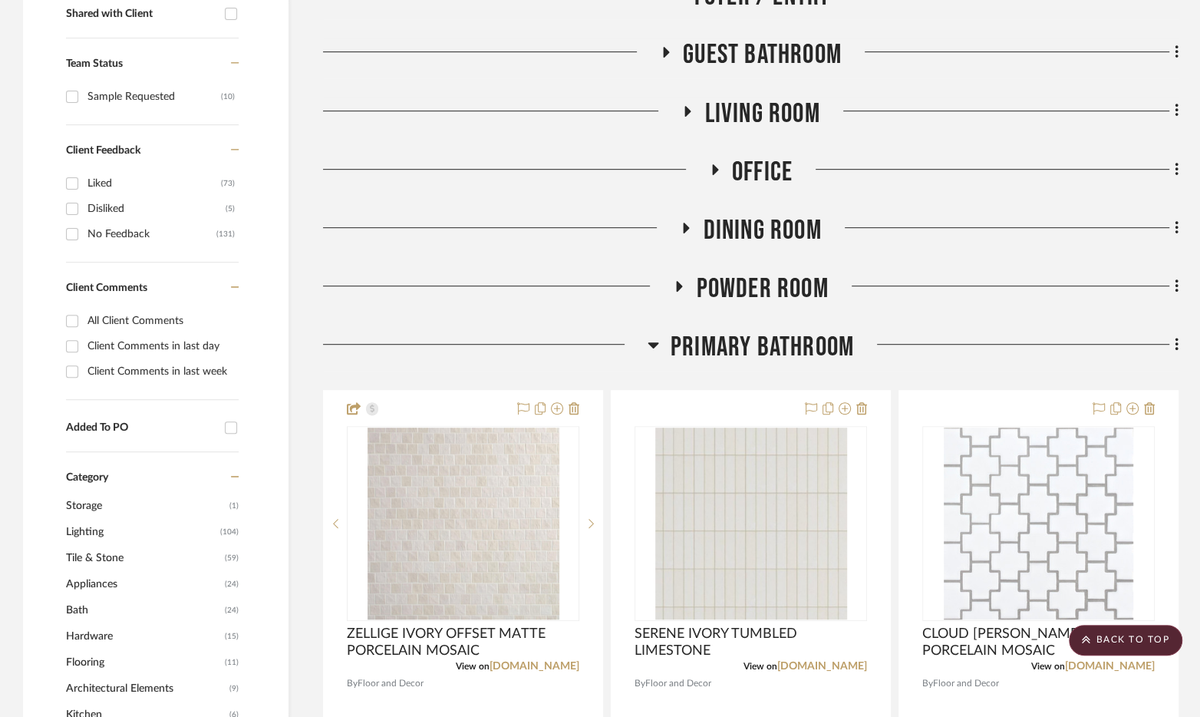
scroll to position [706, 0]
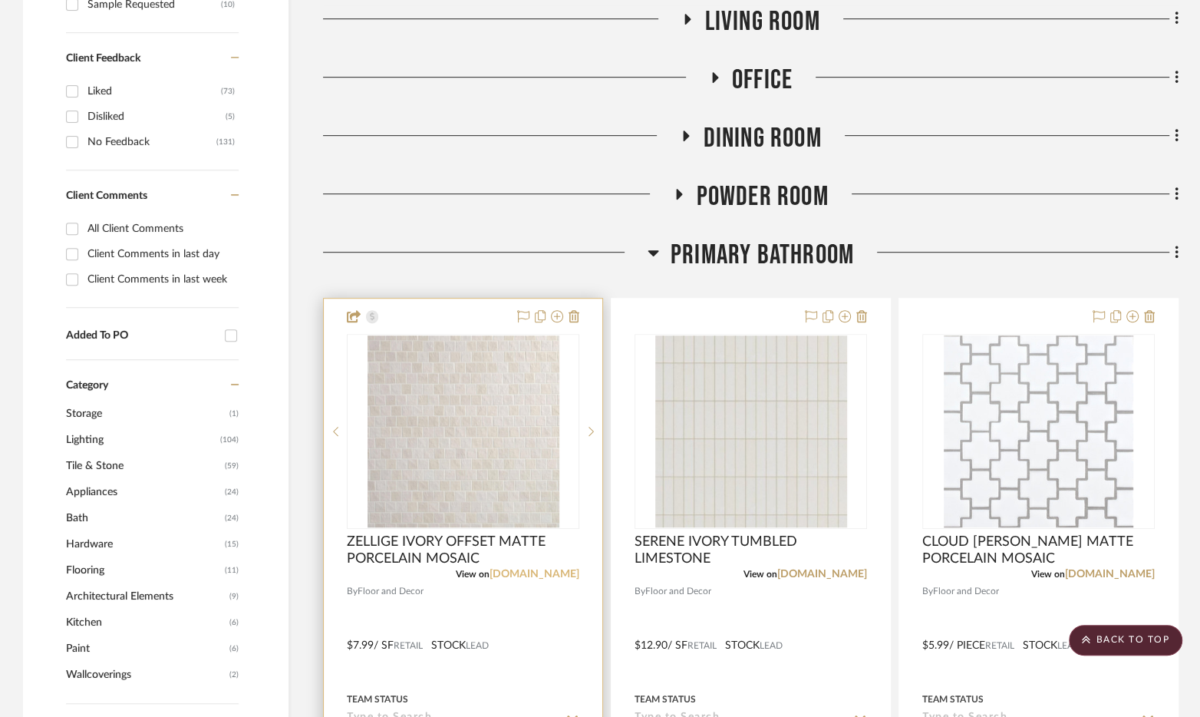
click at [546, 569] on link "[DOMAIN_NAME]" at bounding box center [535, 574] width 90 height 11
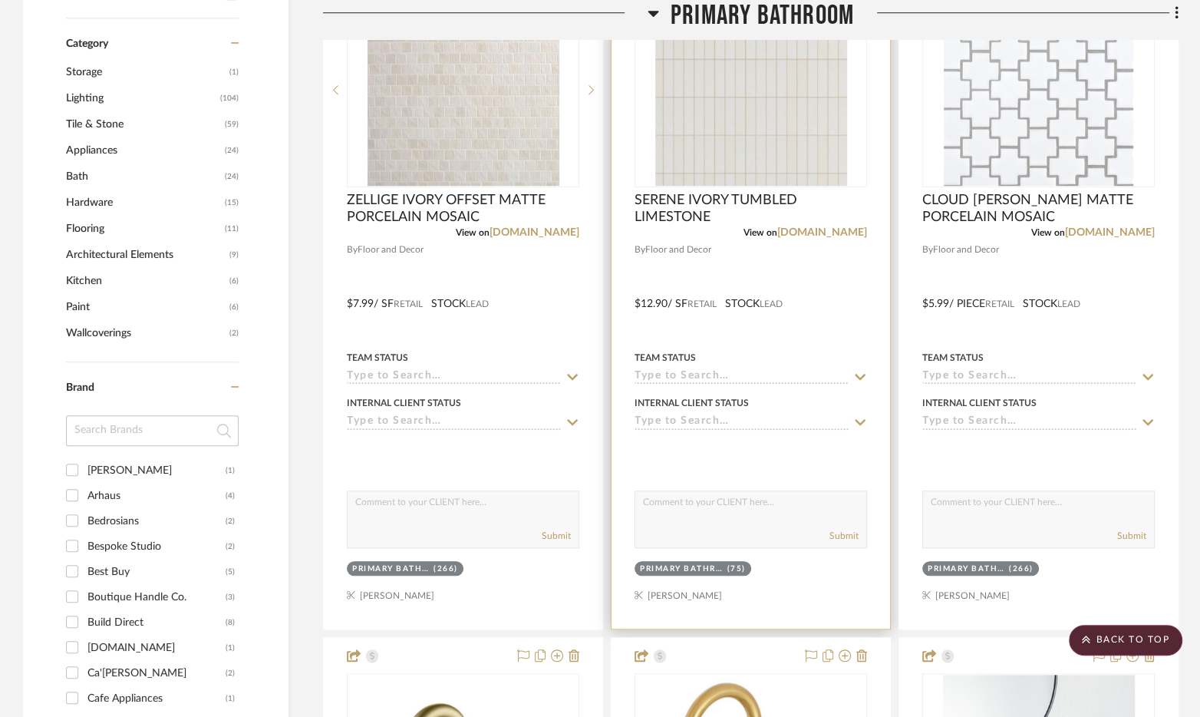
scroll to position [1008, 0]
